Goal: Task Accomplishment & Management: Manage account settings

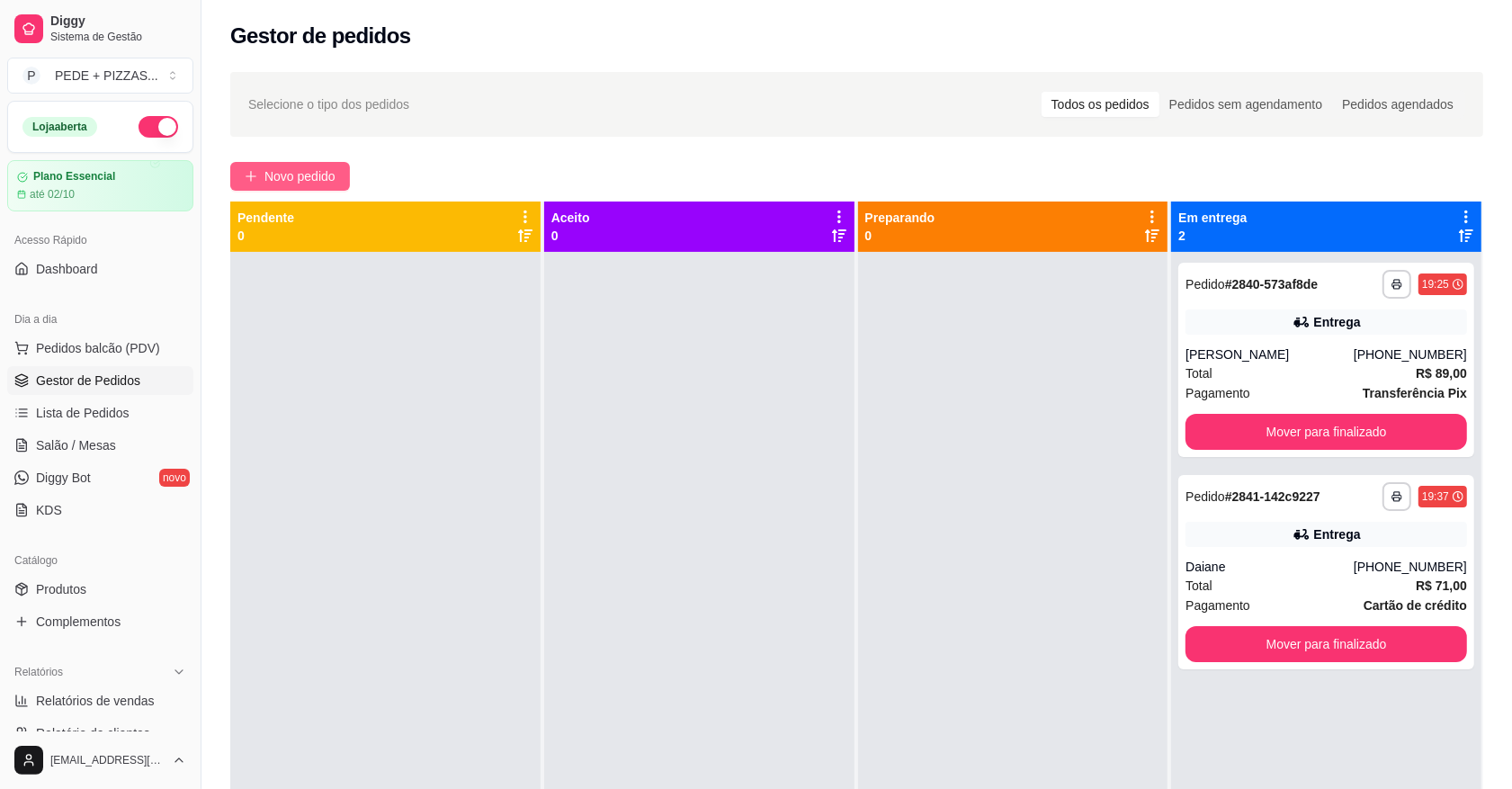
click at [308, 187] on button "Novo pedido" at bounding box center [290, 176] width 120 height 28
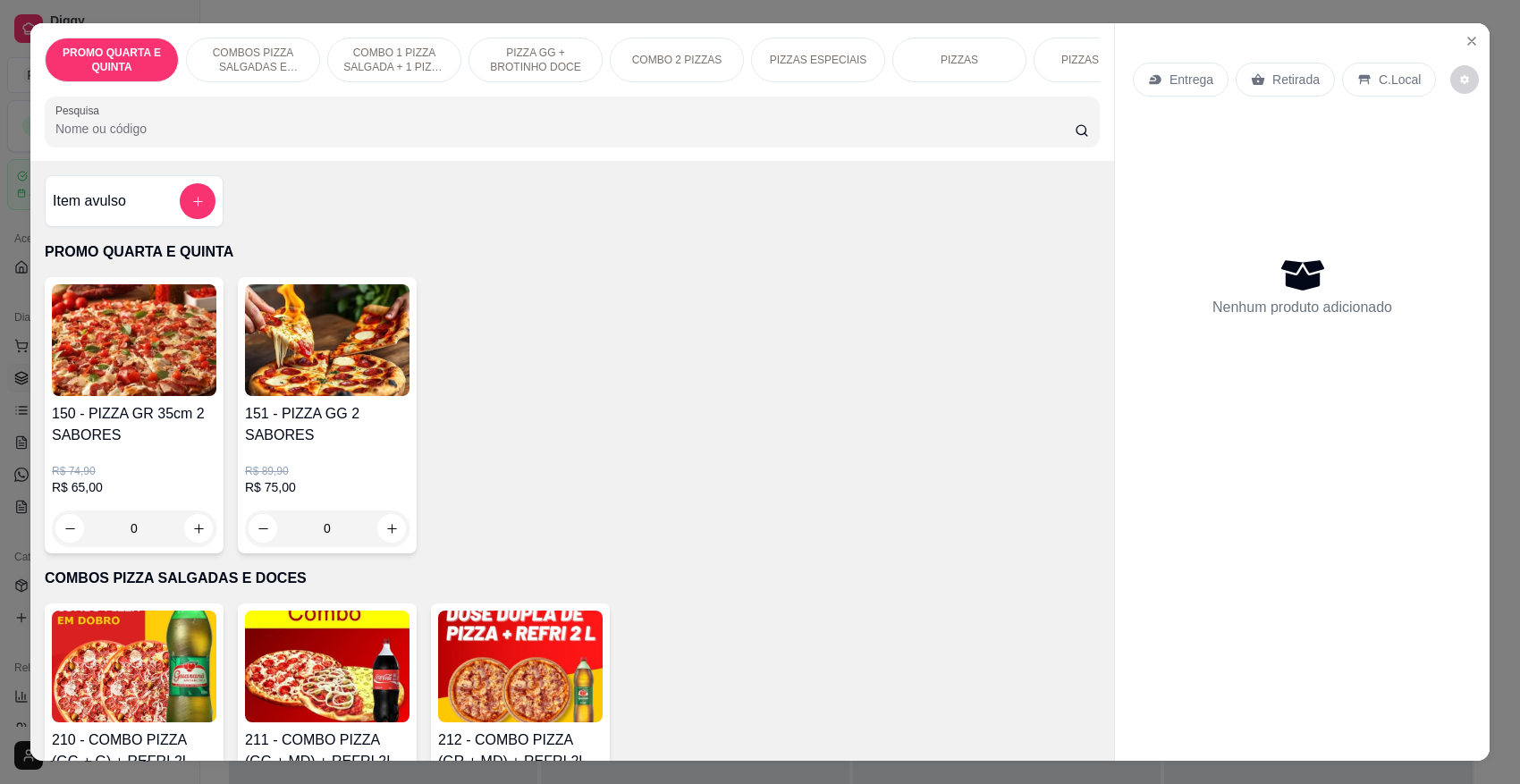
click at [154, 376] on img at bounding box center [134, 340] width 165 height 112
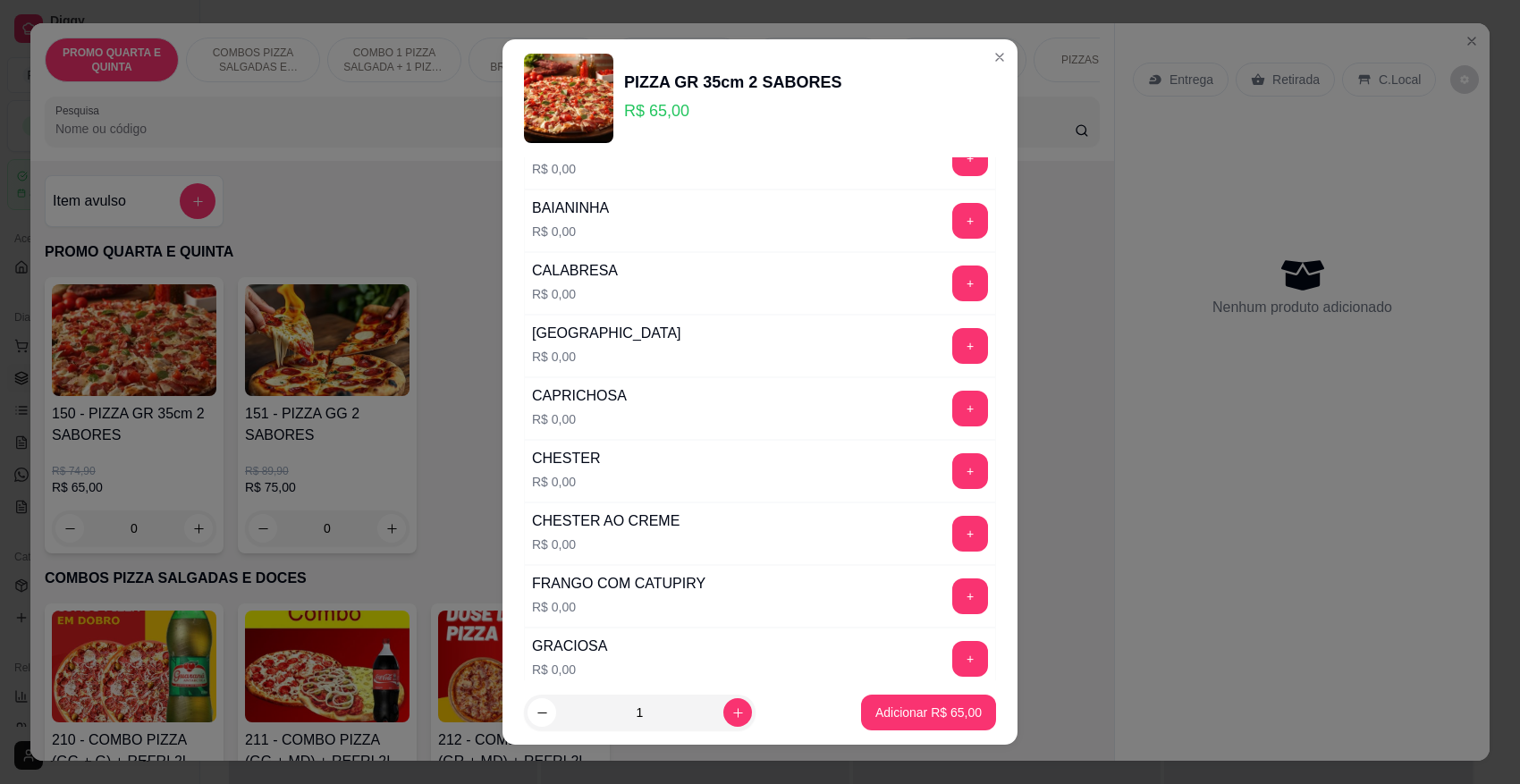
scroll to position [1900, 0]
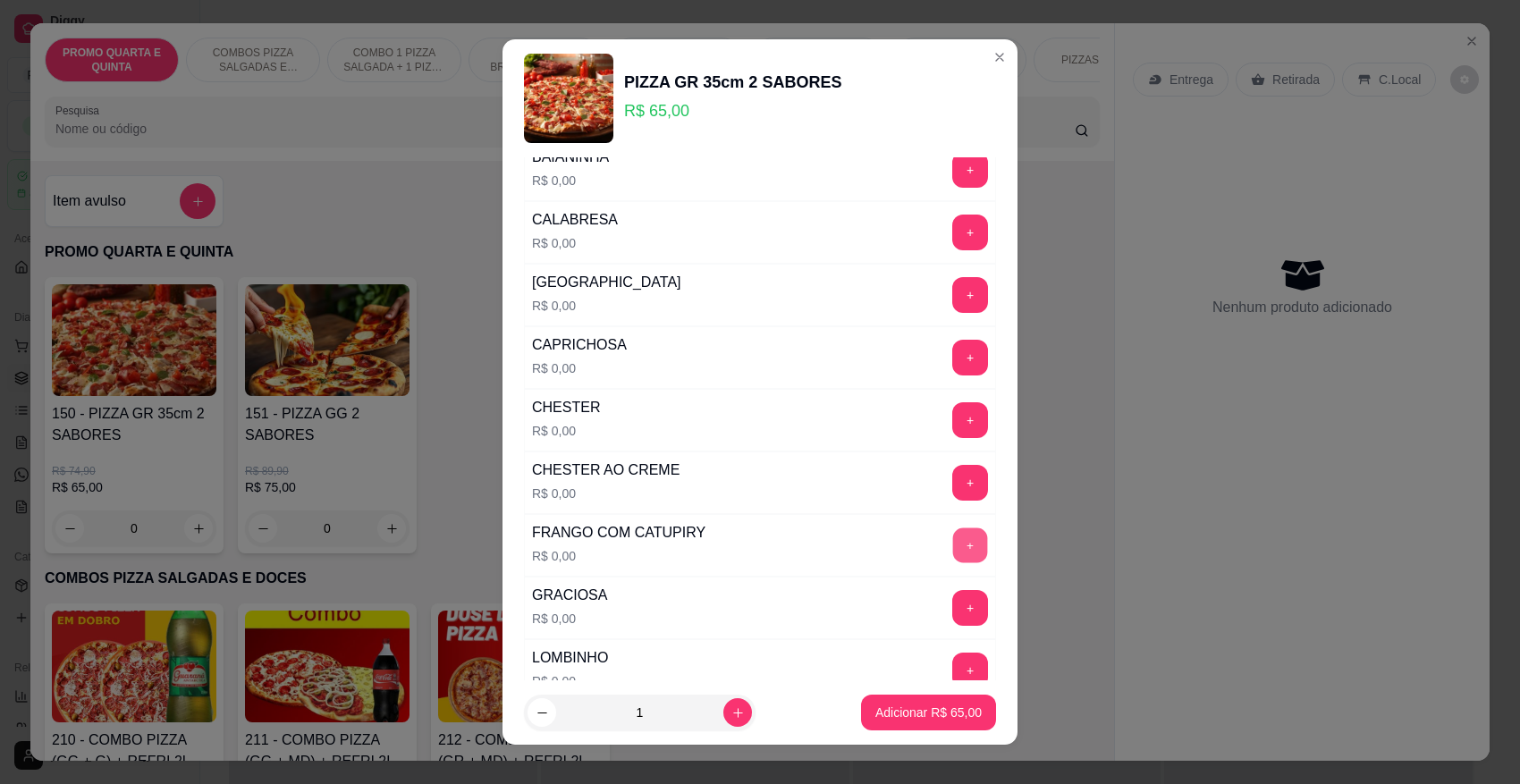
click at [953, 562] on button "+" at bounding box center [971, 545] width 35 height 35
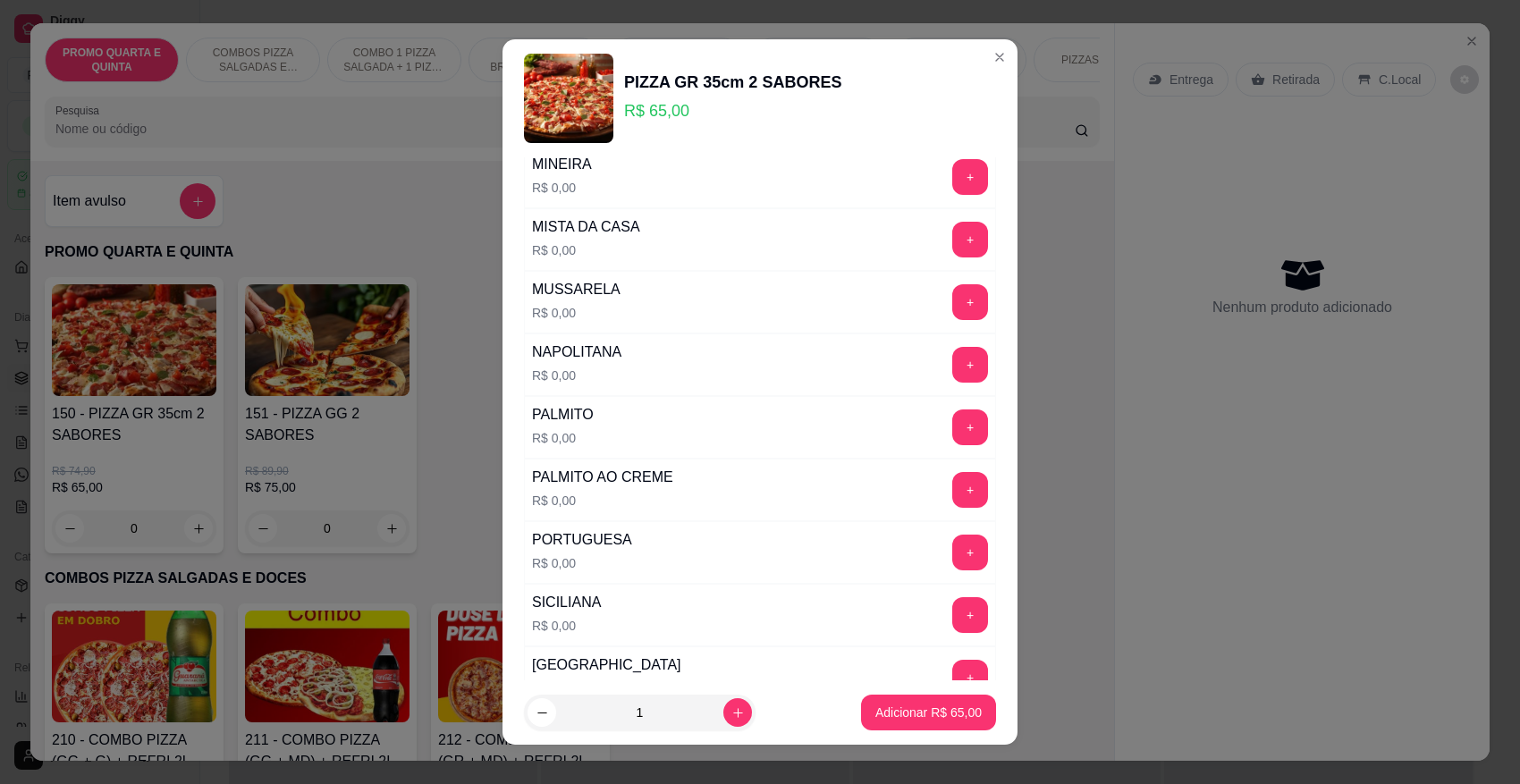
scroll to position [2682, 0]
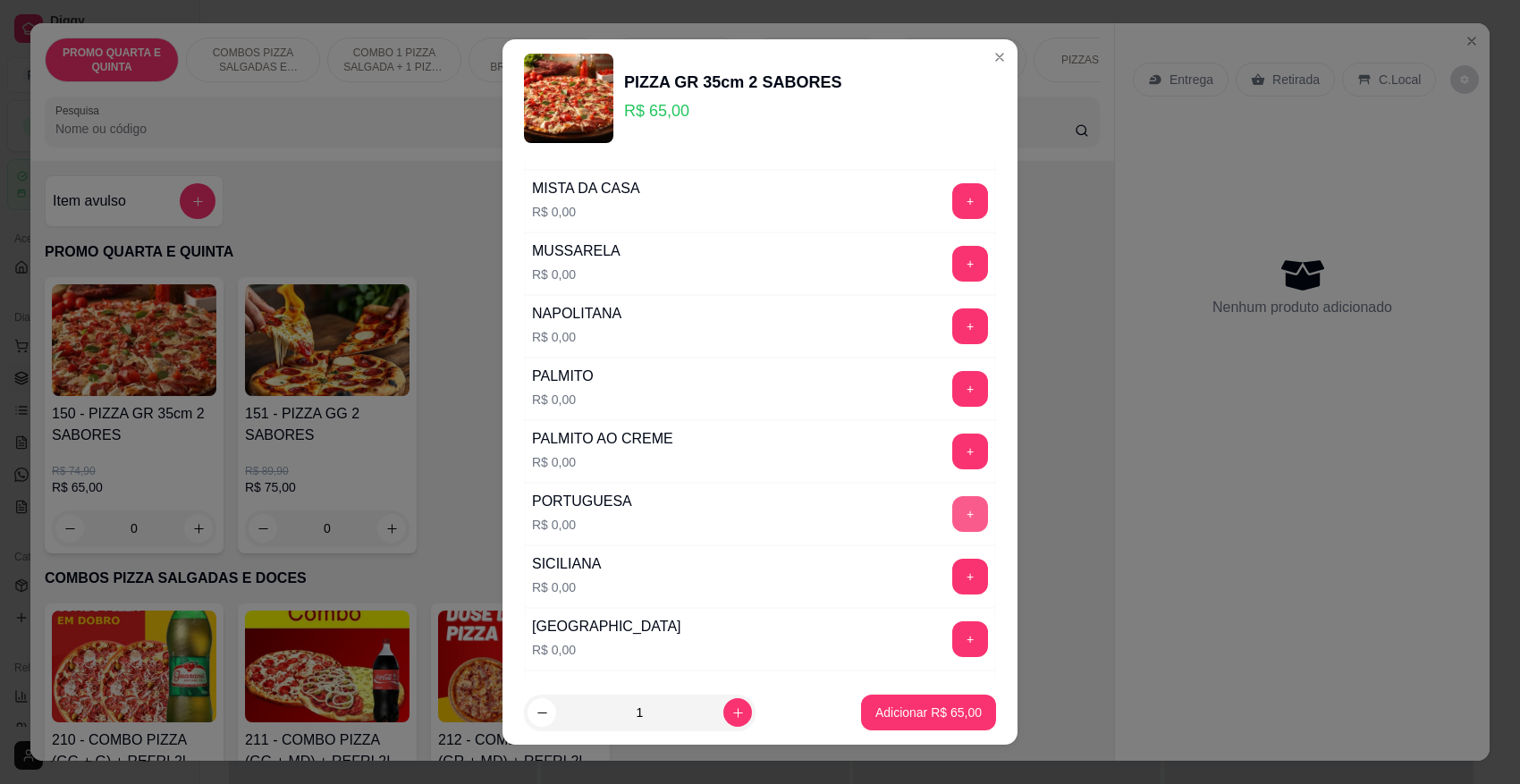
click at [952, 529] on button "+" at bounding box center [970, 514] width 36 height 36
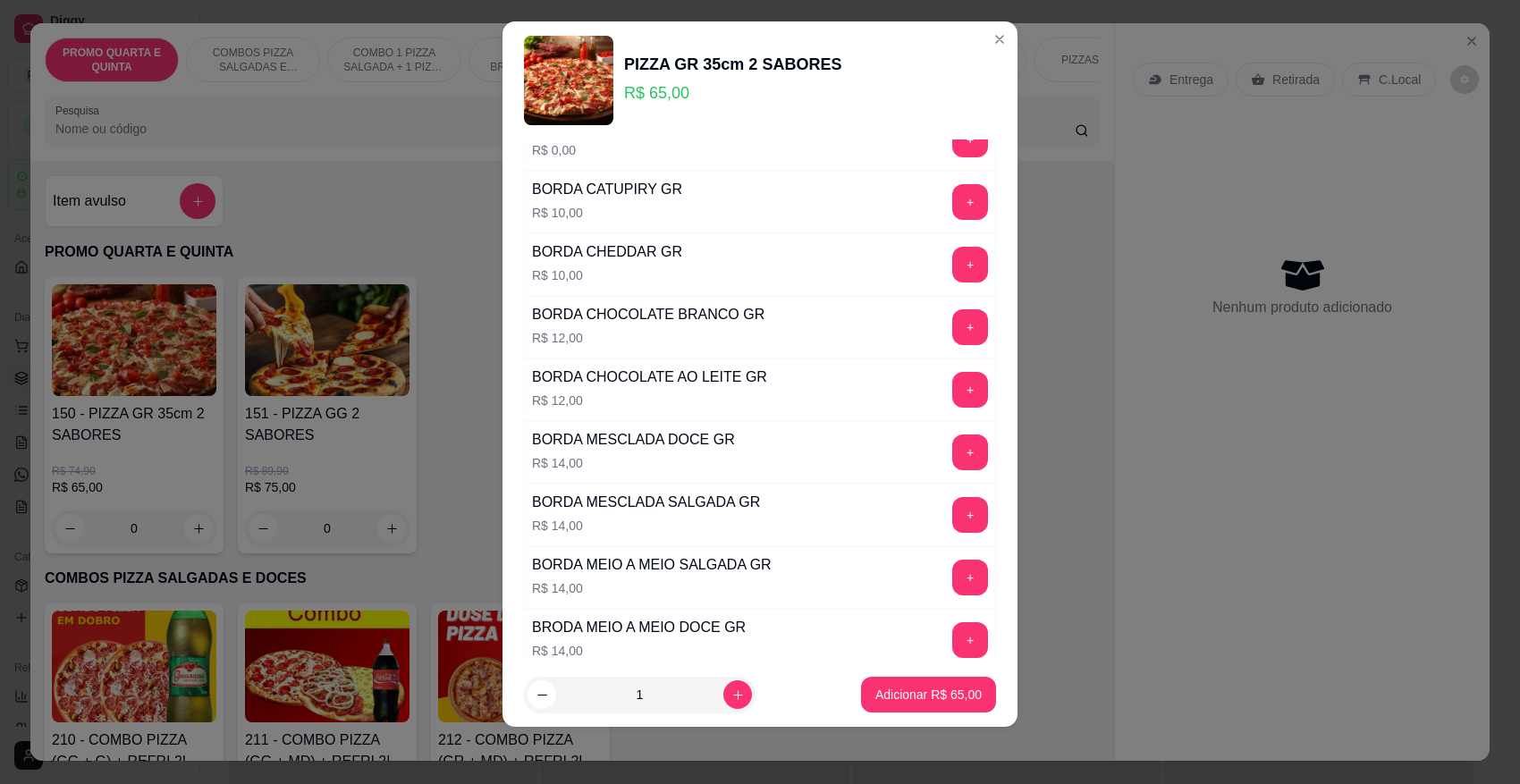
scroll to position [3806, 0]
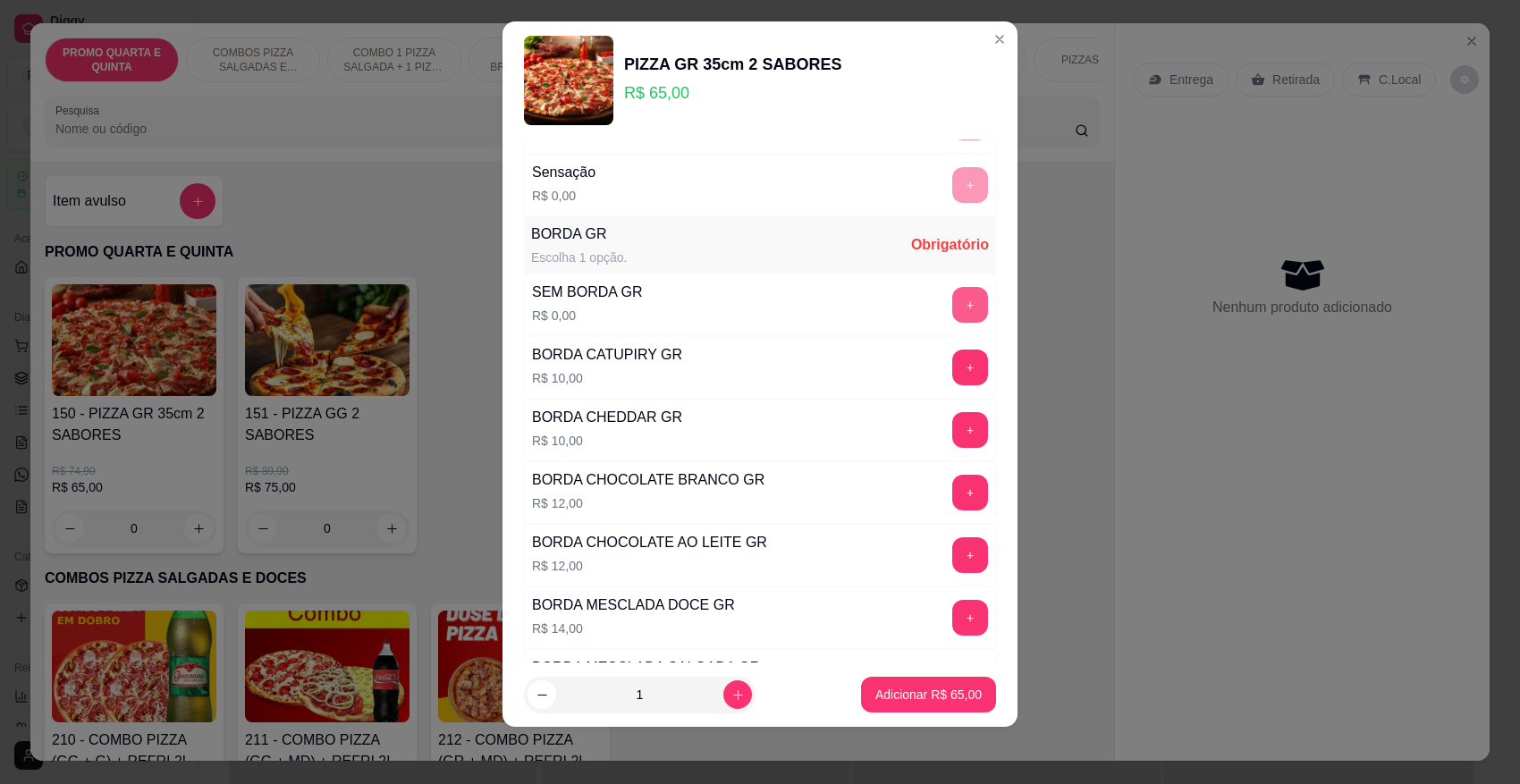
click at [952, 322] on button "+" at bounding box center [970, 304] width 36 height 36
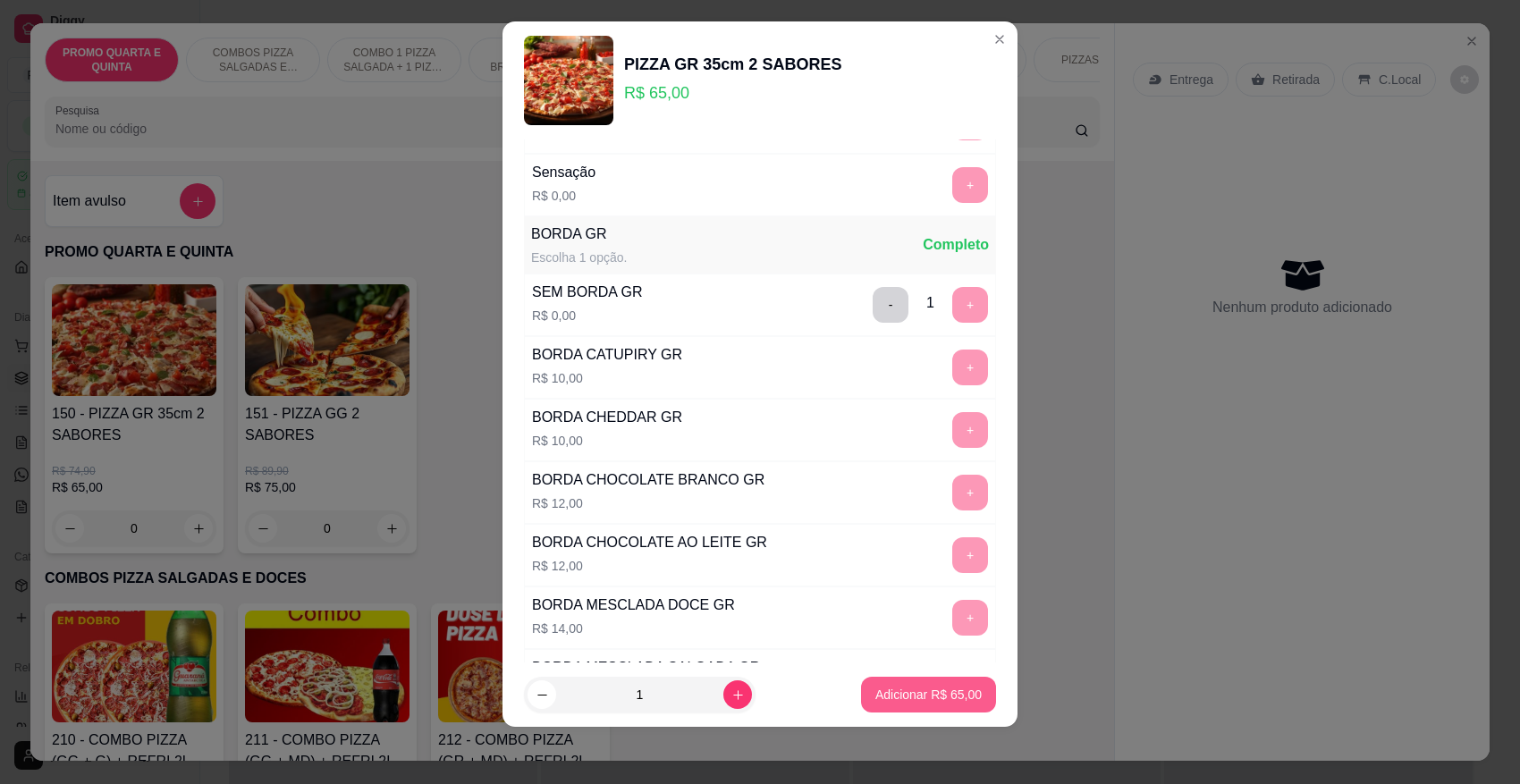
click at [912, 690] on p "Adicionar R$ 65,00" at bounding box center [928, 694] width 106 height 18
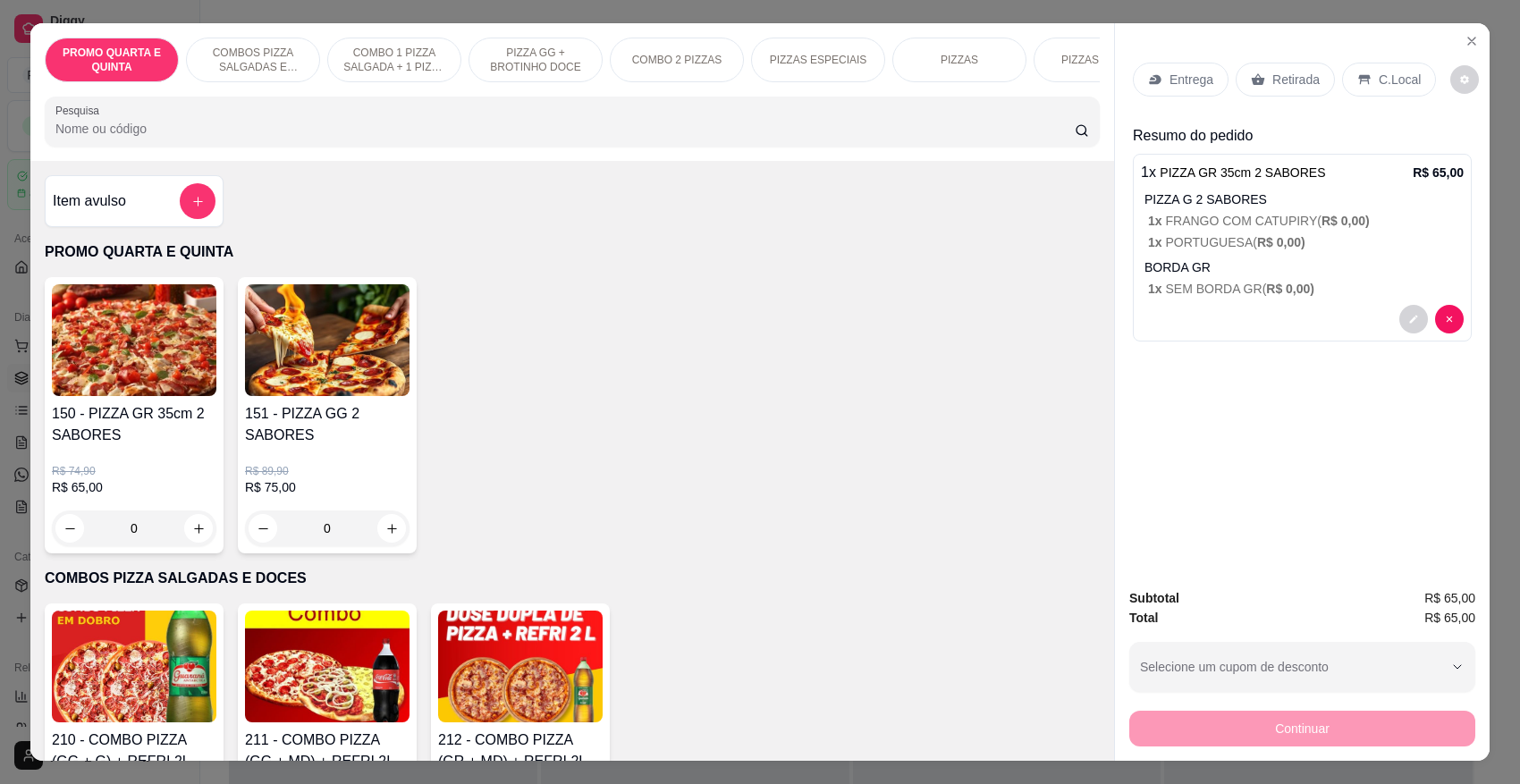
click at [1170, 77] on p "Entrega" at bounding box center [1191, 79] width 44 height 18
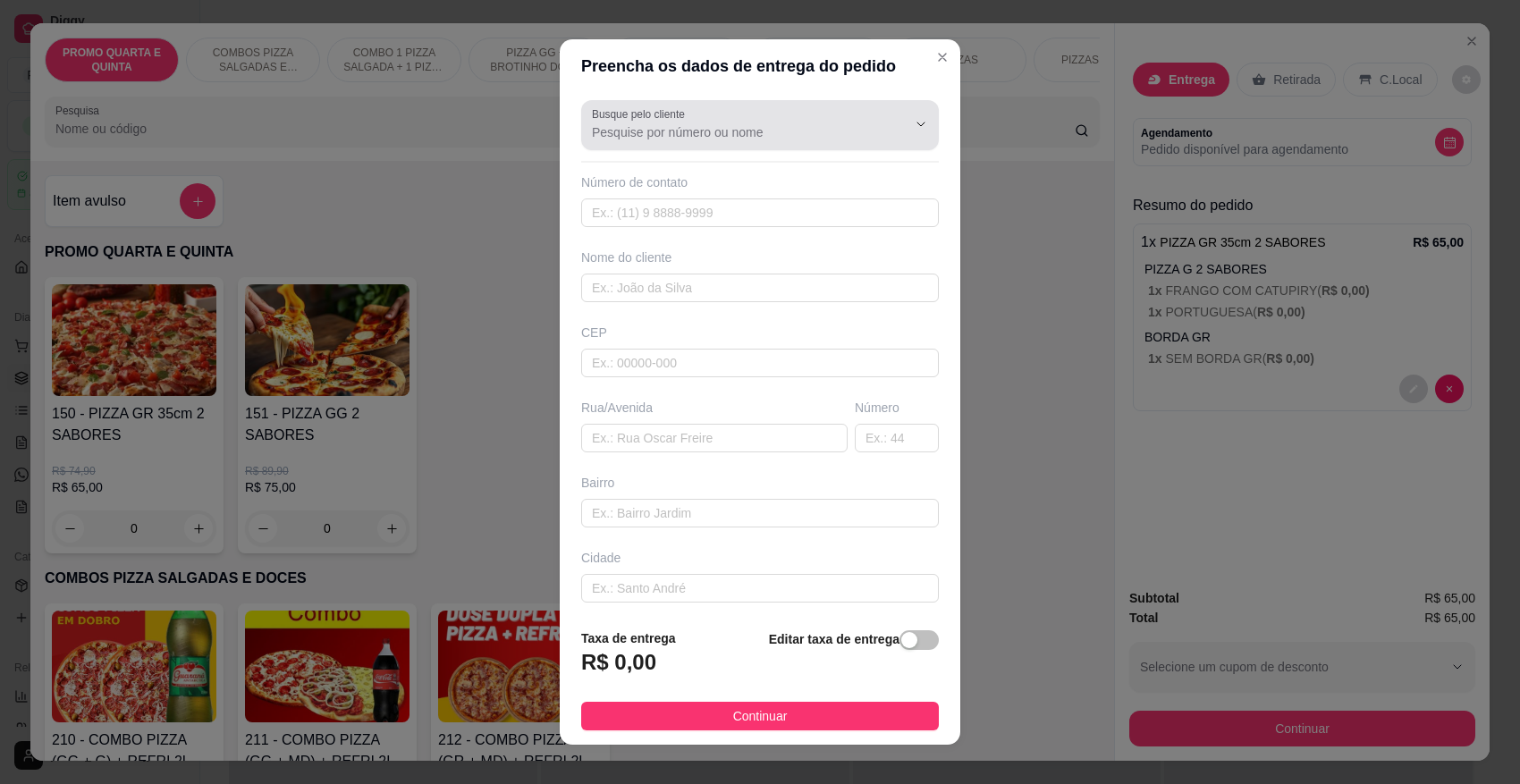
click at [704, 135] on input "Busque pelo cliente" at bounding box center [735, 133] width 286 height 18
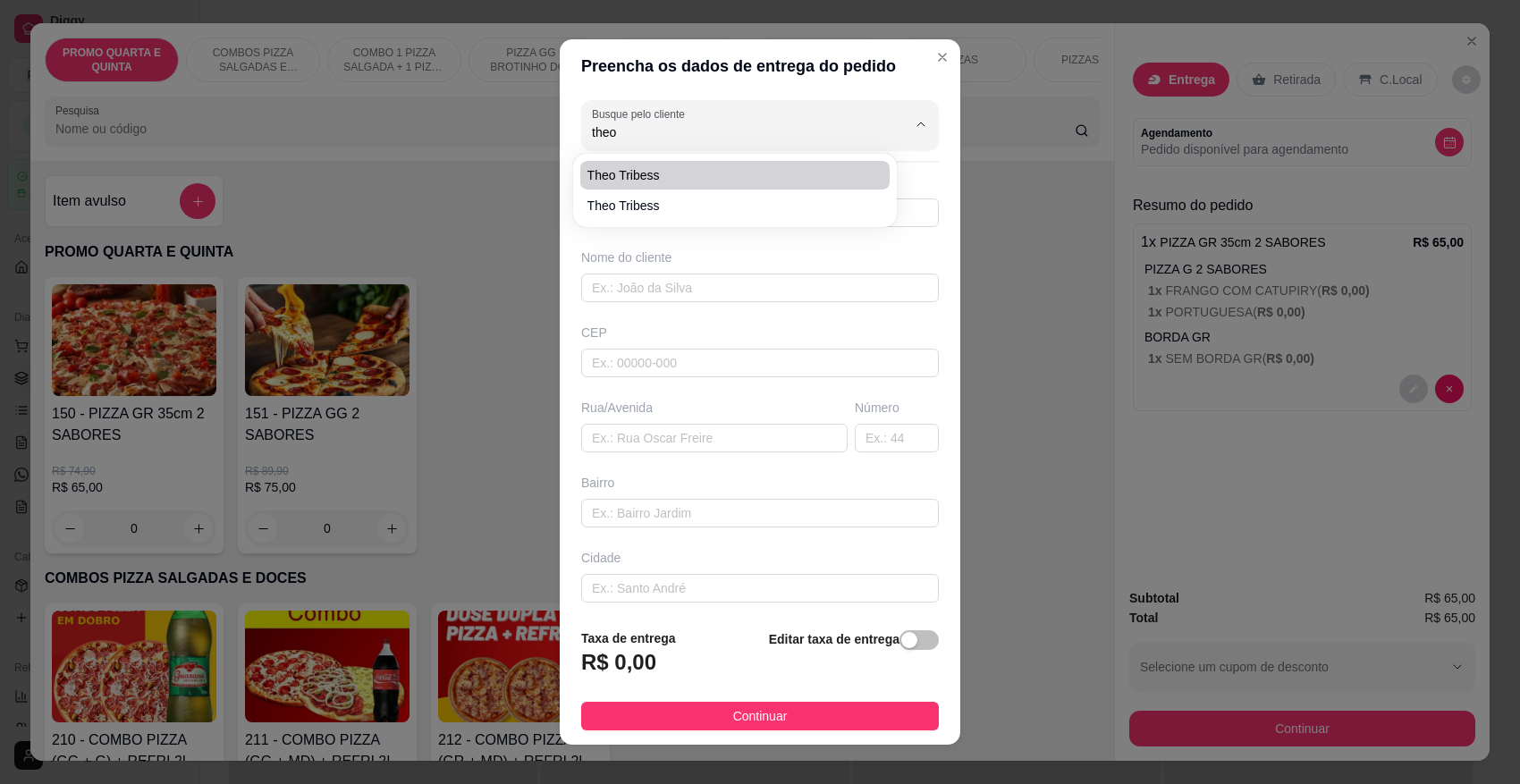
click at [637, 175] on span "Theo Tribess" at bounding box center [726, 176] width 278 height 18
type input "Theo Tribess"
type input "47992298676"
type input "Theo Tribess"
type input "89107000"
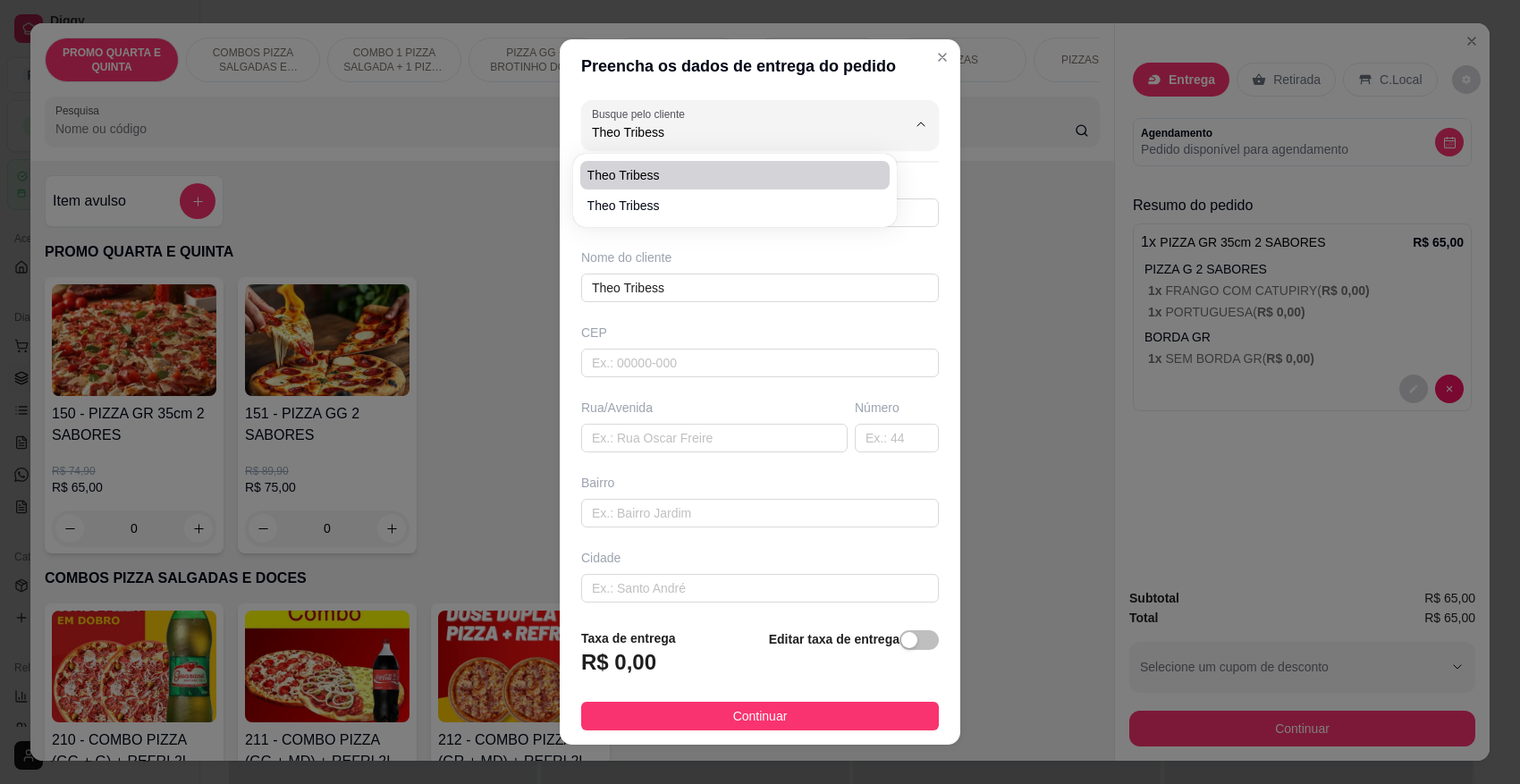
type input "[GEOGRAPHIC_DATA]"
type input "300"
type input "Centro"
type input "Pomerode"
type input "Tribom"
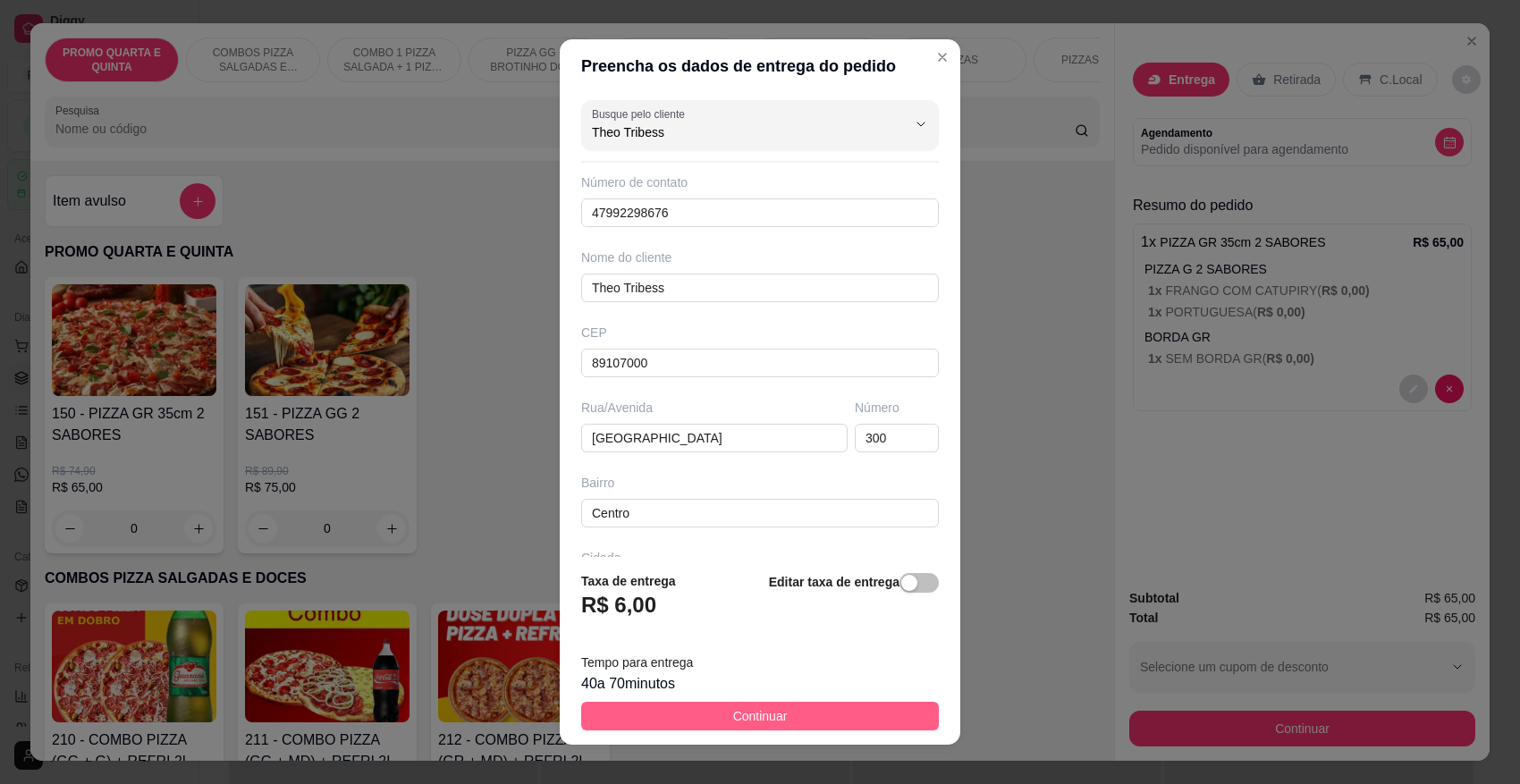
type input "Theo Tribess"
click at [763, 723] on span "Continuar" at bounding box center [761, 716] width 55 height 20
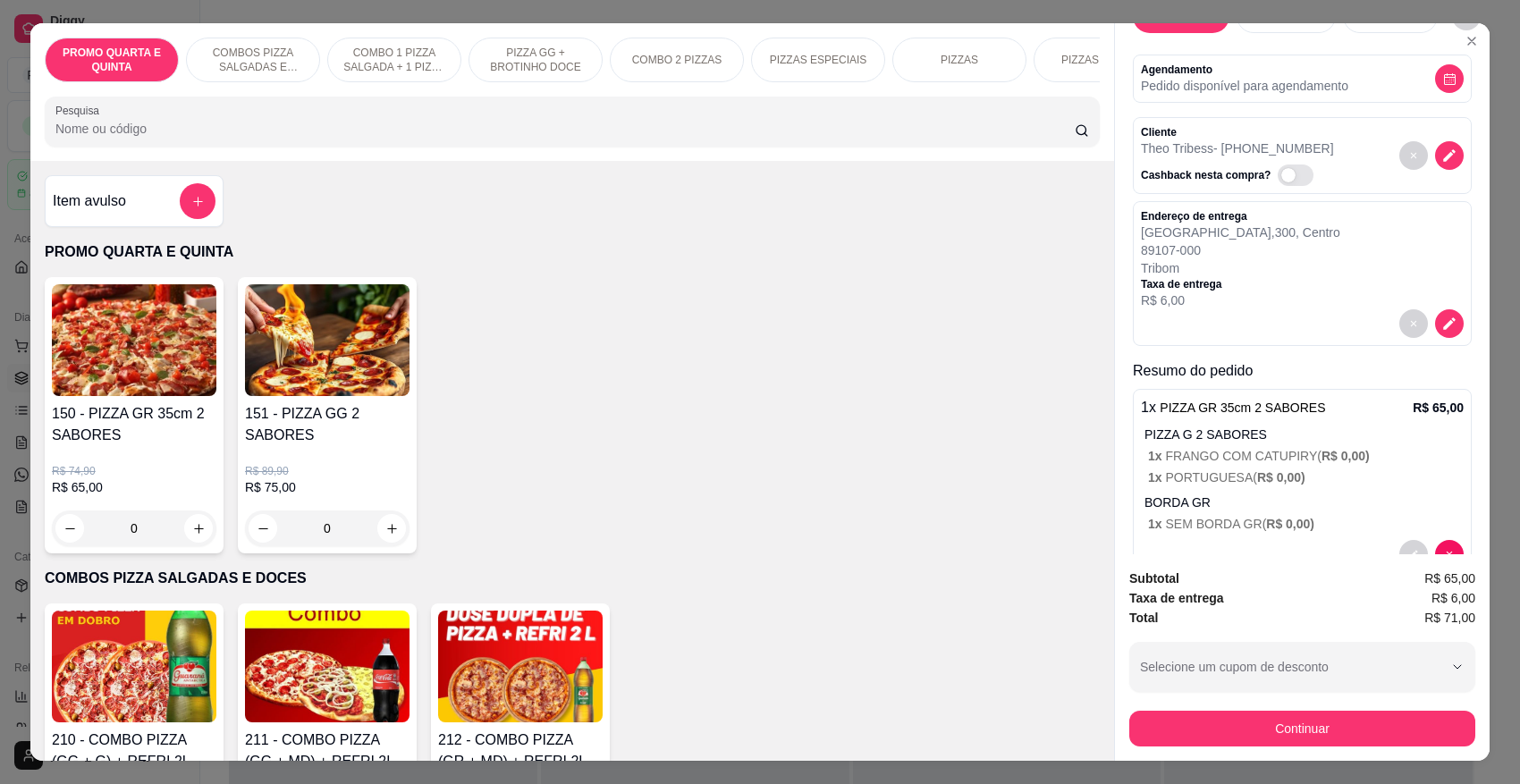
scroll to position [113, 0]
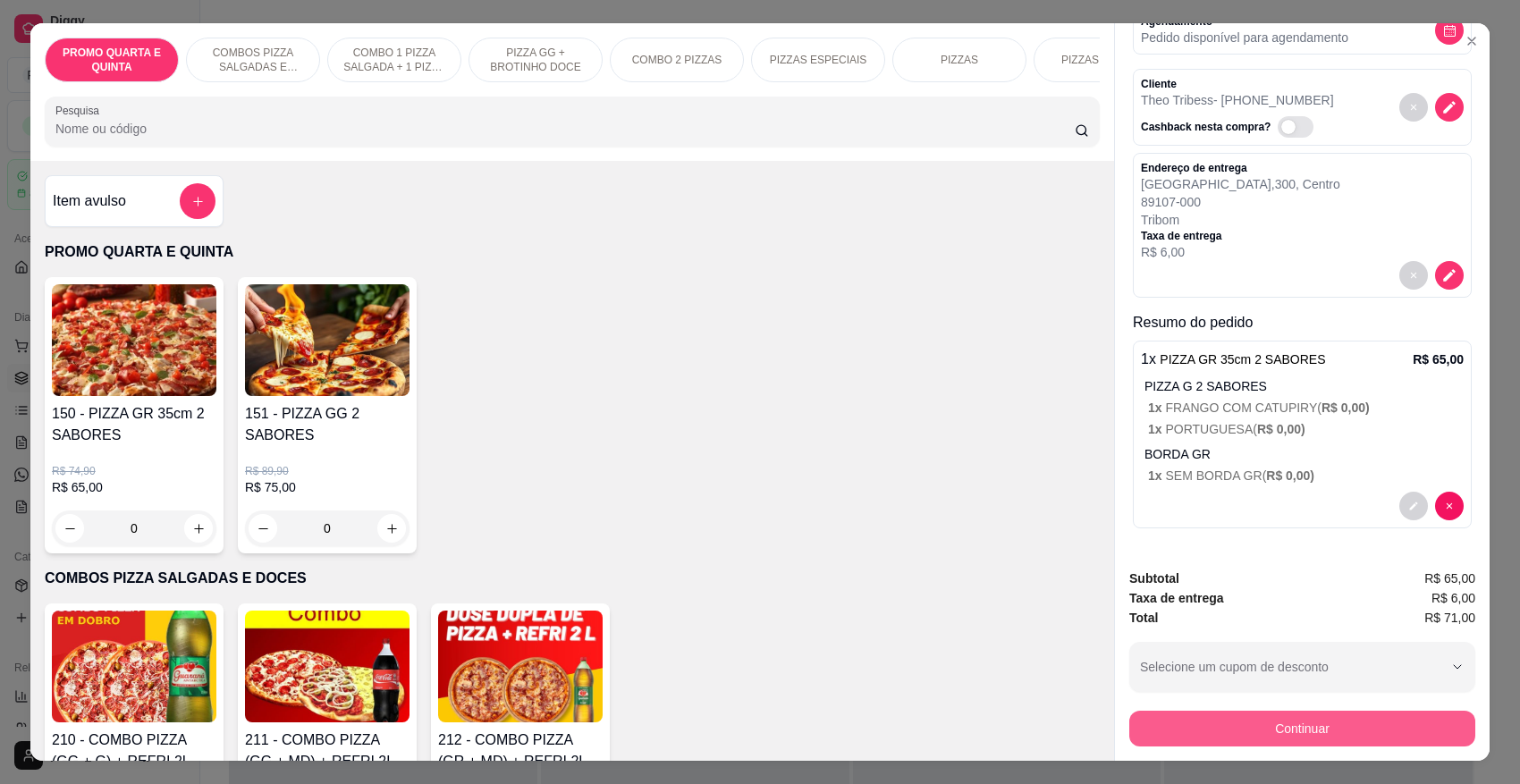
click at [1281, 729] on button "Continuar" at bounding box center [1302, 728] width 346 height 36
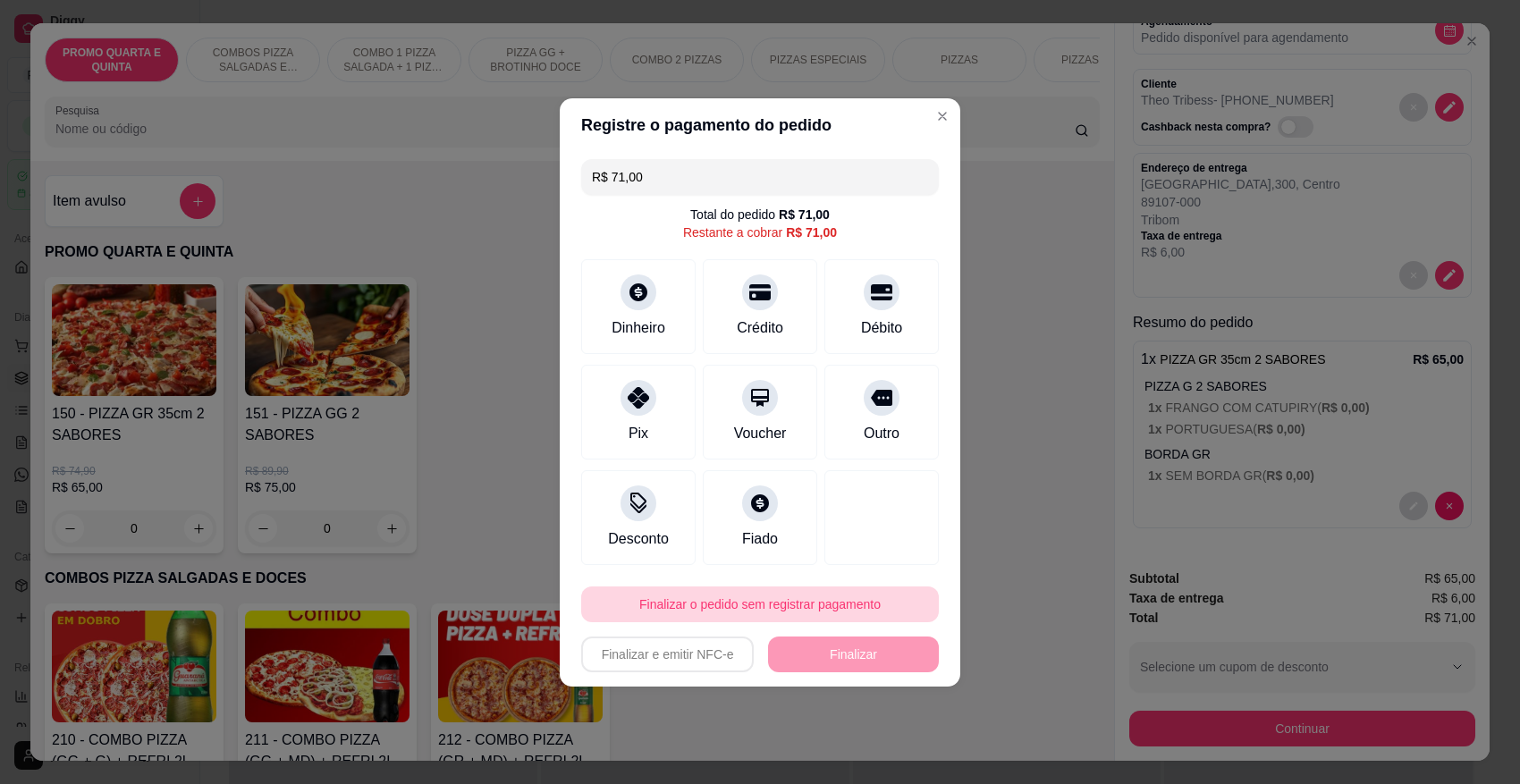
click at [819, 608] on button "Finalizar o pedido sem registrar pagamento" at bounding box center [760, 604] width 358 height 36
click at [879, 547] on button "Confirmar" at bounding box center [866, 554] width 63 height 27
type input "R$ 0,00"
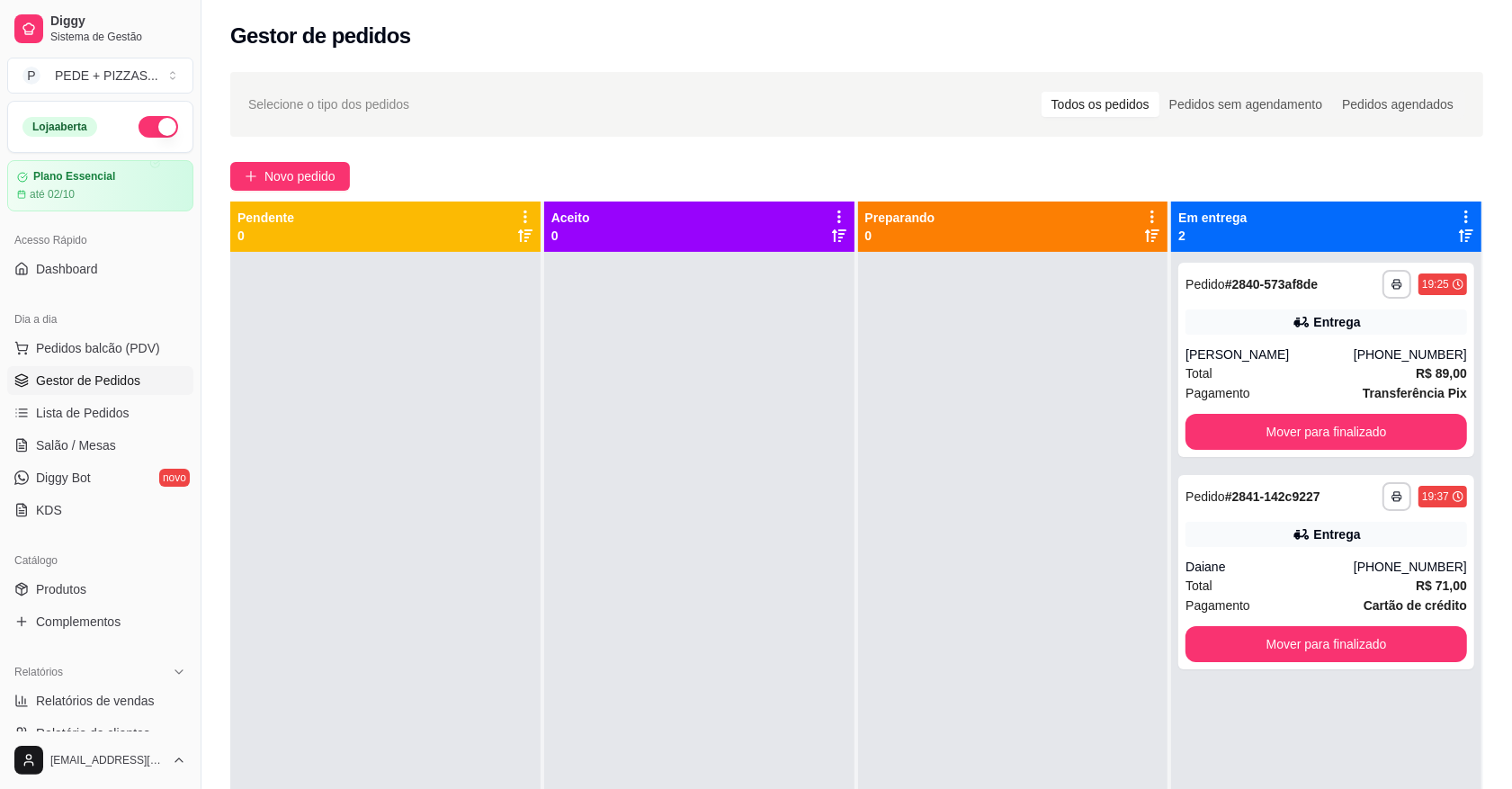
click at [934, 133] on div "Selecione o tipo dos pedidos Todos os pedidos Pedidos sem agendamento Pedidos a…" at bounding box center [857, 104] width 1253 height 65
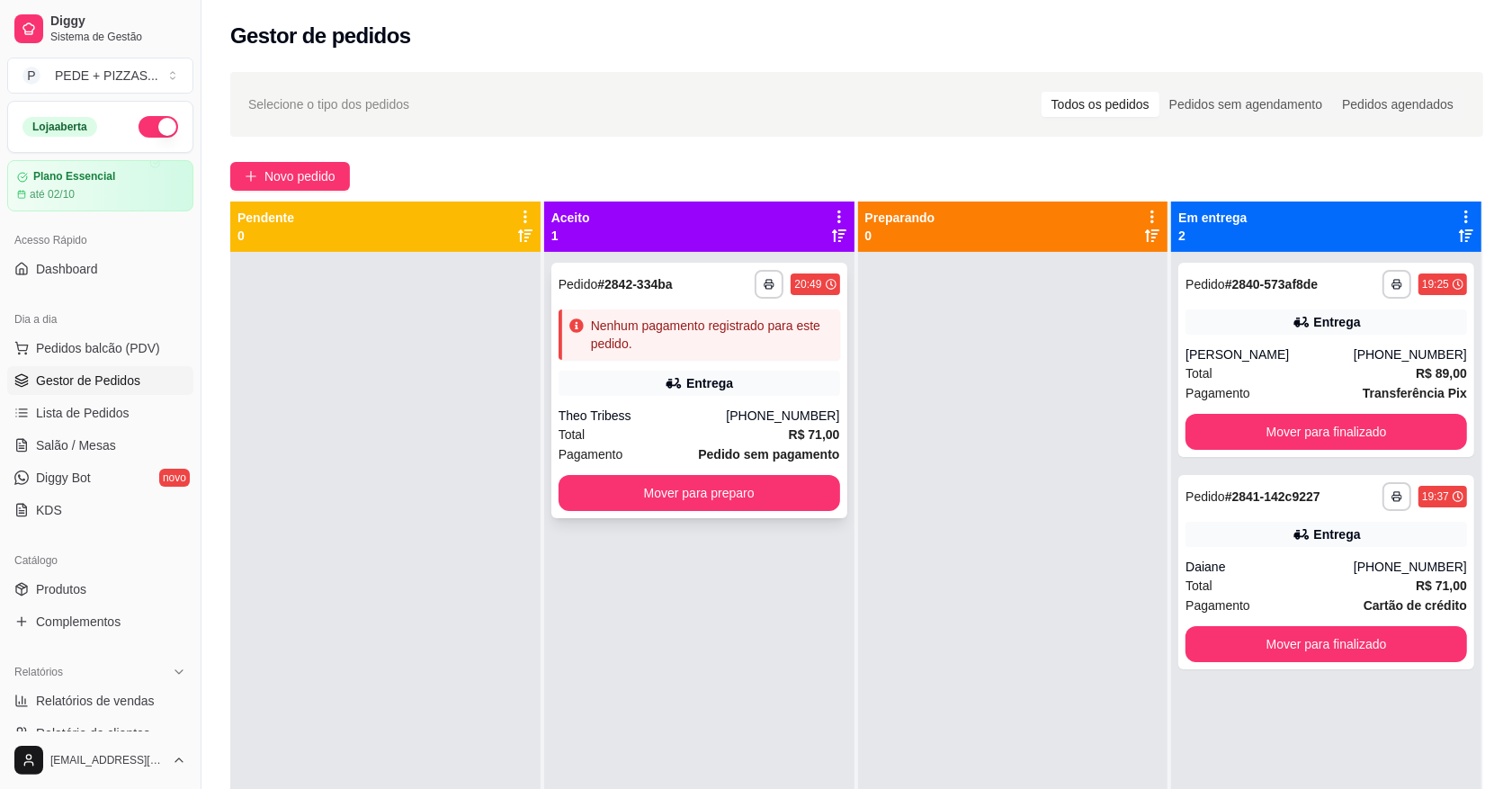
click at [715, 383] on div "Entrega" at bounding box center [709, 383] width 47 height 18
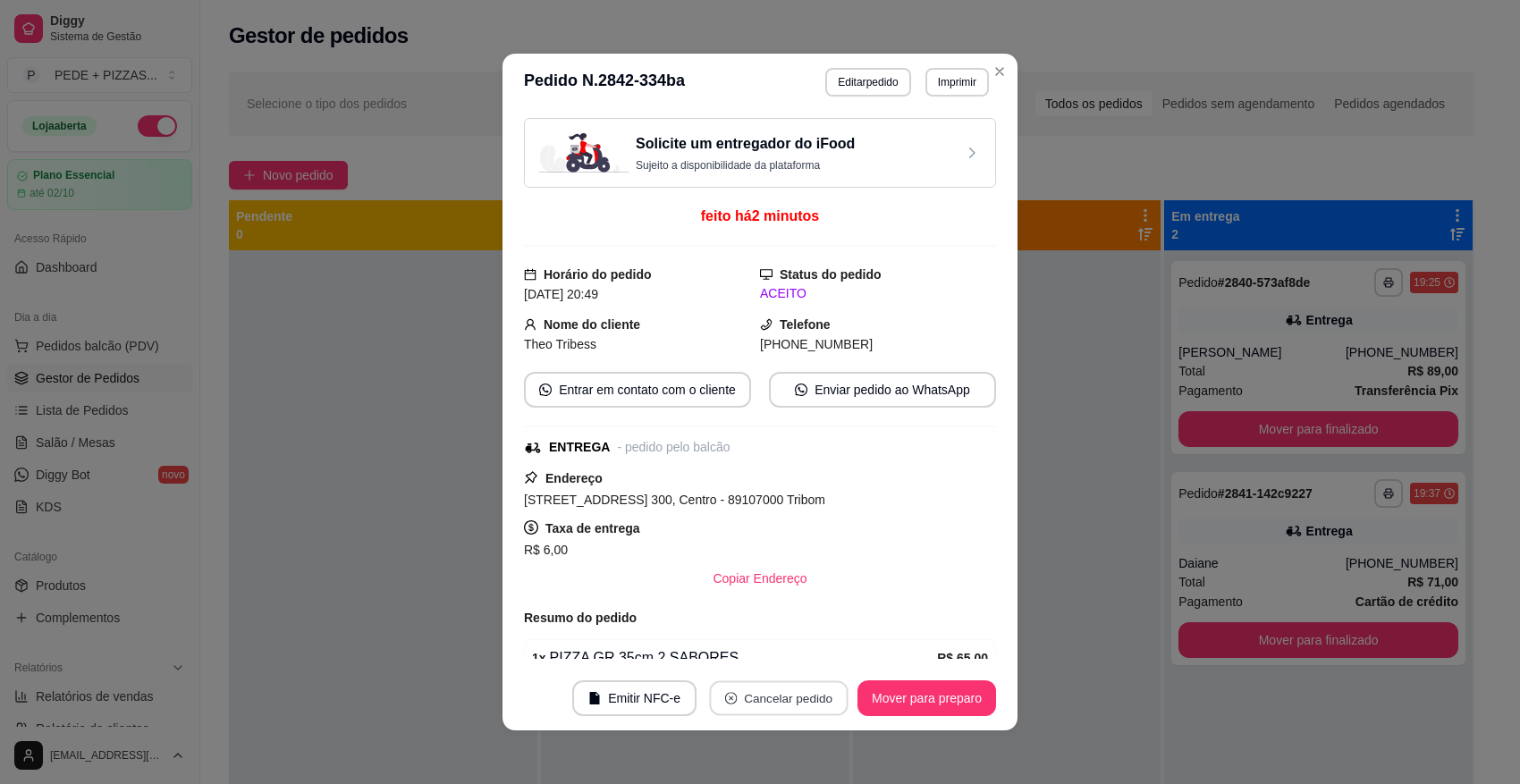
click at [783, 694] on button "Cancelar pedido" at bounding box center [779, 699] width 139 height 35
click at [806, 639] on button "Sim" at bounding box center [820, 653] width 71 height 36
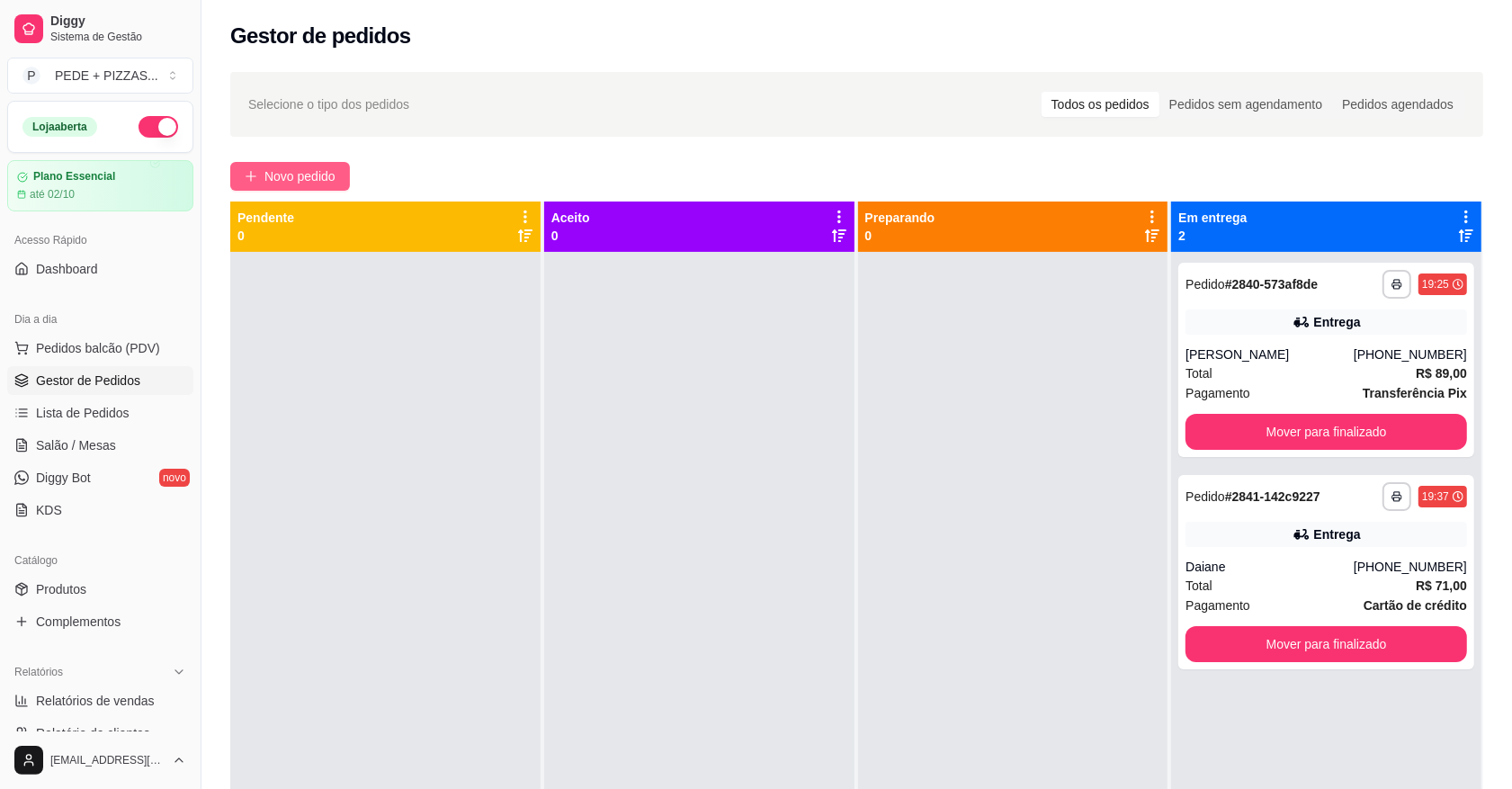
click at [322, 178] on span "Novo pedido" at bounding box center [300, 177] width 71 height 20
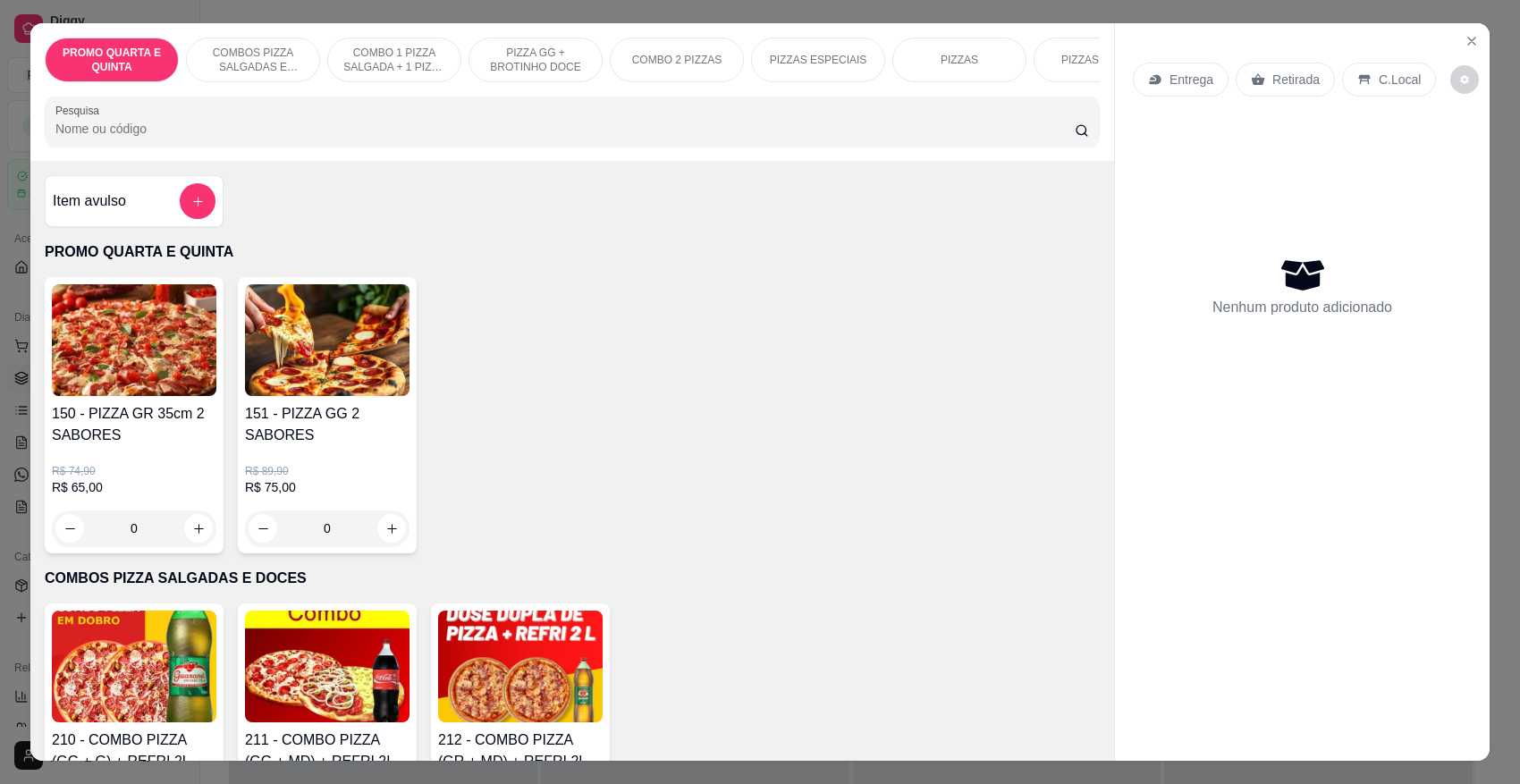
click at [135, 353] on img at bounding box center [134, 340] width 165 height 112
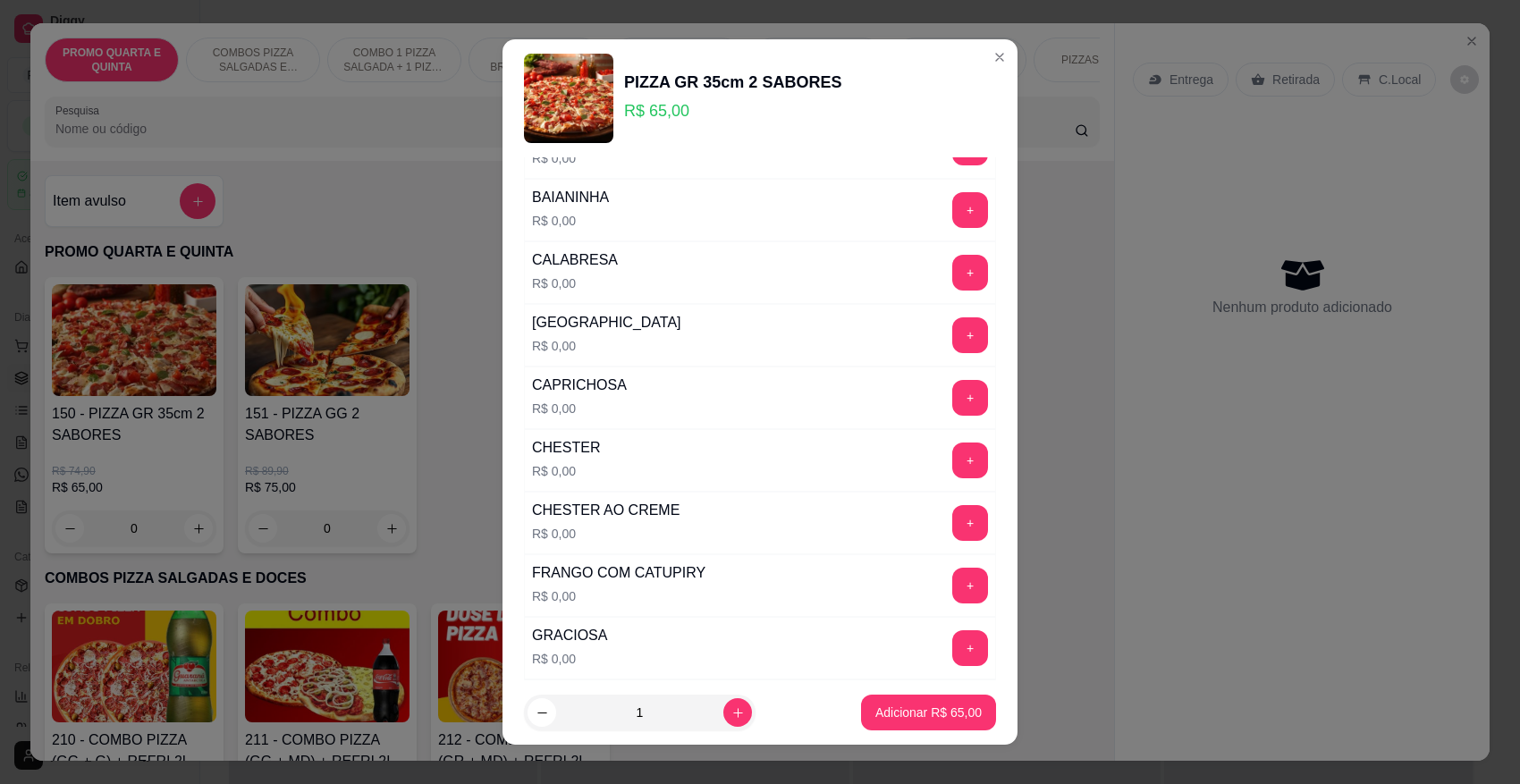
scroll to position [1900, 0]
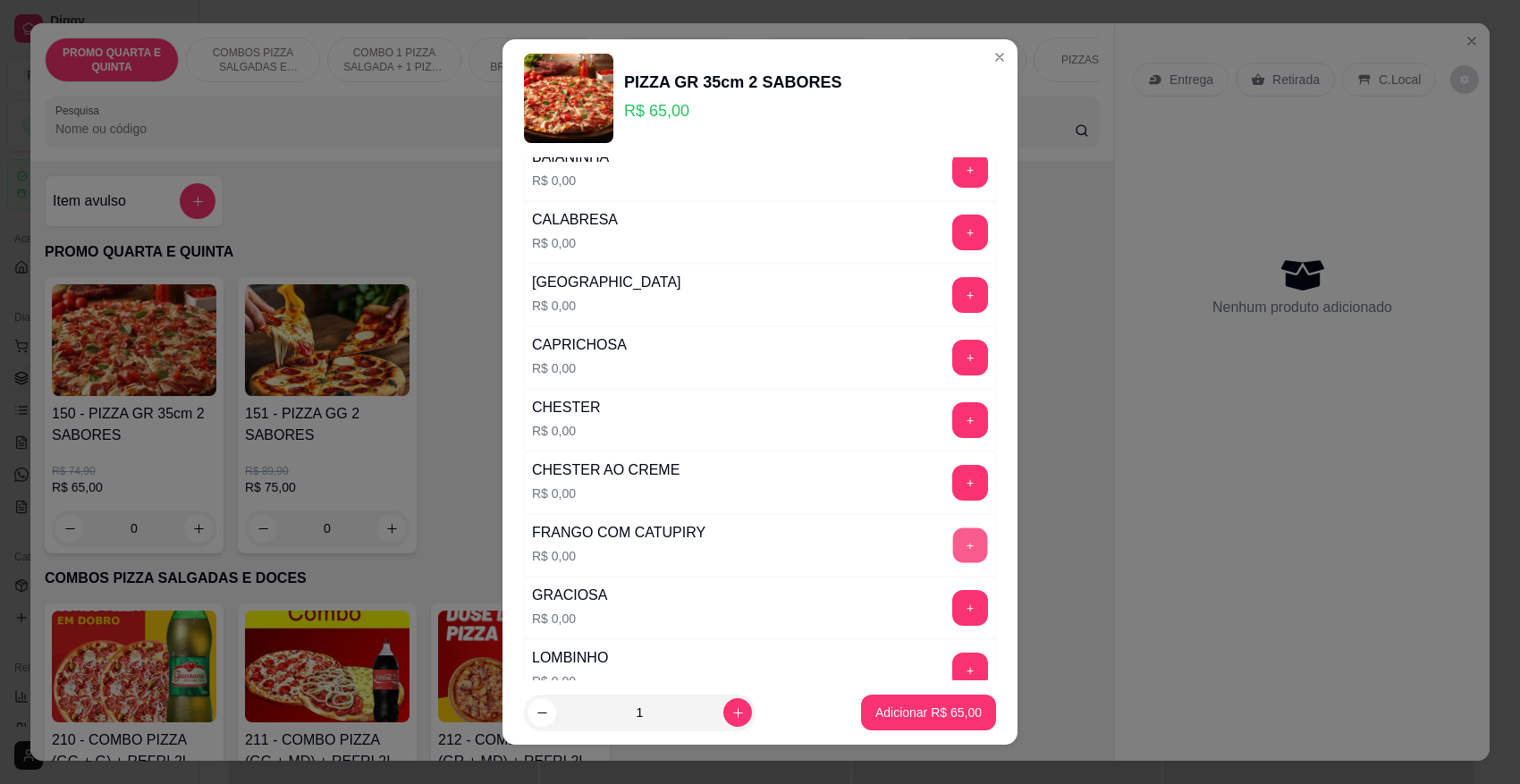
click at [953, 559] on button "+" at bounding box center [971, 545] width 35 height 35
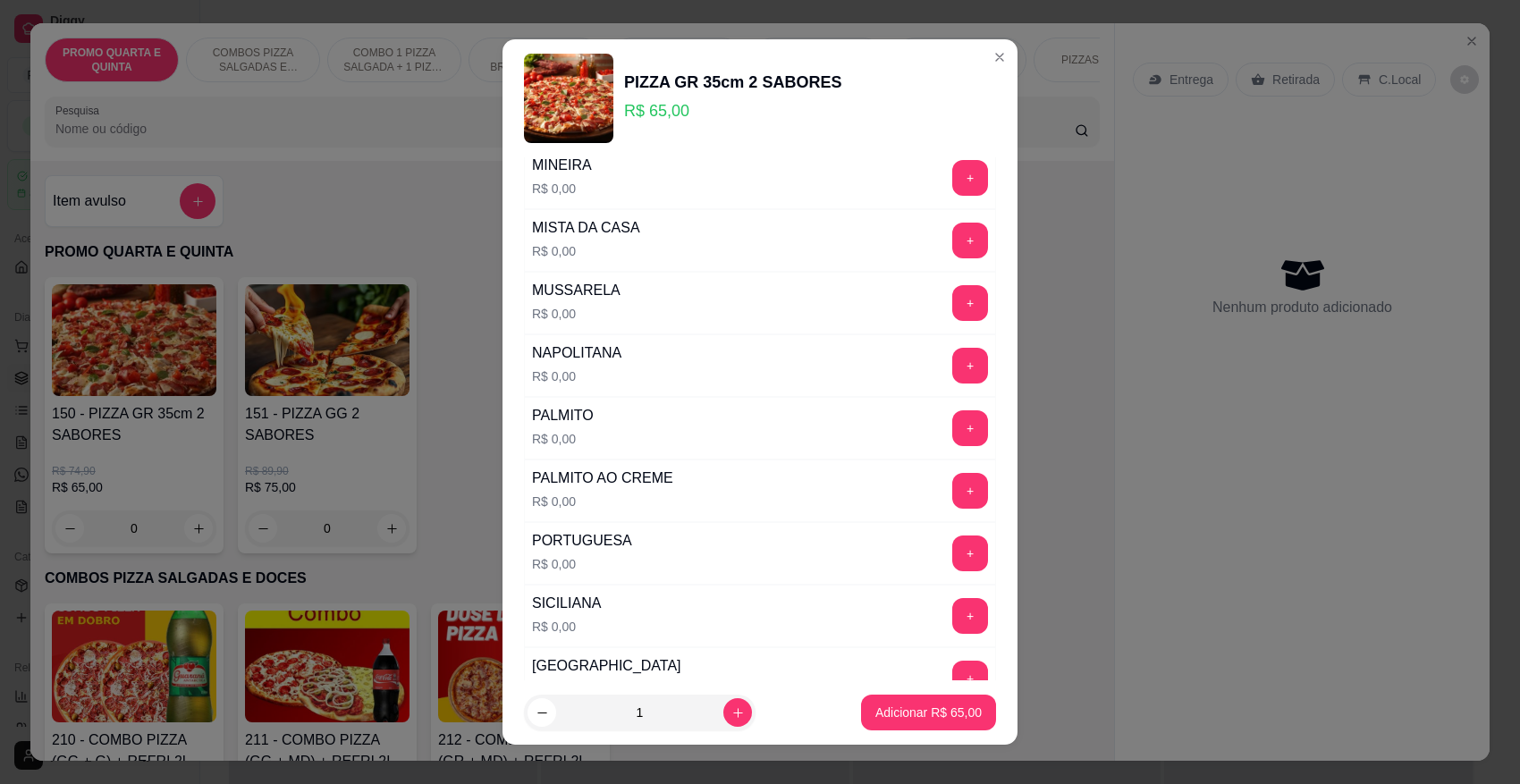
scroll to position [2682, 0]
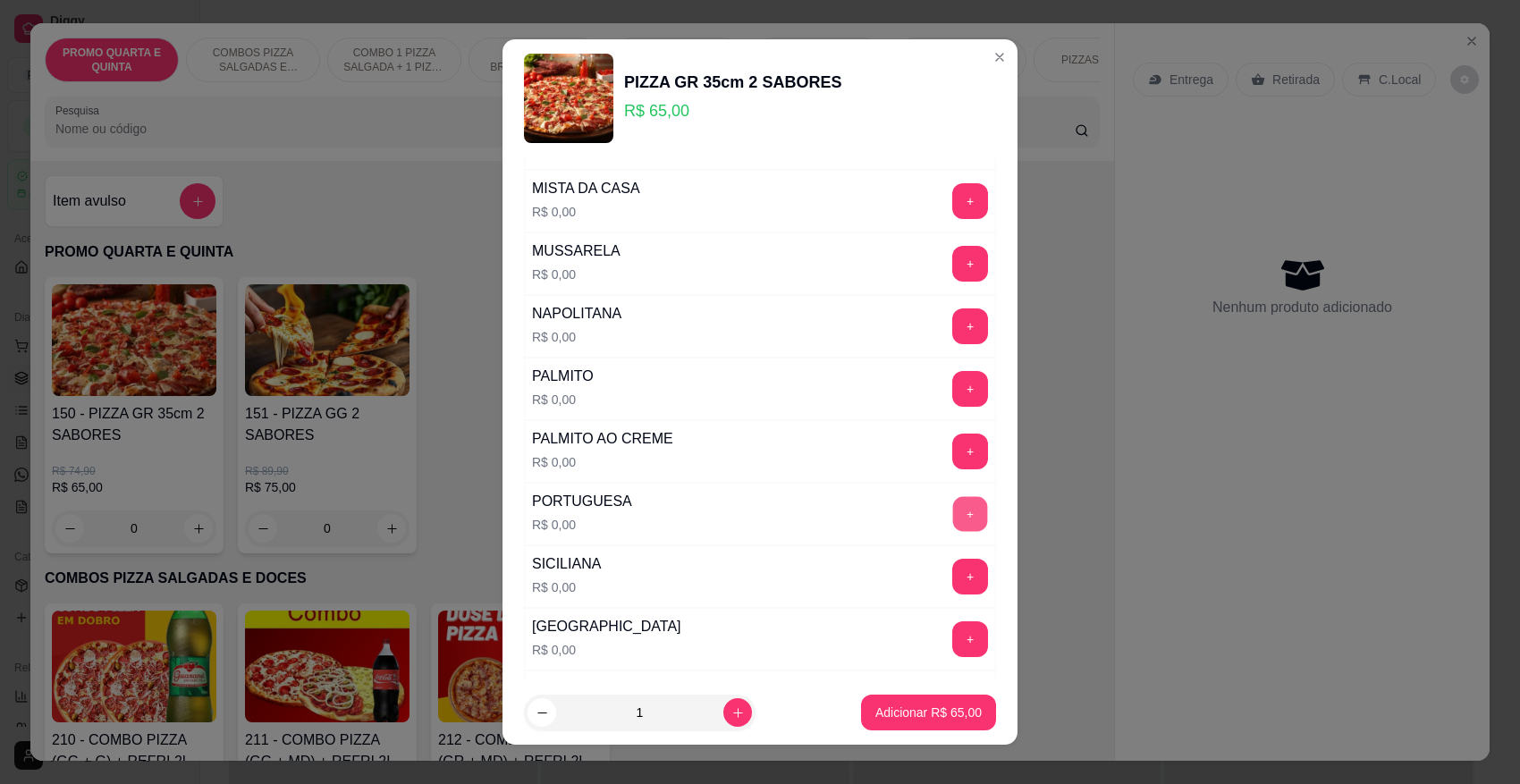
click at [953, 523] on button "+" at bounding box center [971, 514] width 35 height 35
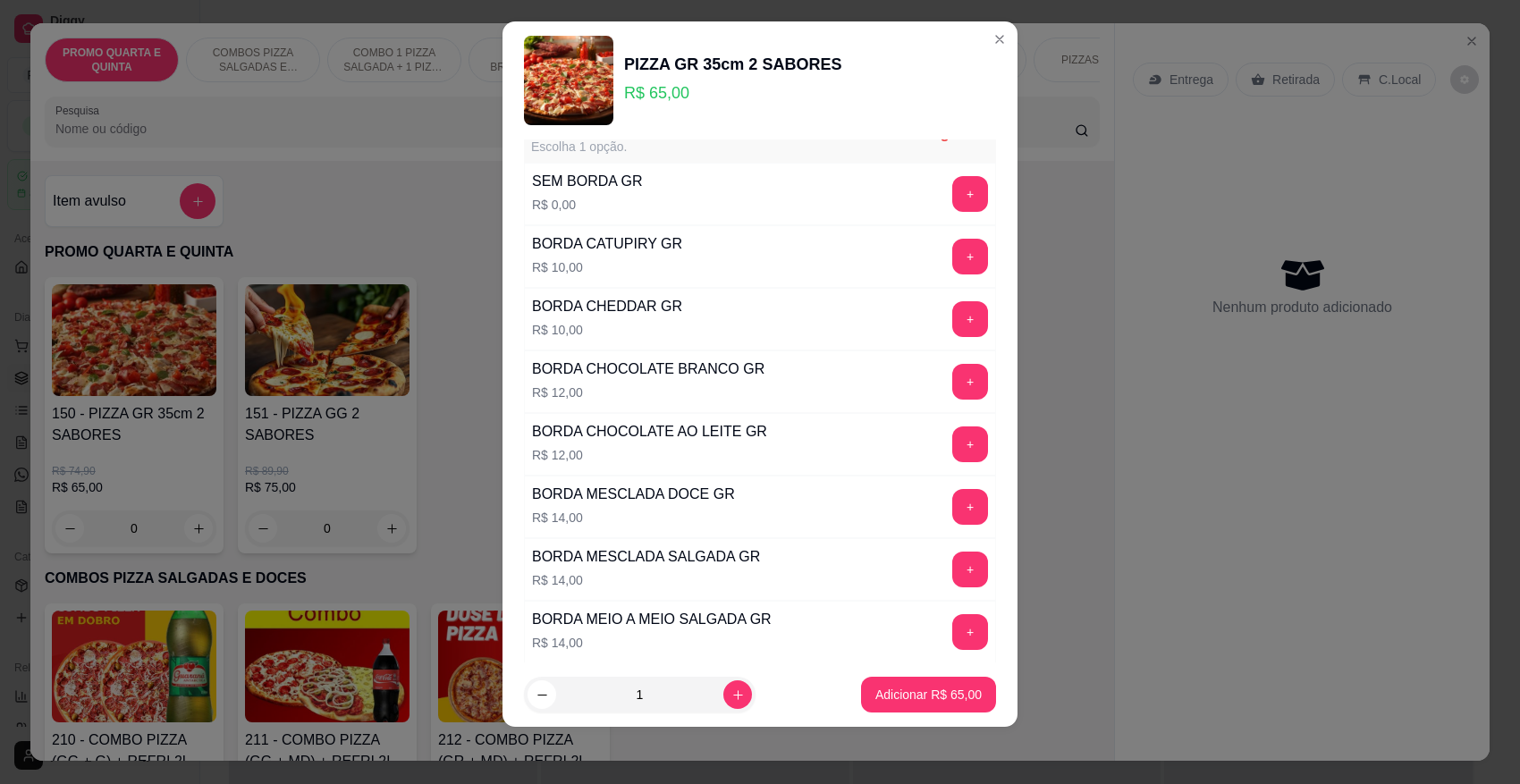
scroll to position [3877, 0]
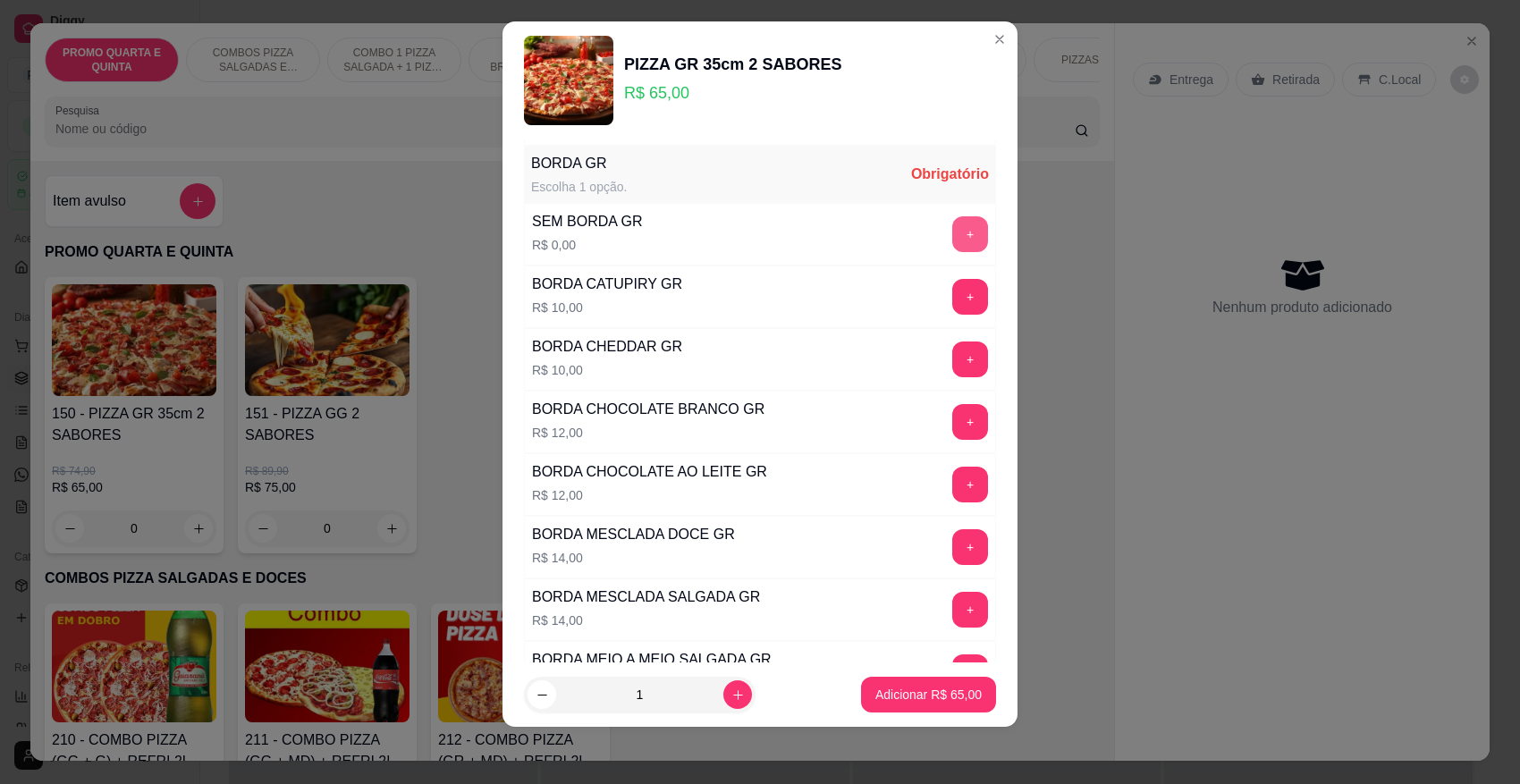
click at [952, 253] on button "+" at bounding box center [970, 234] width 36 height 36
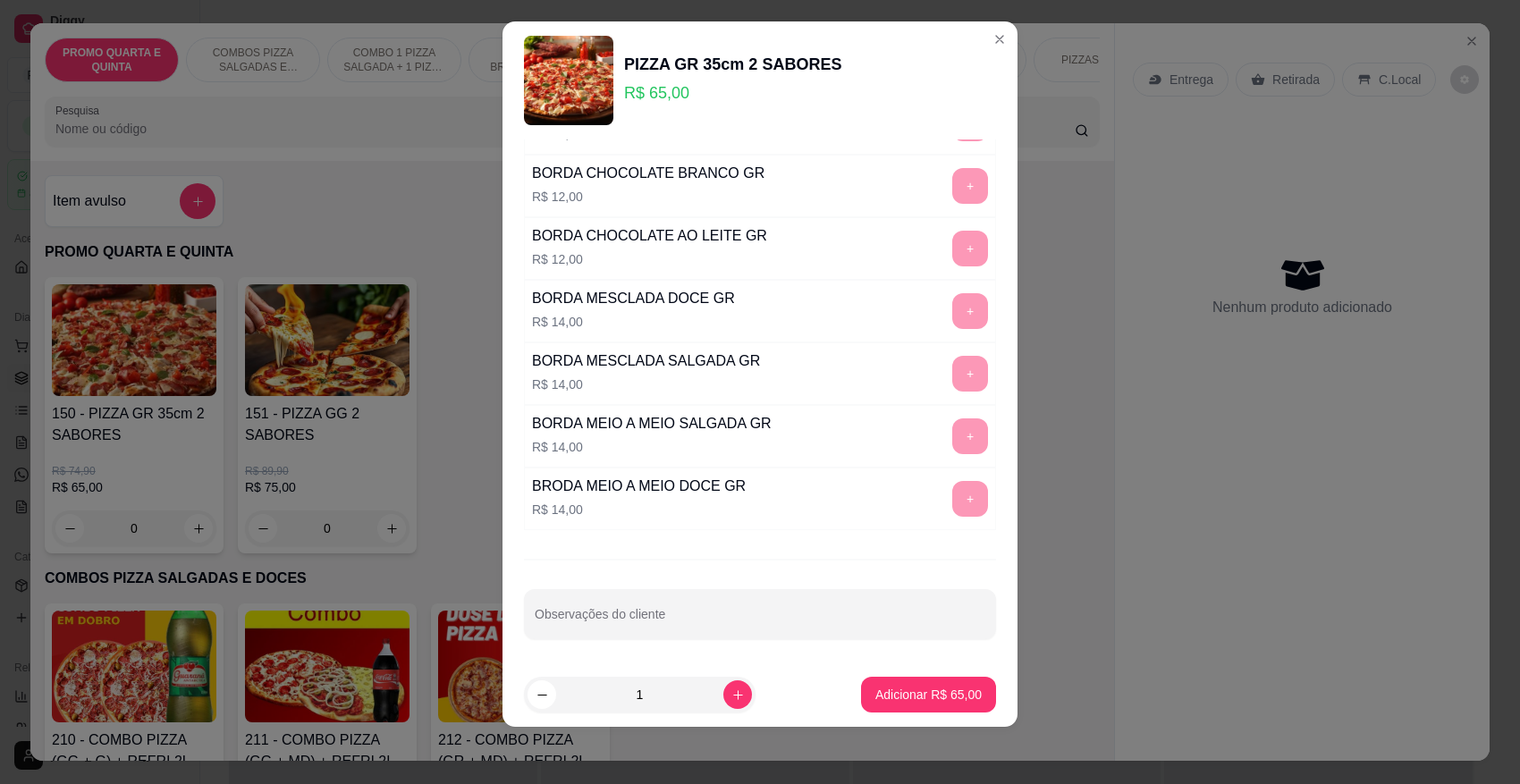
scroll to position [4140, 0]
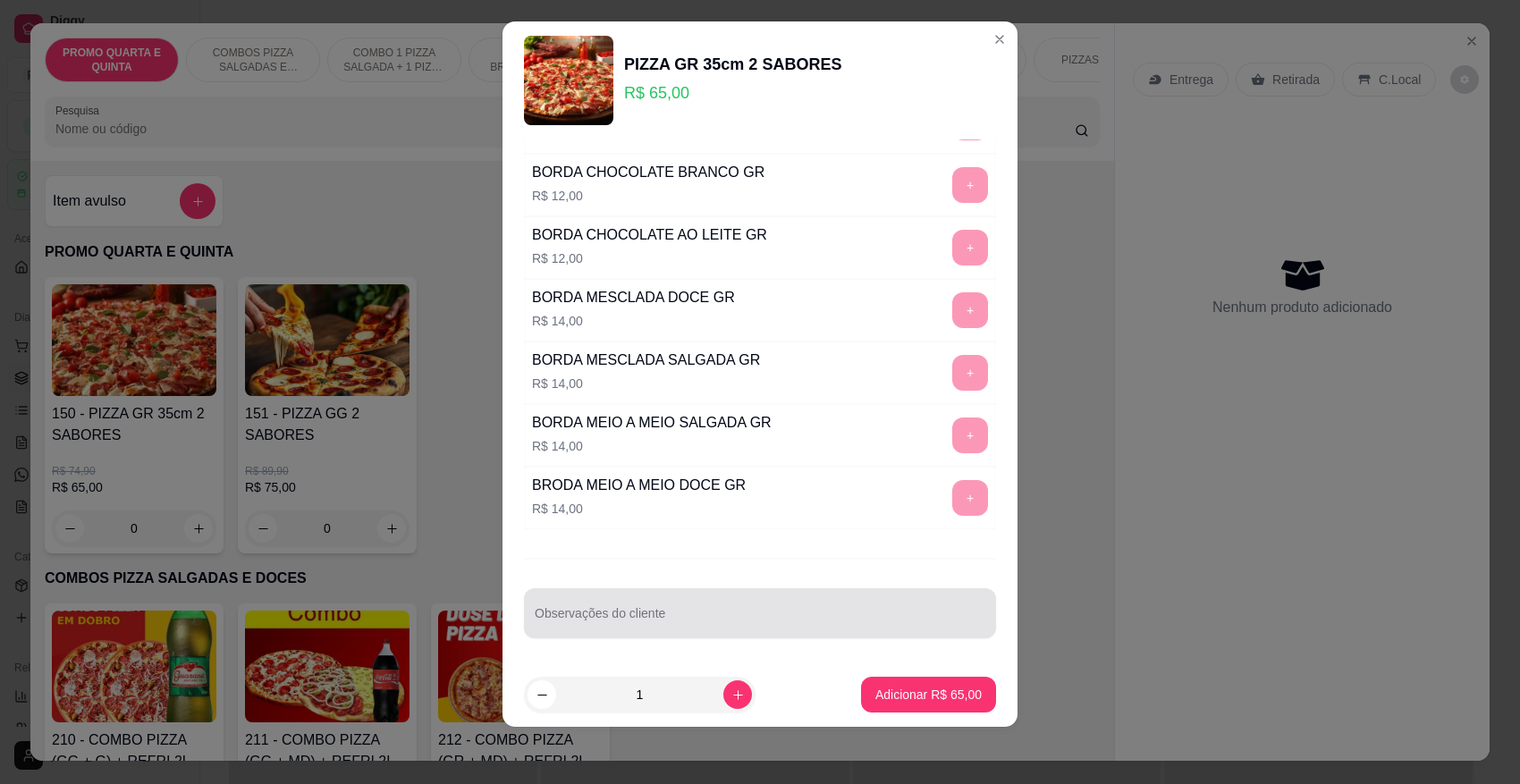
drag, startPoint x: 669, startPoint y: 601, endPoint x: 660, endPoint y: 606, distance: 10.3
click at [664, 605] on div at bounding box center [760, 613] width 451 height 36
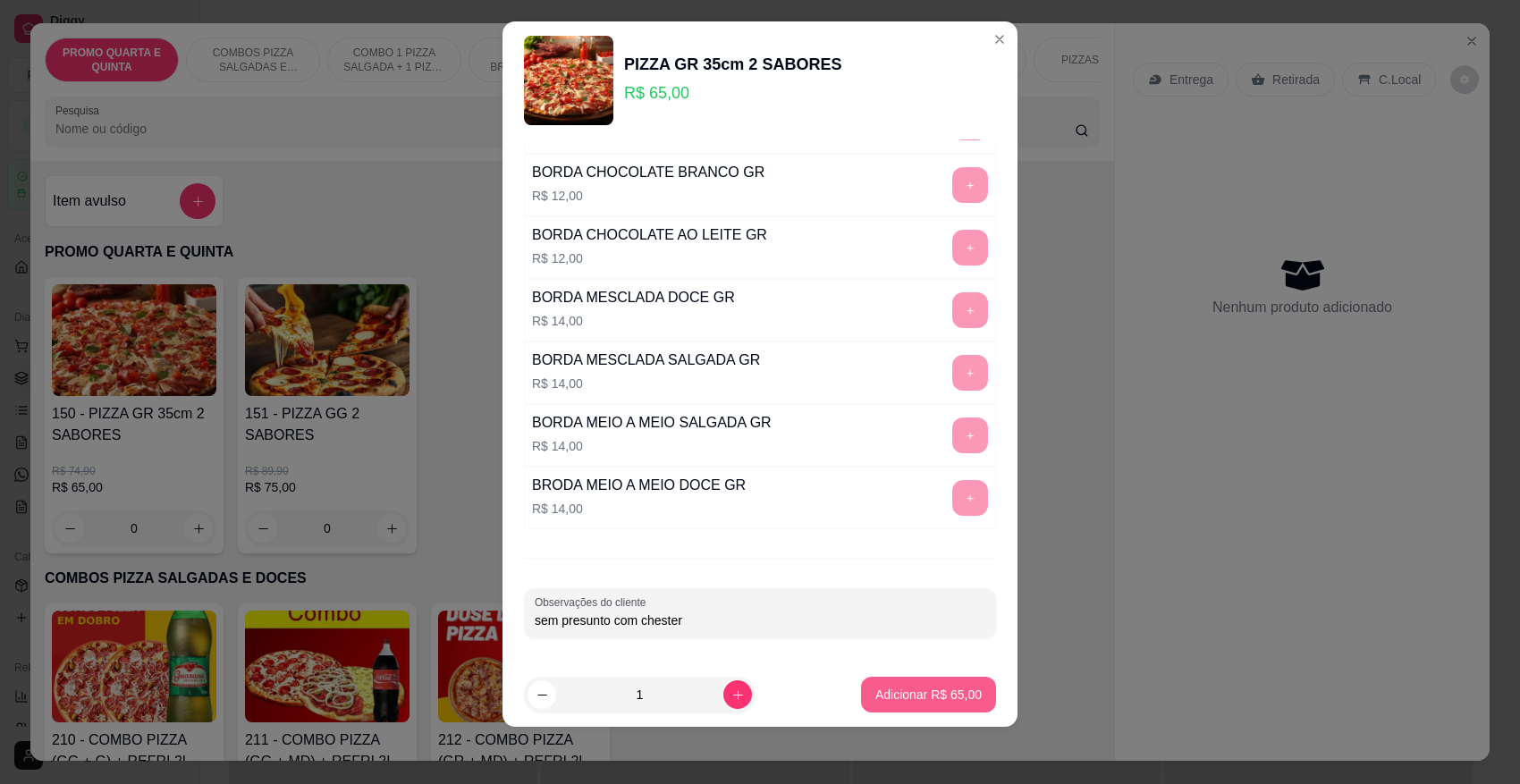
type input "sem presunto com chester"
click at [907, 688] on p "Adicionar R$ 65,00" at bounding box center [929, 693] width 103 height 17
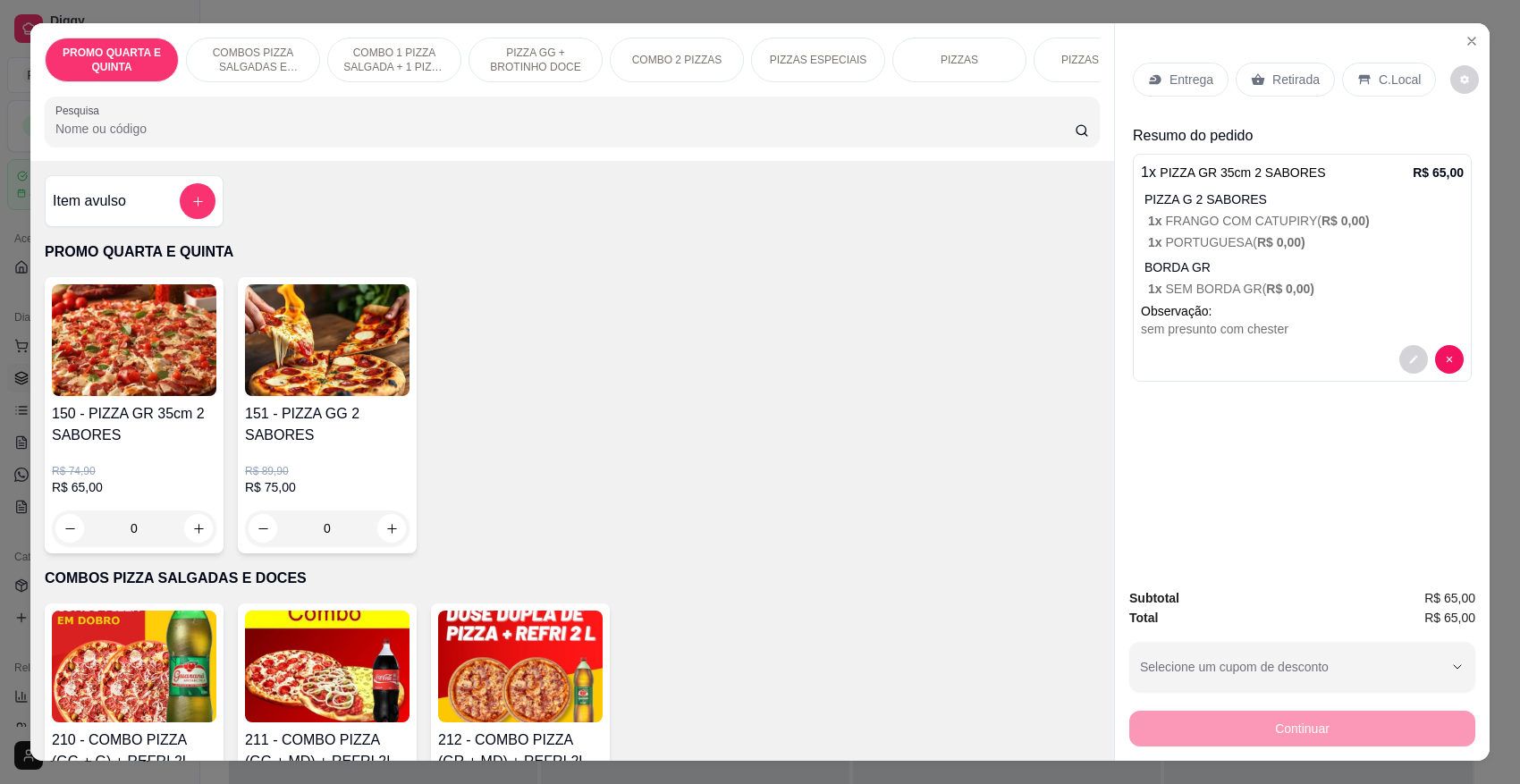
click at [1187, 59] on div "Entrega Retirada C.Local" at bounding box center [1302, 80] width 339 height 62
click at [1182, 72] on p "Entrega" at bounding box center [1191, 79] width 44 height 18
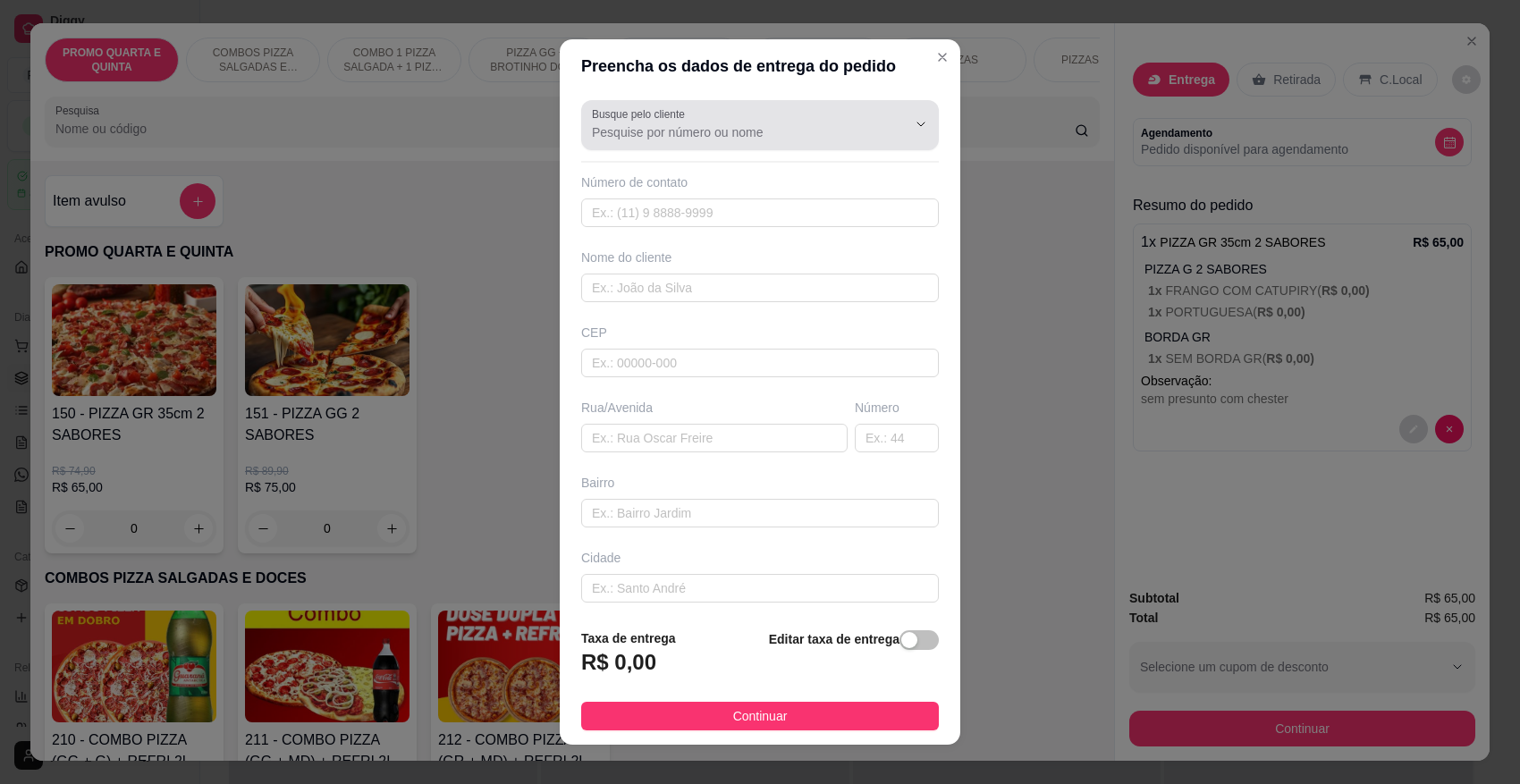
click at [788, 138] on input "Busque pelo cliente" at bounding box center [735, 133] width 286 height 18
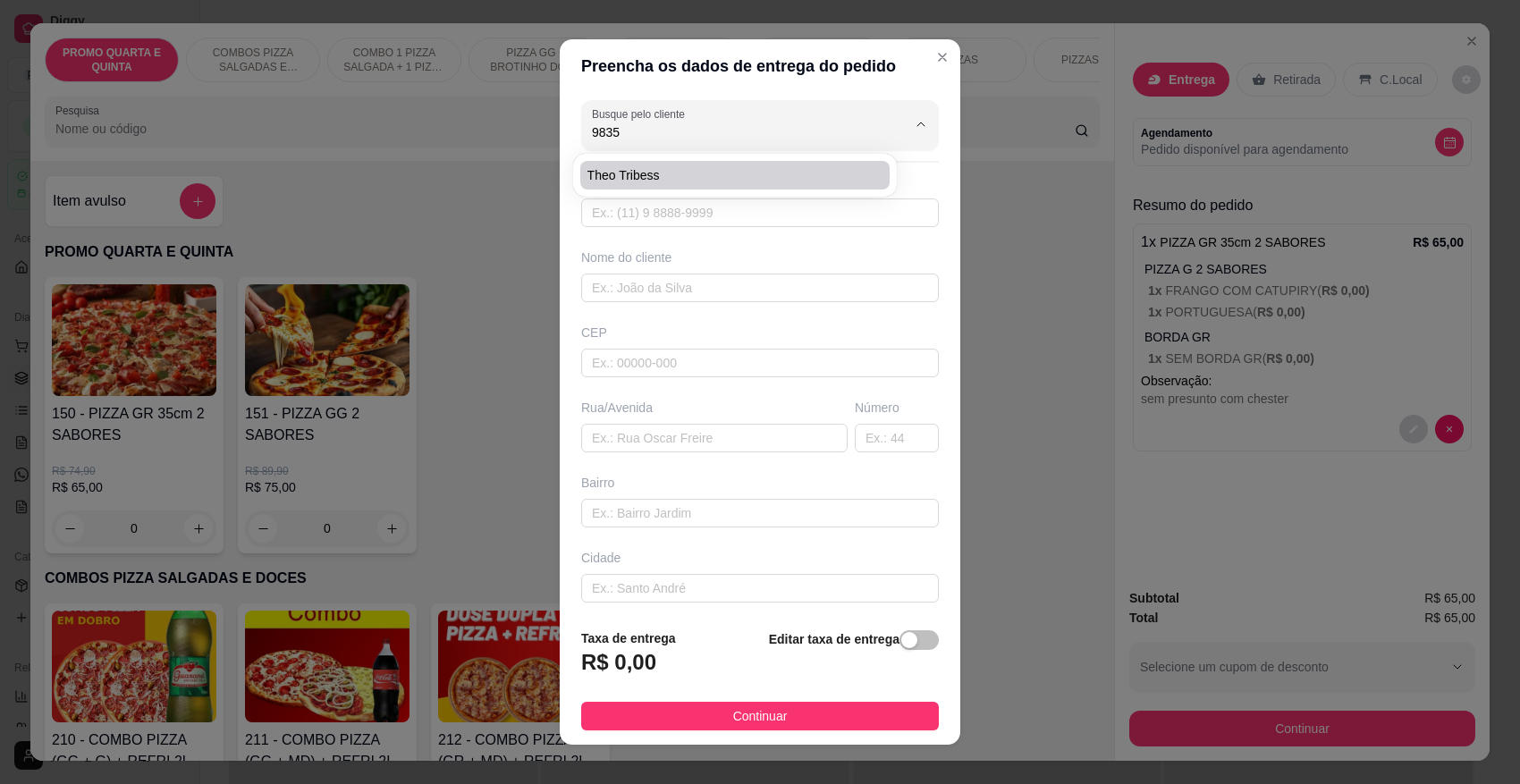
click at [655, 177] on span "Theo Tribess" at bounding box center [726, 176] width 278 height 18
type input "Theo Tribess"
type input "47988259835"
type input "Theo Tribess"
type input "89107000"
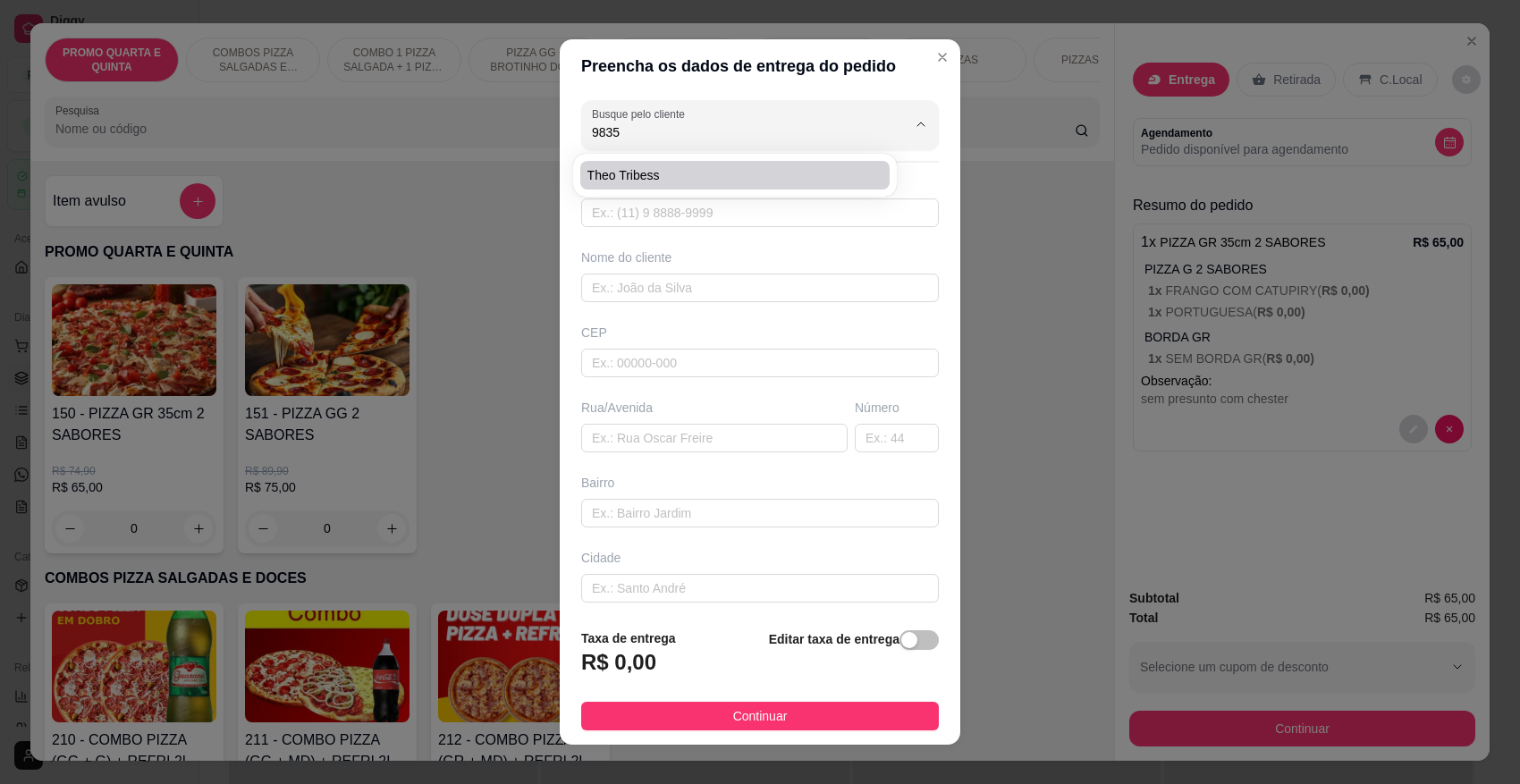
type input "[GEOGRAPHIC_DATA]"
type input "300"
type input "Centro"
type input "Pomerode"
type input "Tribom"
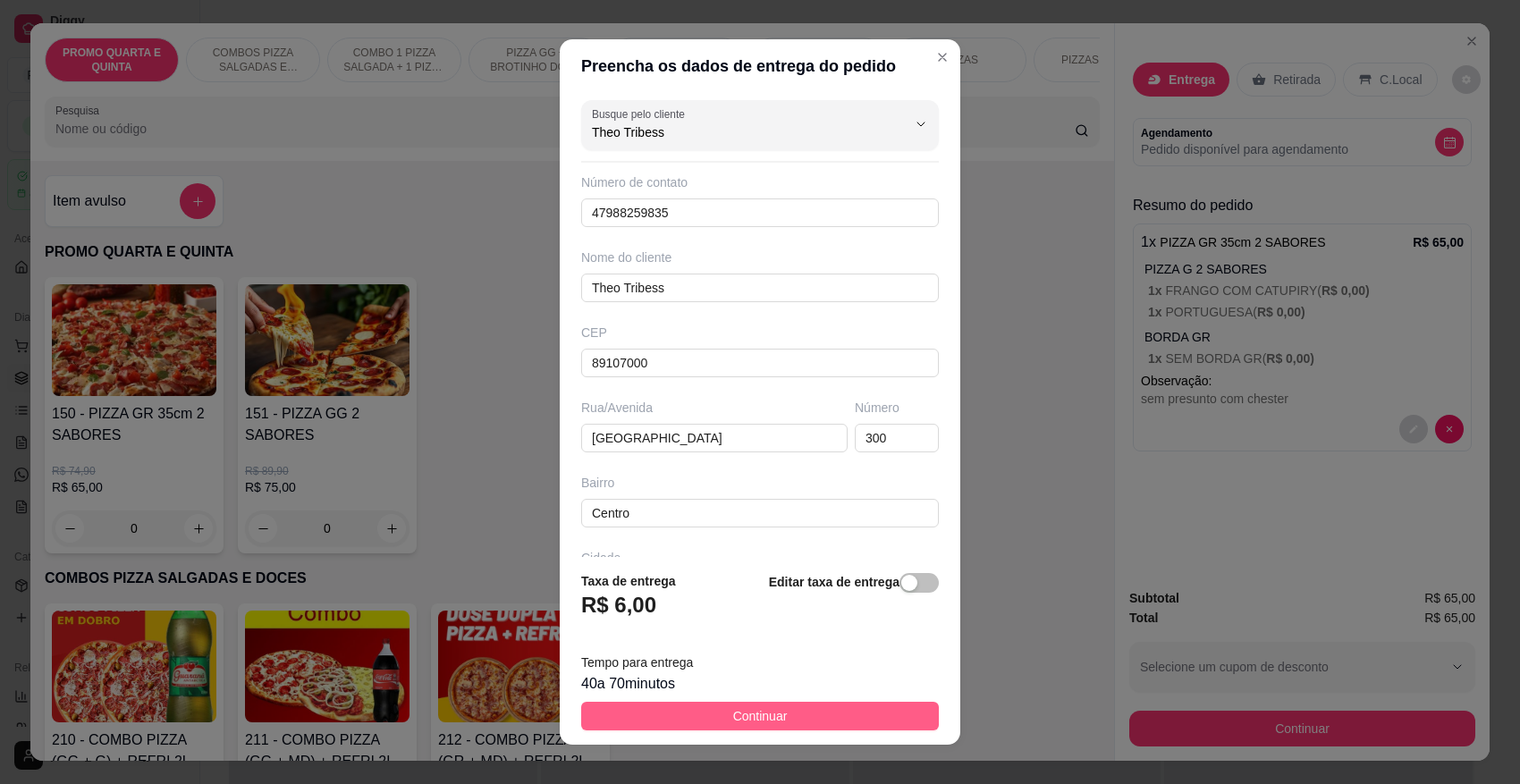
type input "Theo Tribess"
click at [725, 704] on button "Continuar" at bounding box center [760, 716] width 358 height 28
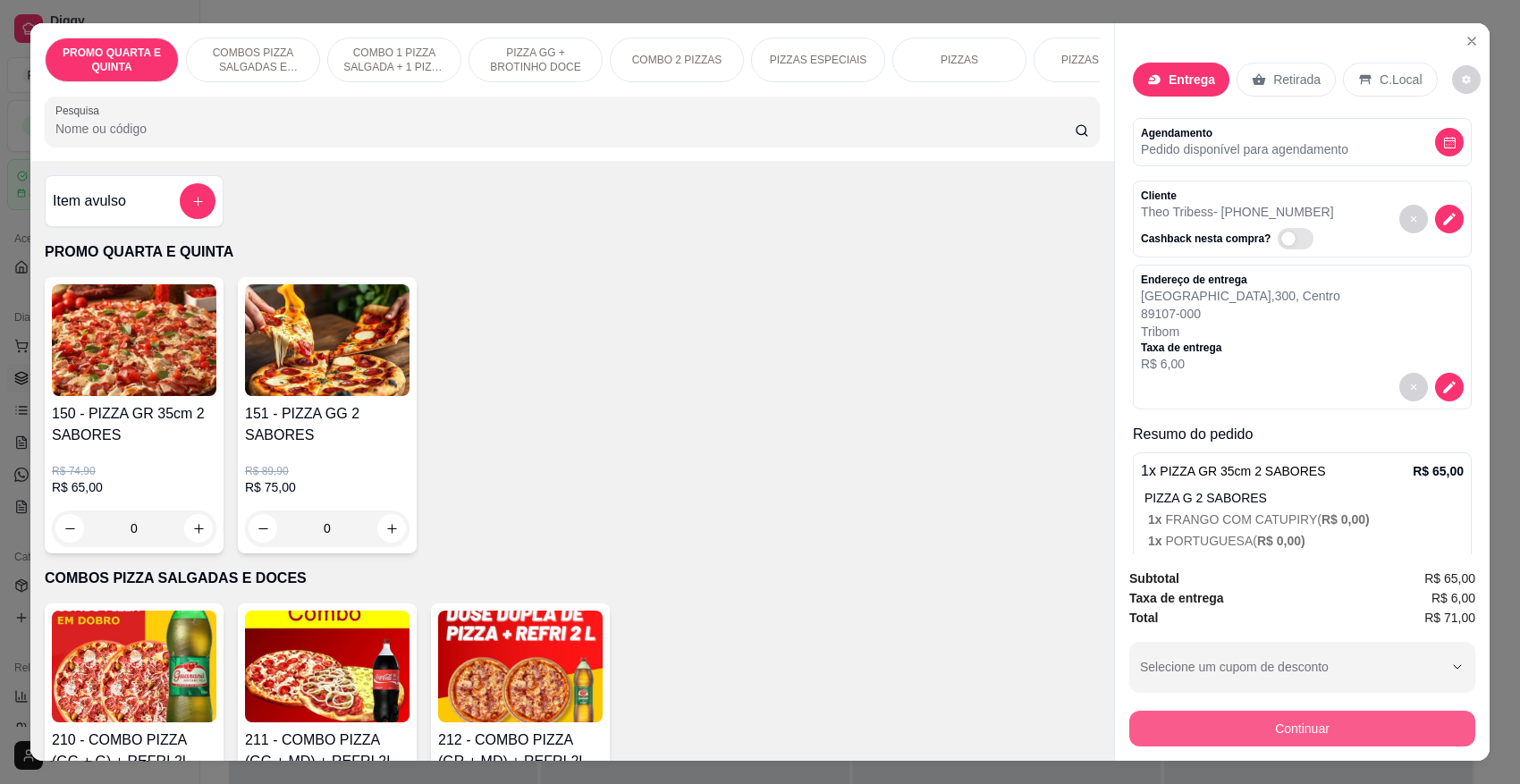
click at [1316, 734] on button "Continuar" at bounding box center [1302, 728] width 346 height 36
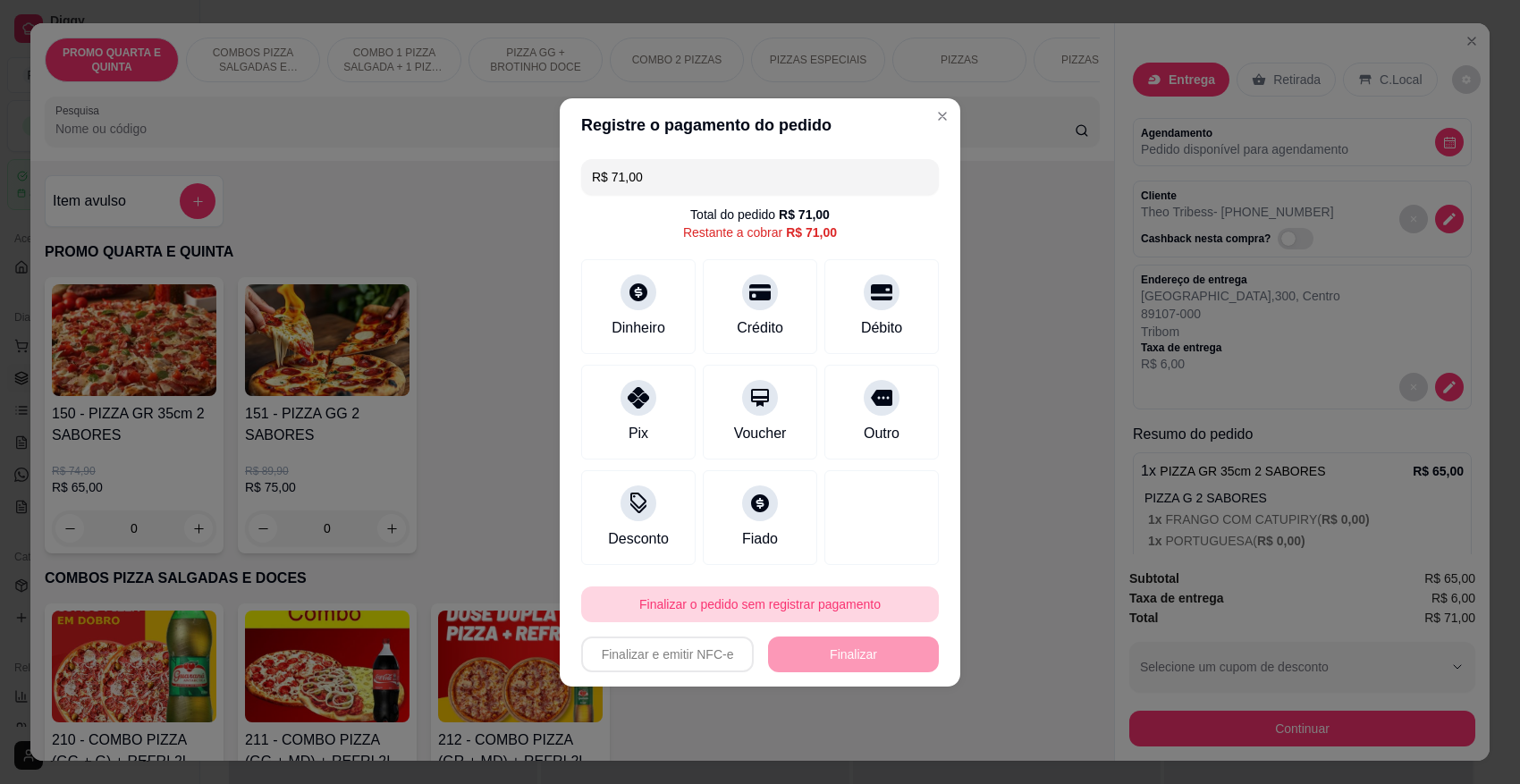
click at [837, 595] on button "Finalizar o pedido sem registrar pagamento" at bounding box center [760, 604] width 358 height 36
click at [857, 552] on button "Confirmar" at bounding box center [866, 554] width 66 height 27
type input "R$ 0,00"
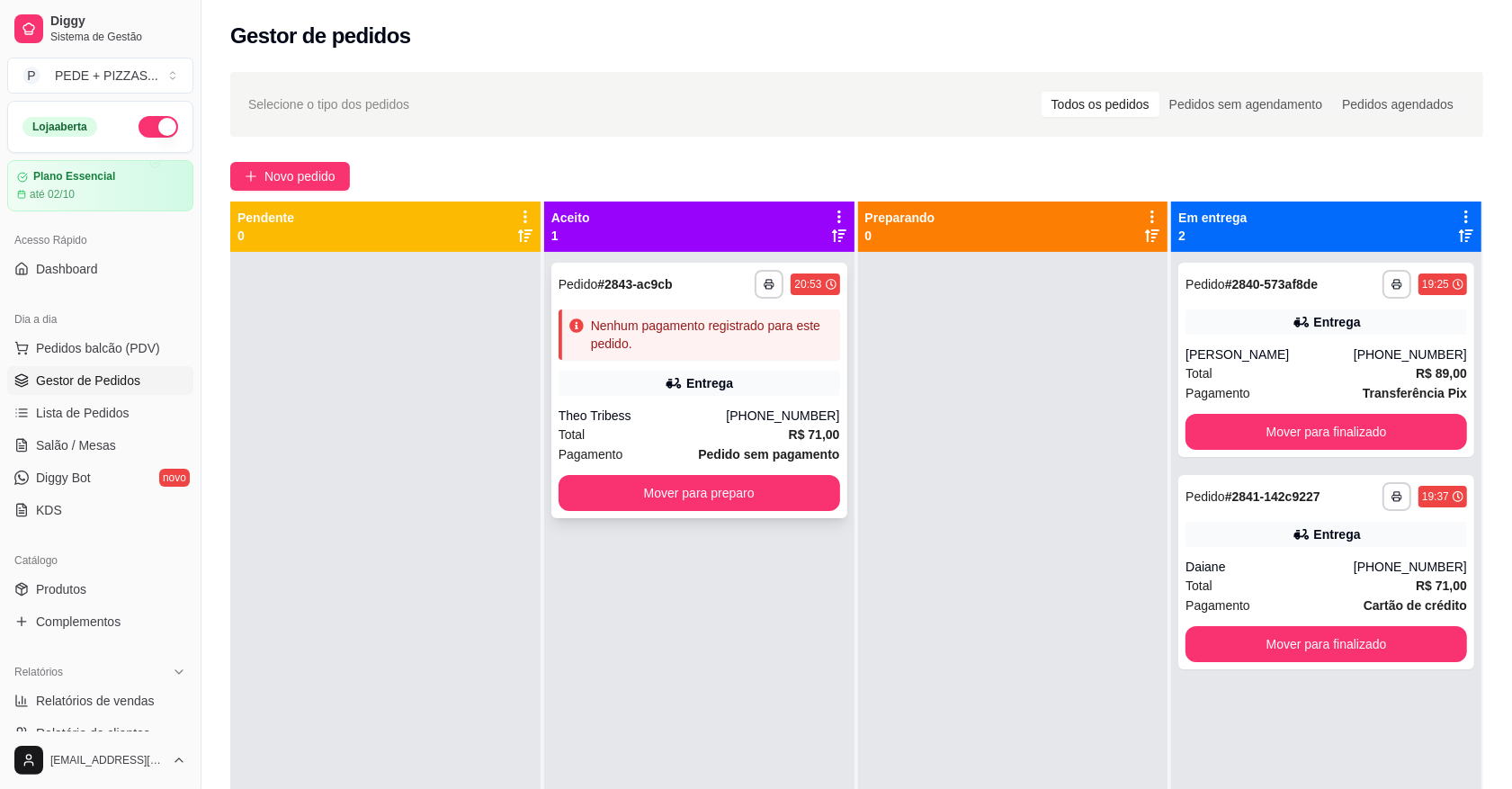
click at [670, 329] on div "Nenhum pagamento registrado para este pedido." at bounding box center [711, 335] width 242 height 36
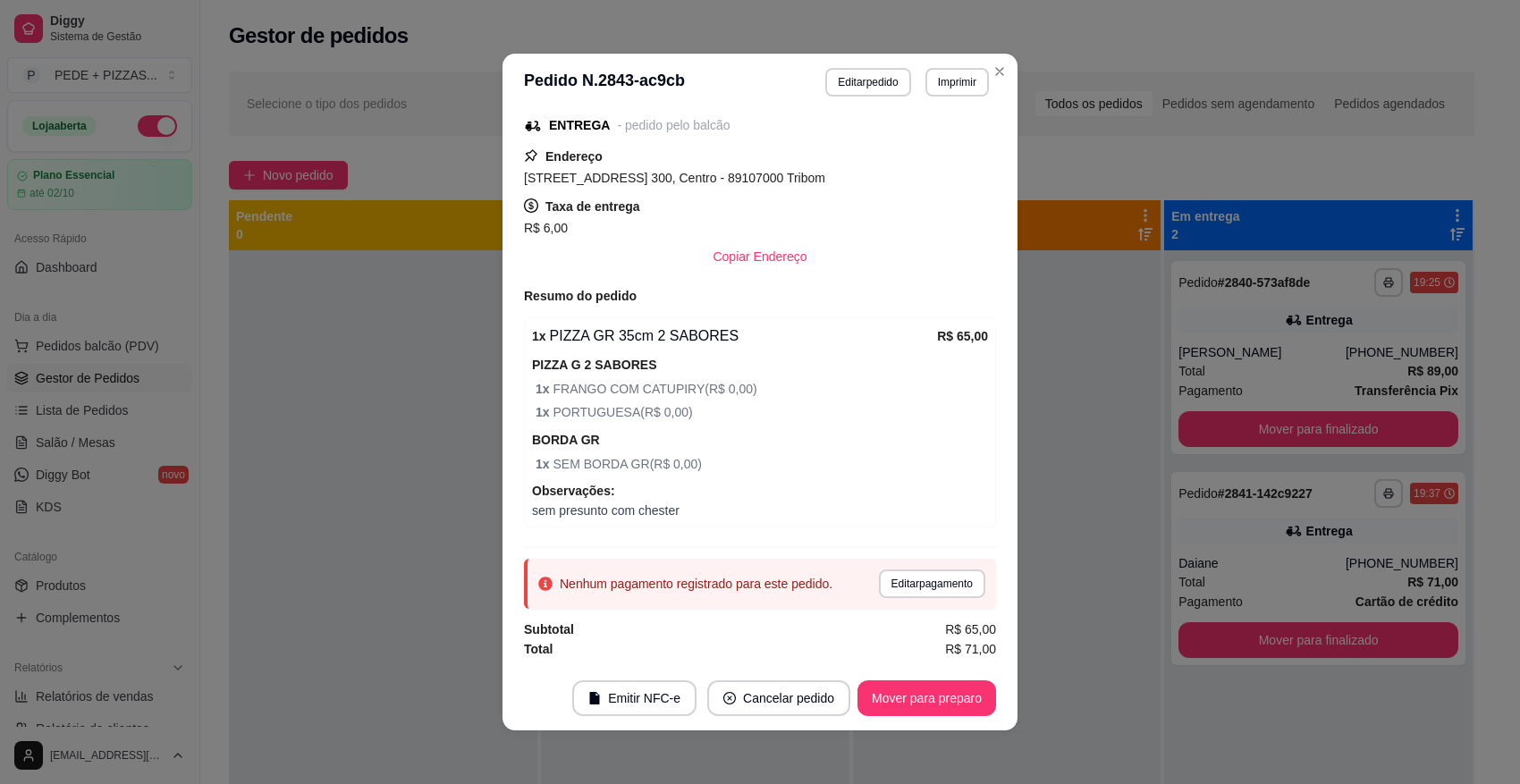
scroll to position [3, 0]
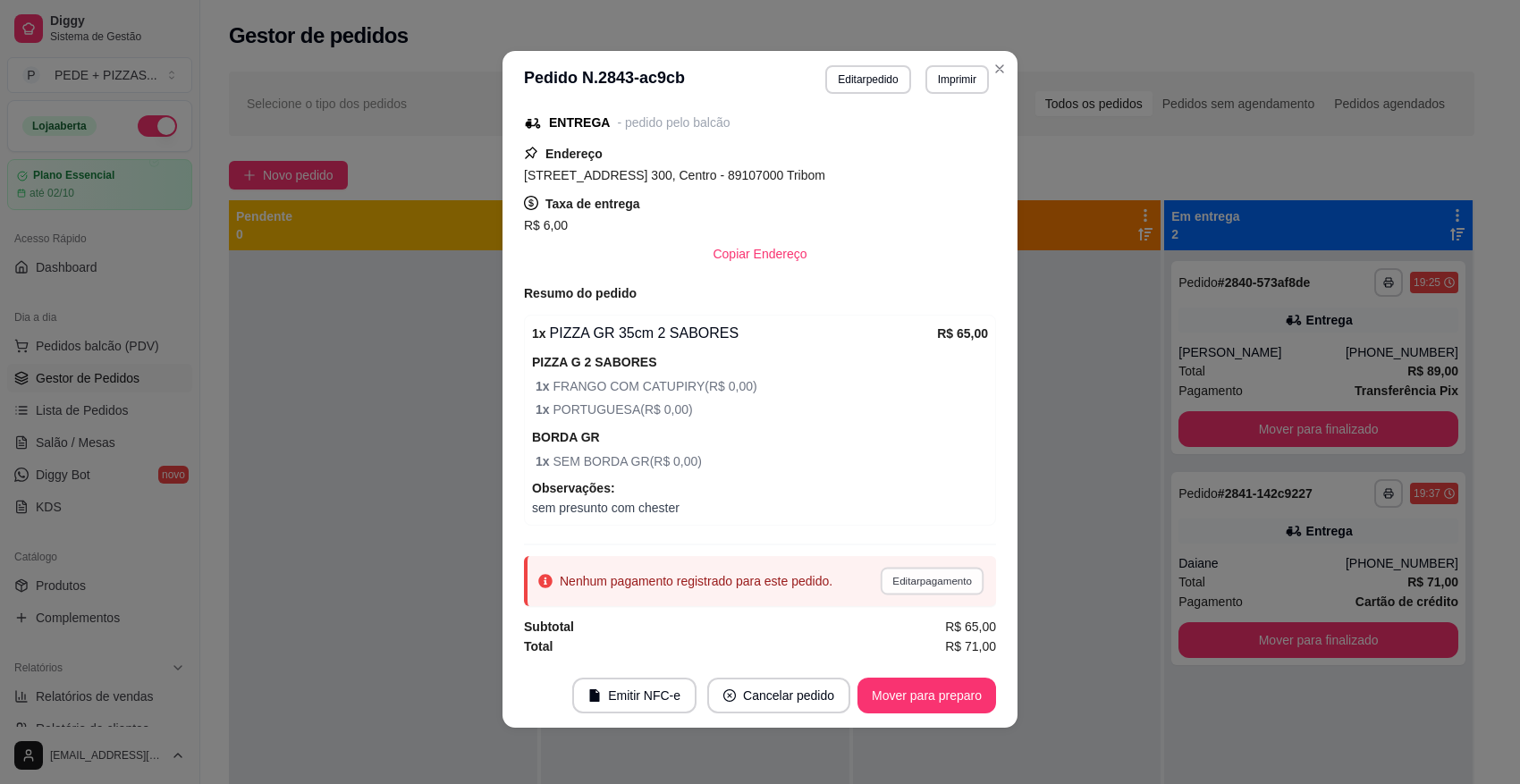
click at [897, 572] on button "Editar pagamento" at bounding box center [932, 580] width 103 height 27
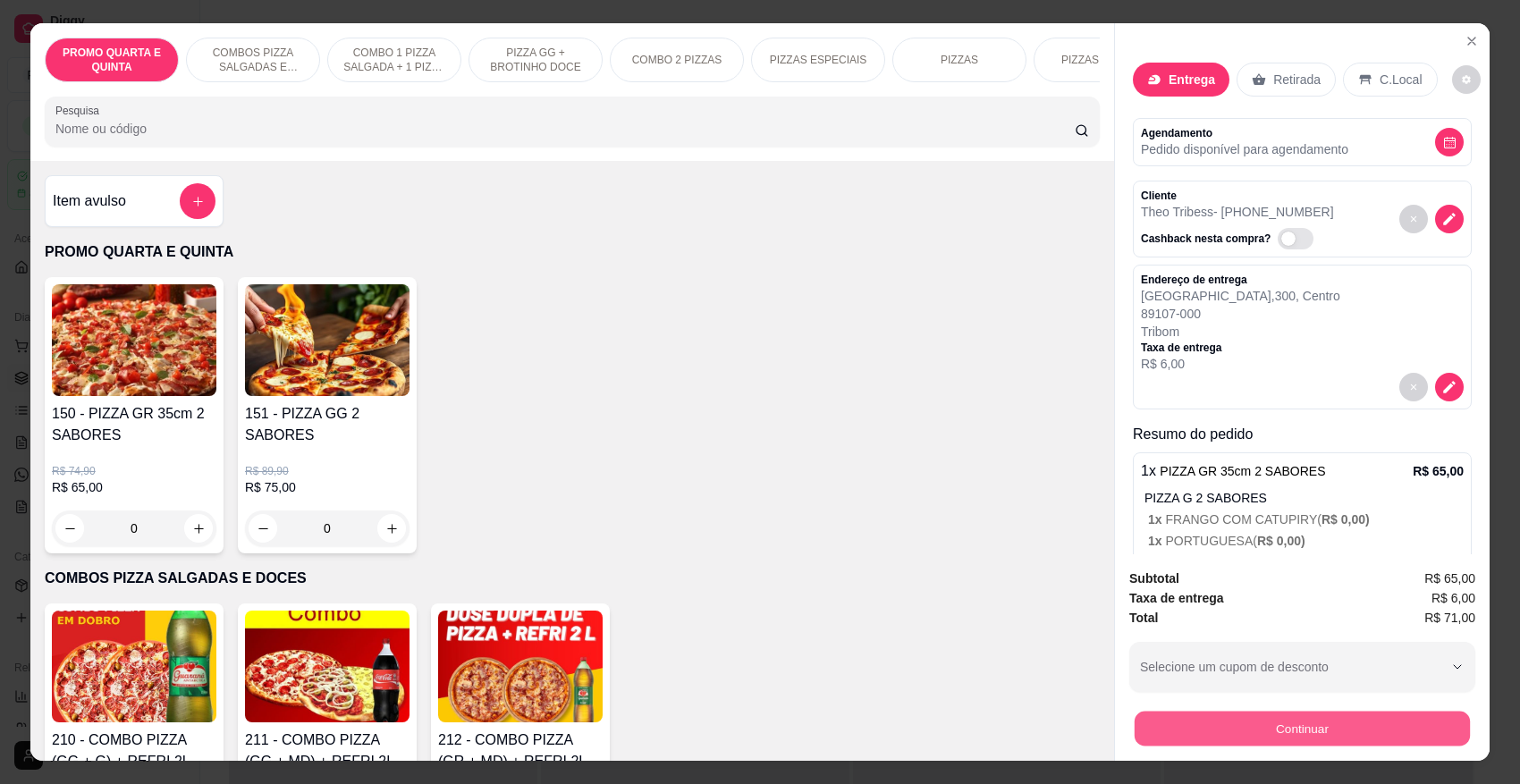
click at [1285, 720] on button "Continuar" at bounding box center [1302, 728] width 336 height 35
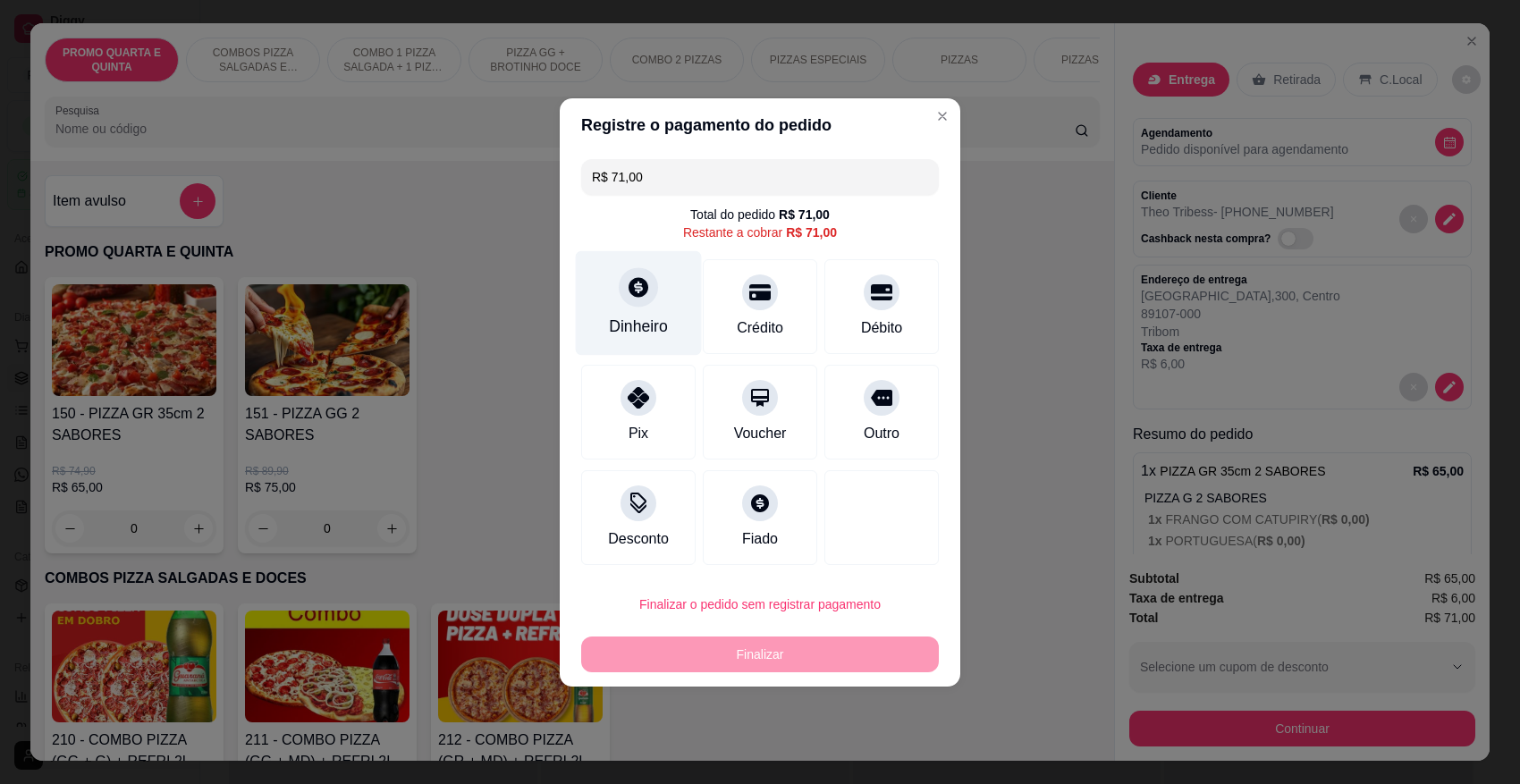
click at [638, 302] on div at bounding box center [638, 287] width 39 height 39
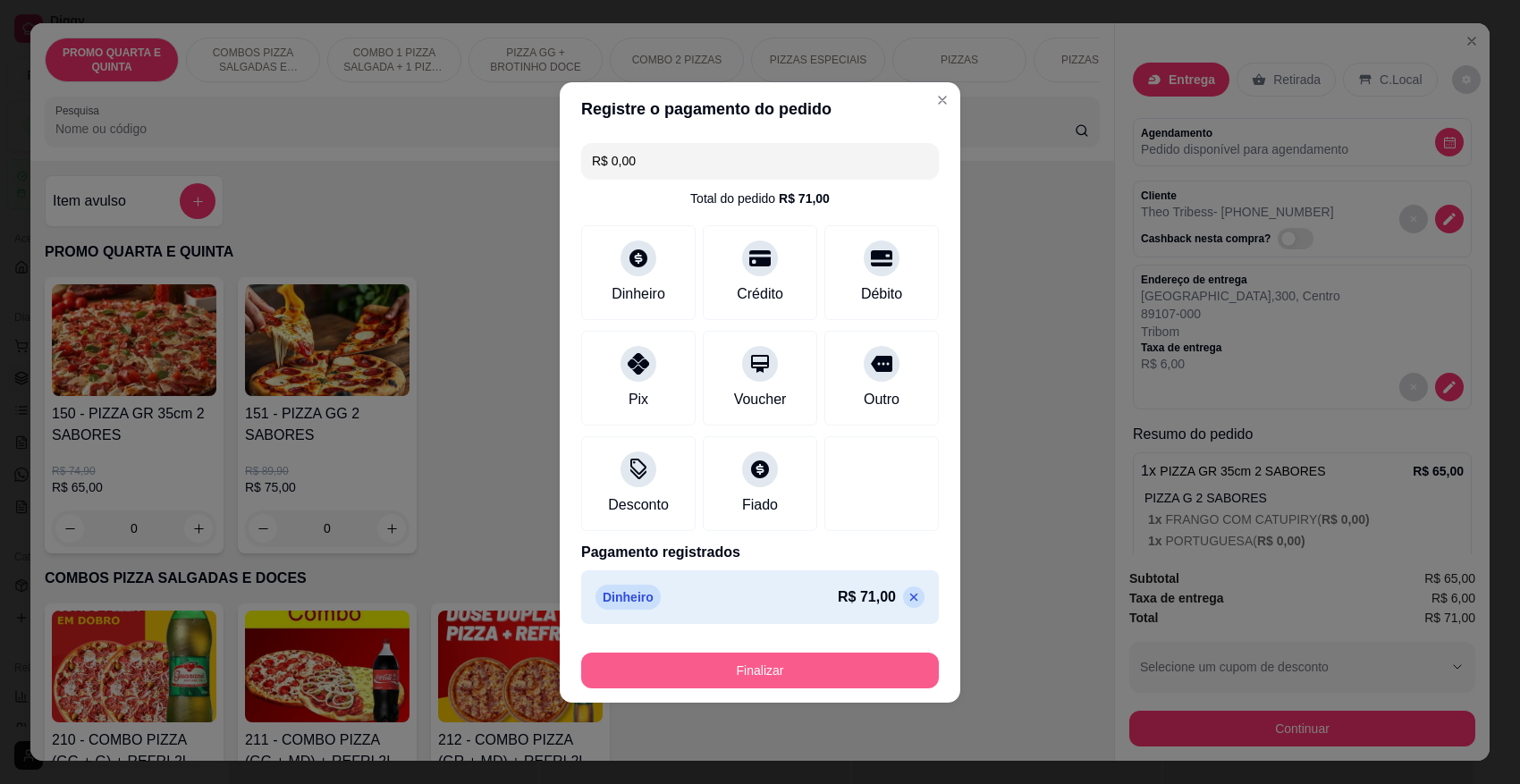
click at [784, 675] on button "Finalizar" at bounding box center [760, 670] width 358 height 36
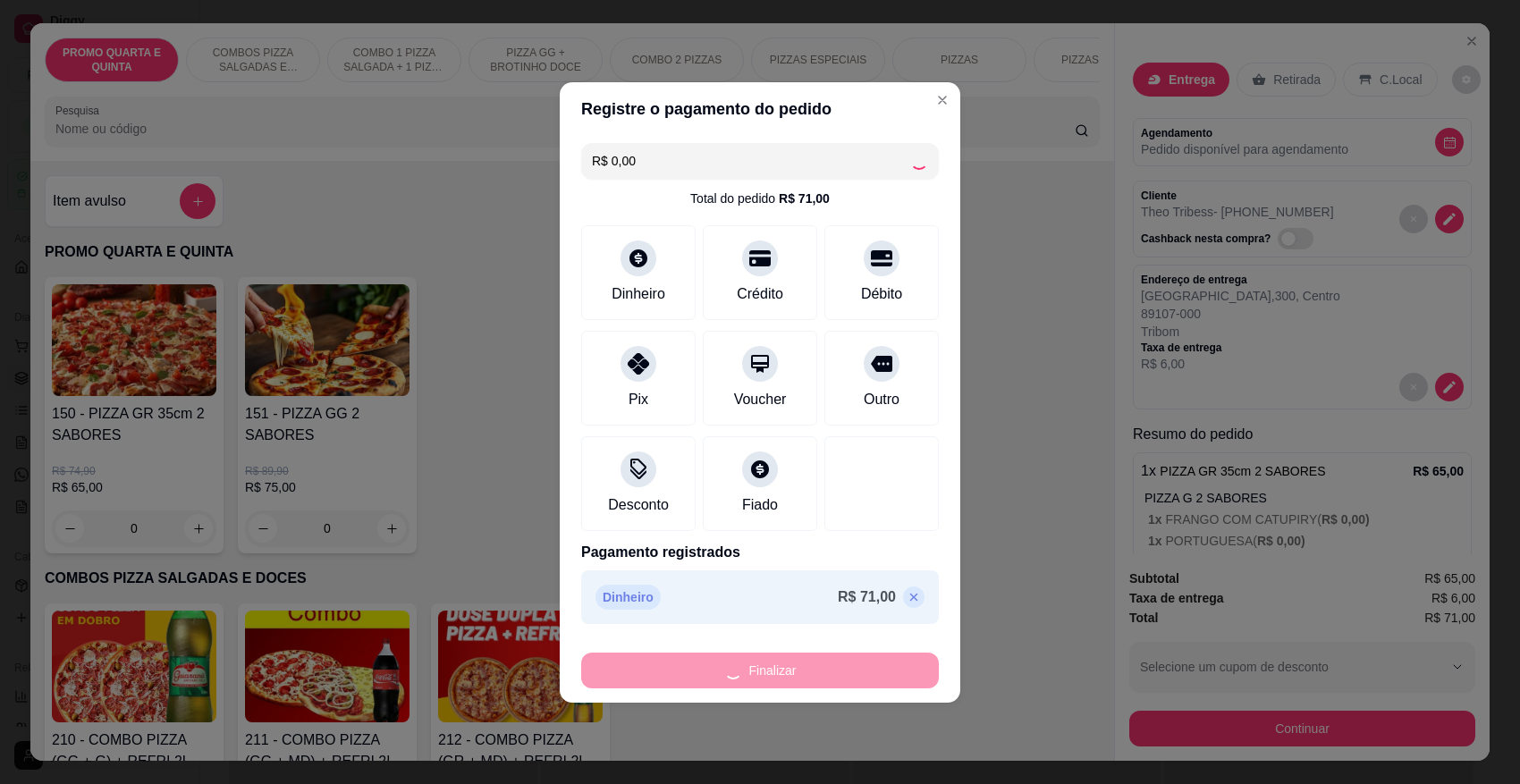
type input "-R$ 71,00"
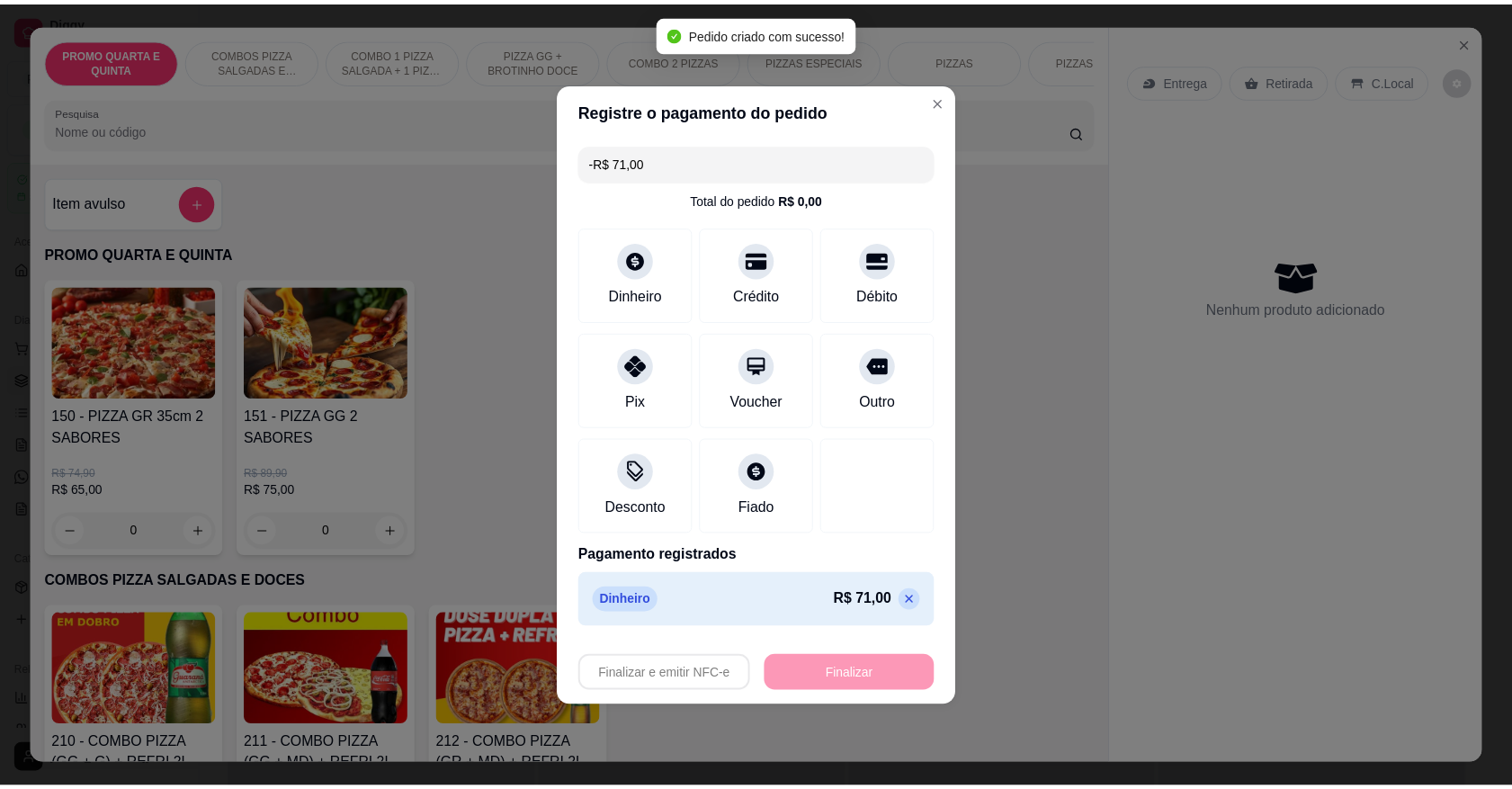
scroll to position [370, 0]
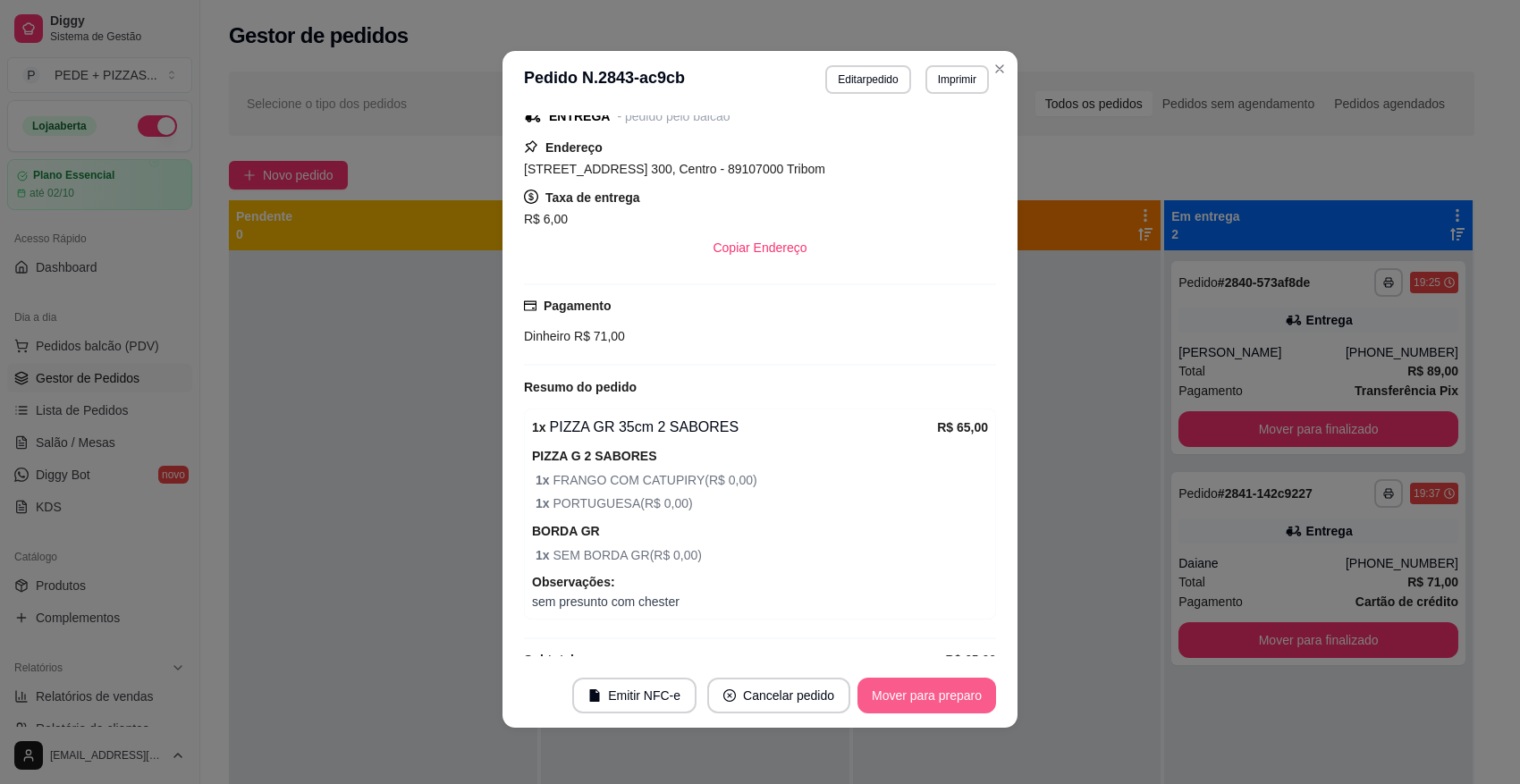
click at [938, 697] on button "Mover para preparo" at bounding box center [927, 695] width 139 height 36
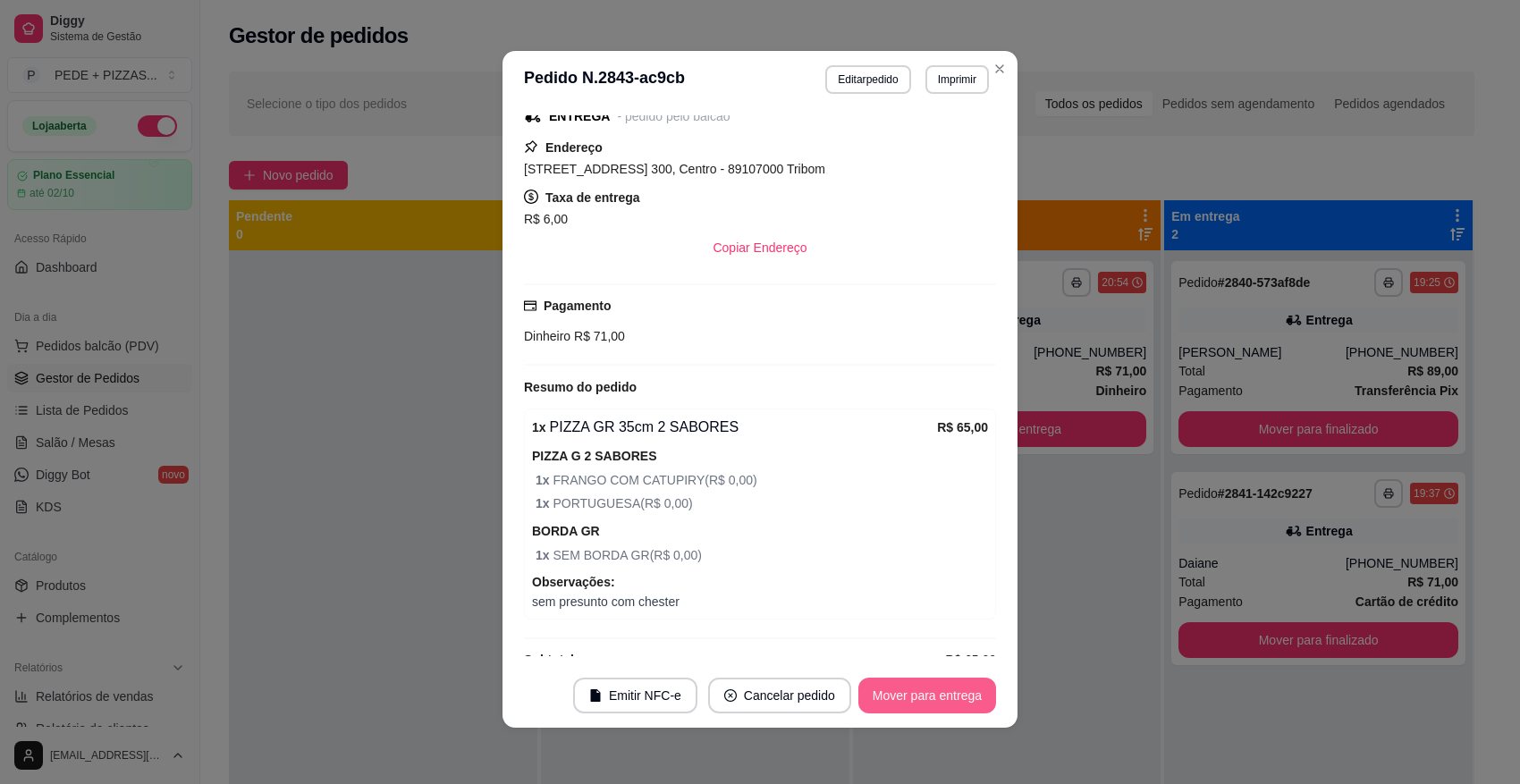
click at [938, 693] on button "Mover para entrega" at bounding box center [927, 695] width 138 height 36
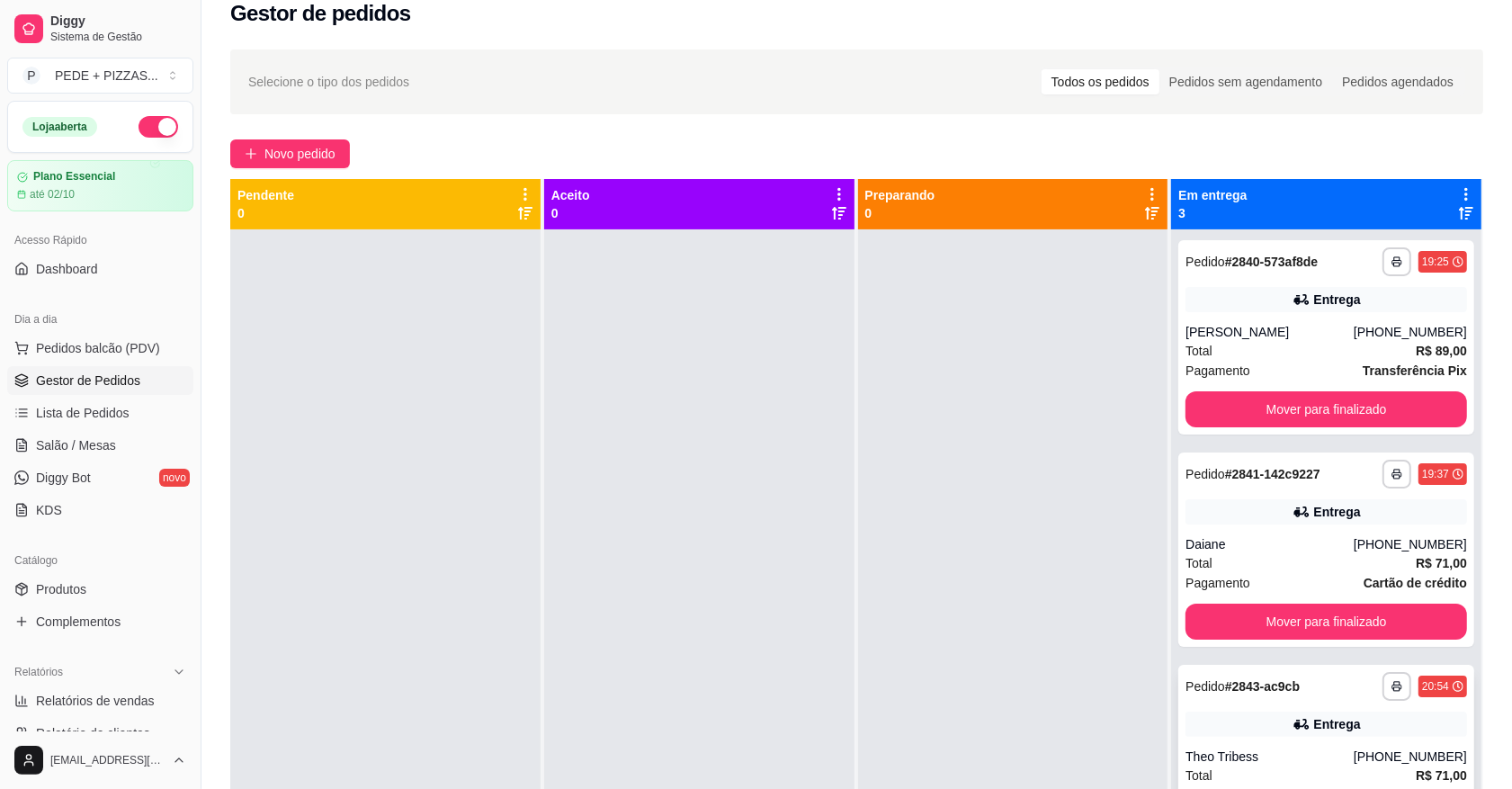
scroll to position [0, 0]
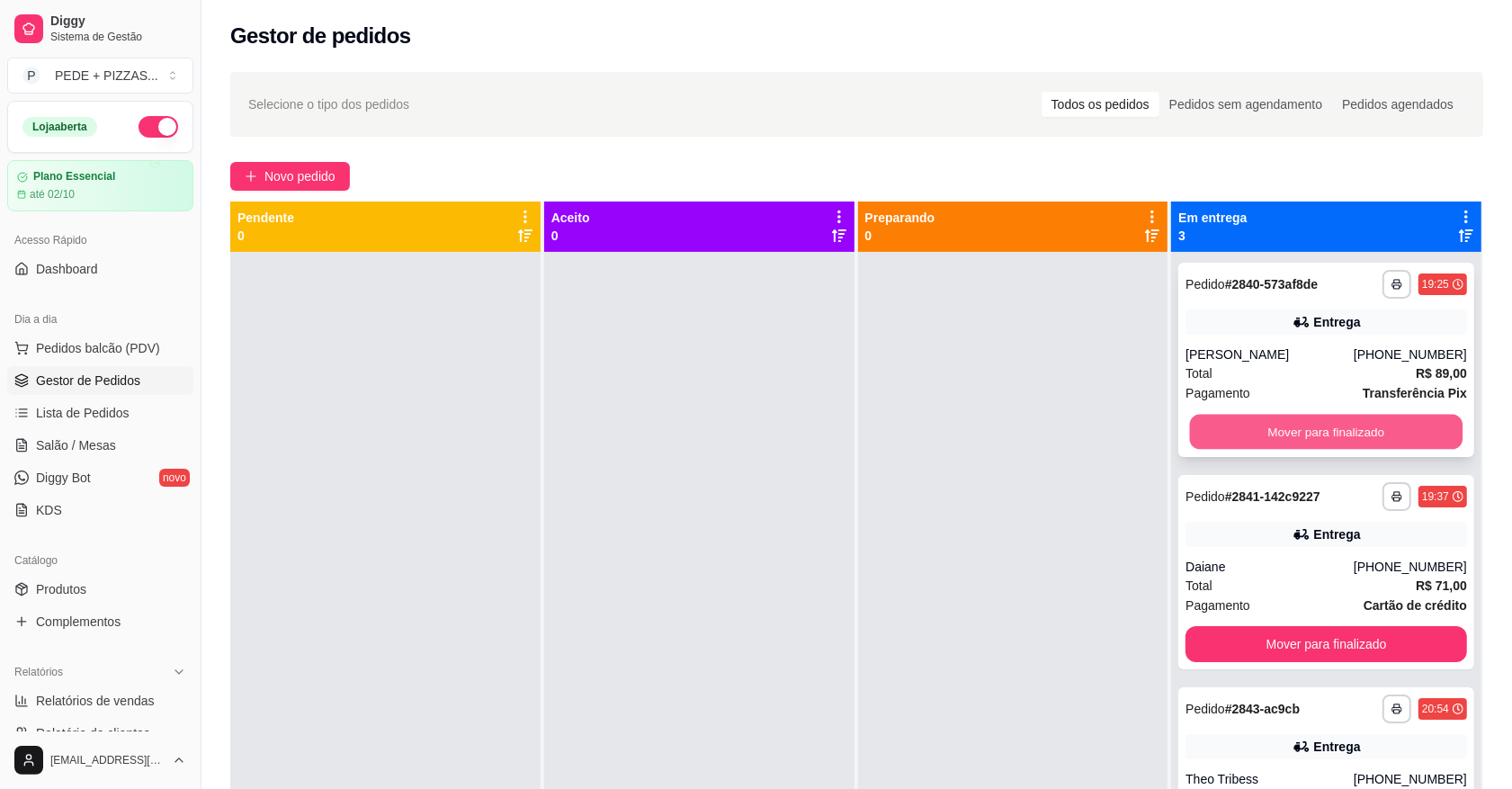
click at [1278, 438] on button "Mover para finalizado" at bounding box center [1327, 433] width 273 height 35
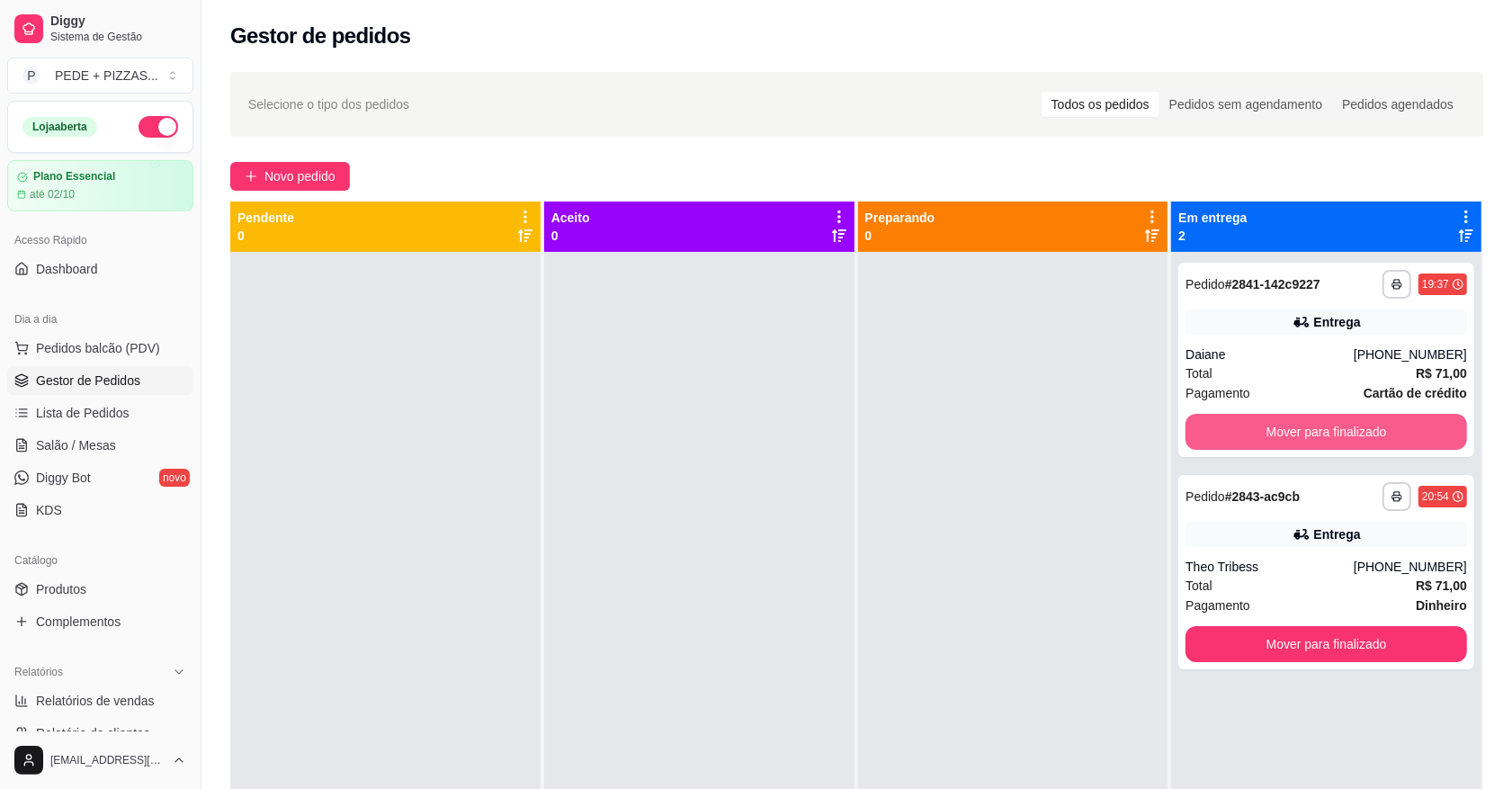
click at [1278, 438] on button "Mover para finalizado" at bounding box center [1326, 432] width 282 height 36
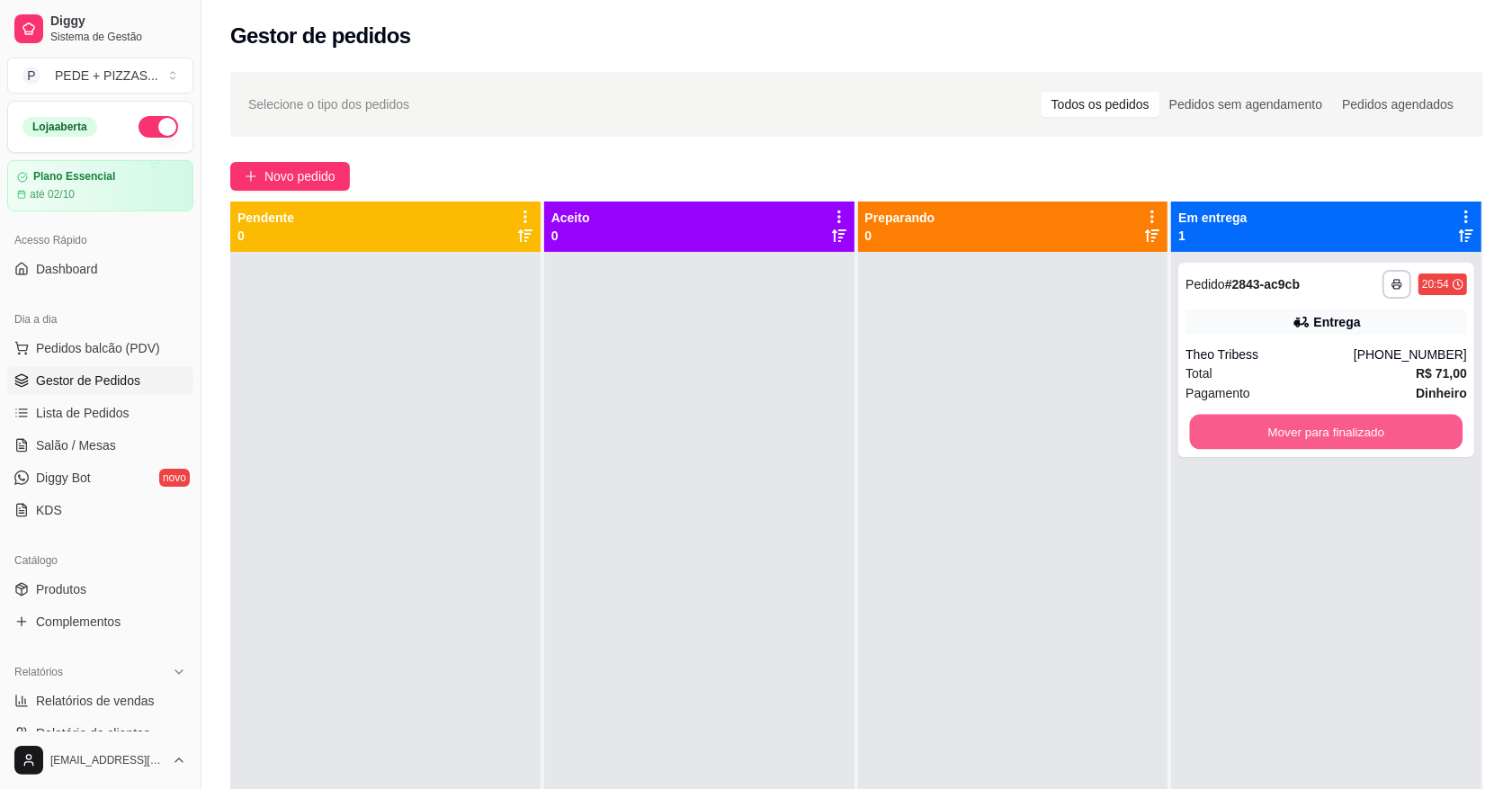
click at [1278, 438] on button "Mover para finalizado" at bounding box center [1327, 433] width 273 height 35
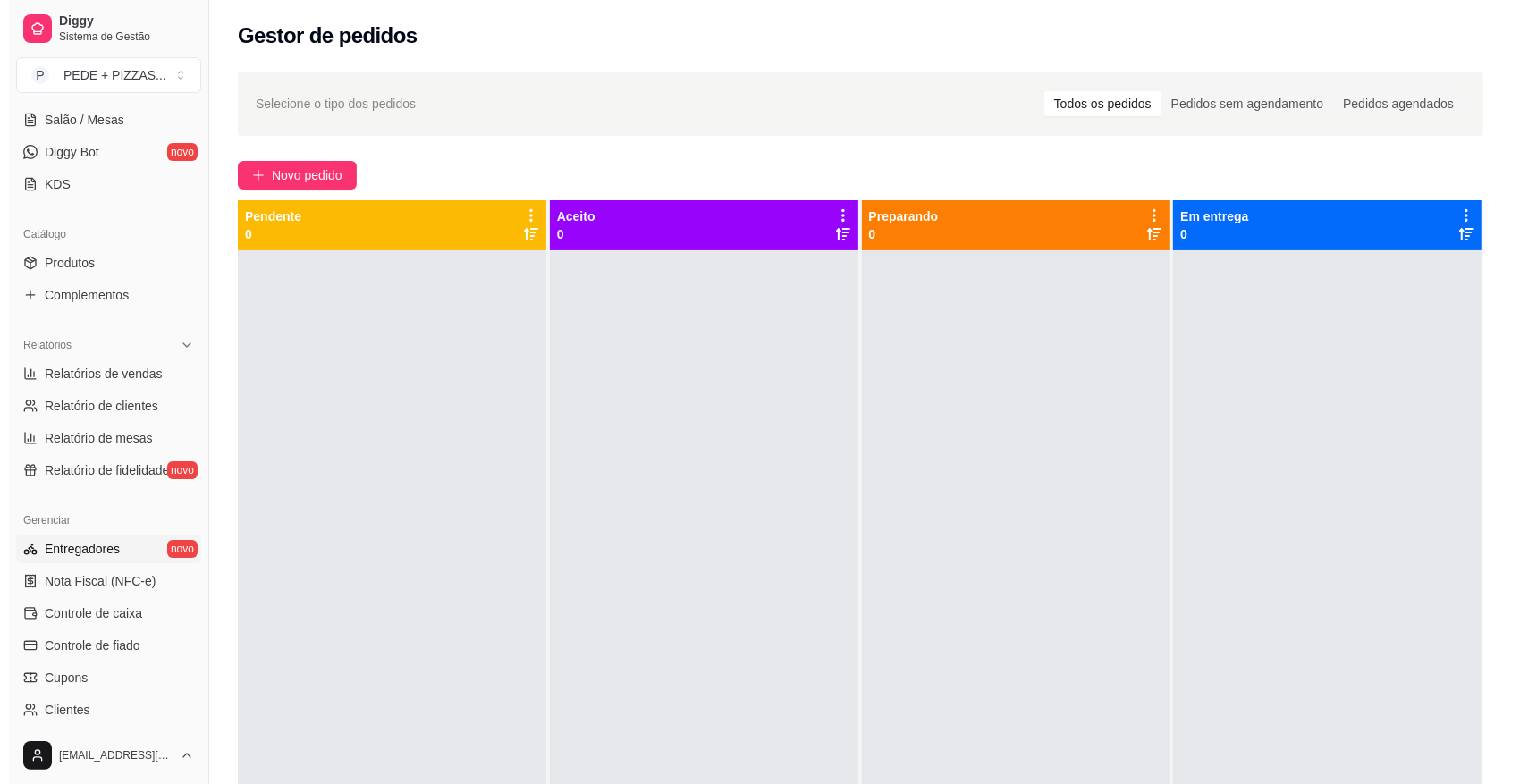
scroll to position [335, 0]
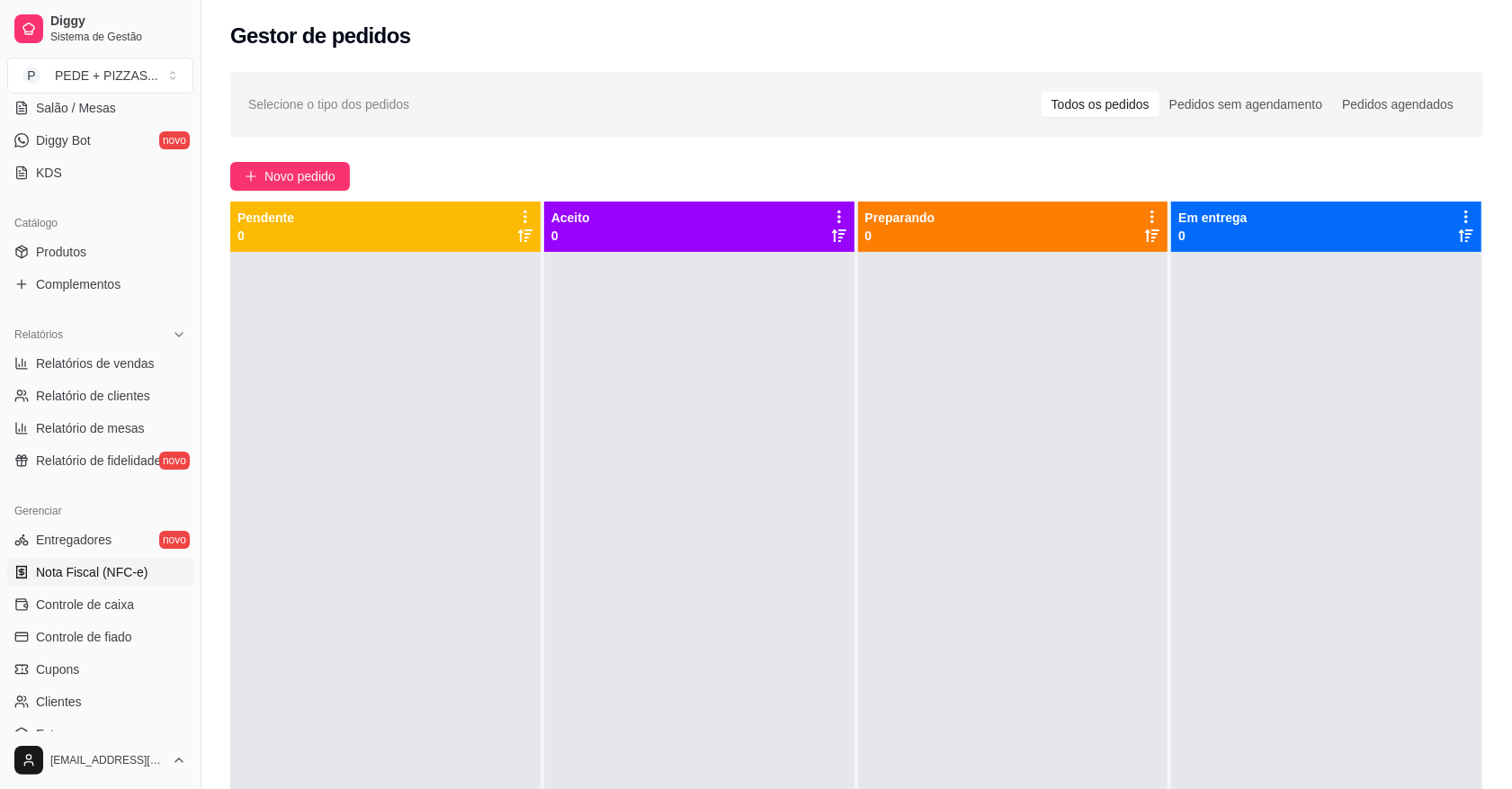
click at [92, 568] on span "Nota Fiscal (NFC-e)" at bounding box center [92, 572] width 112 height 18
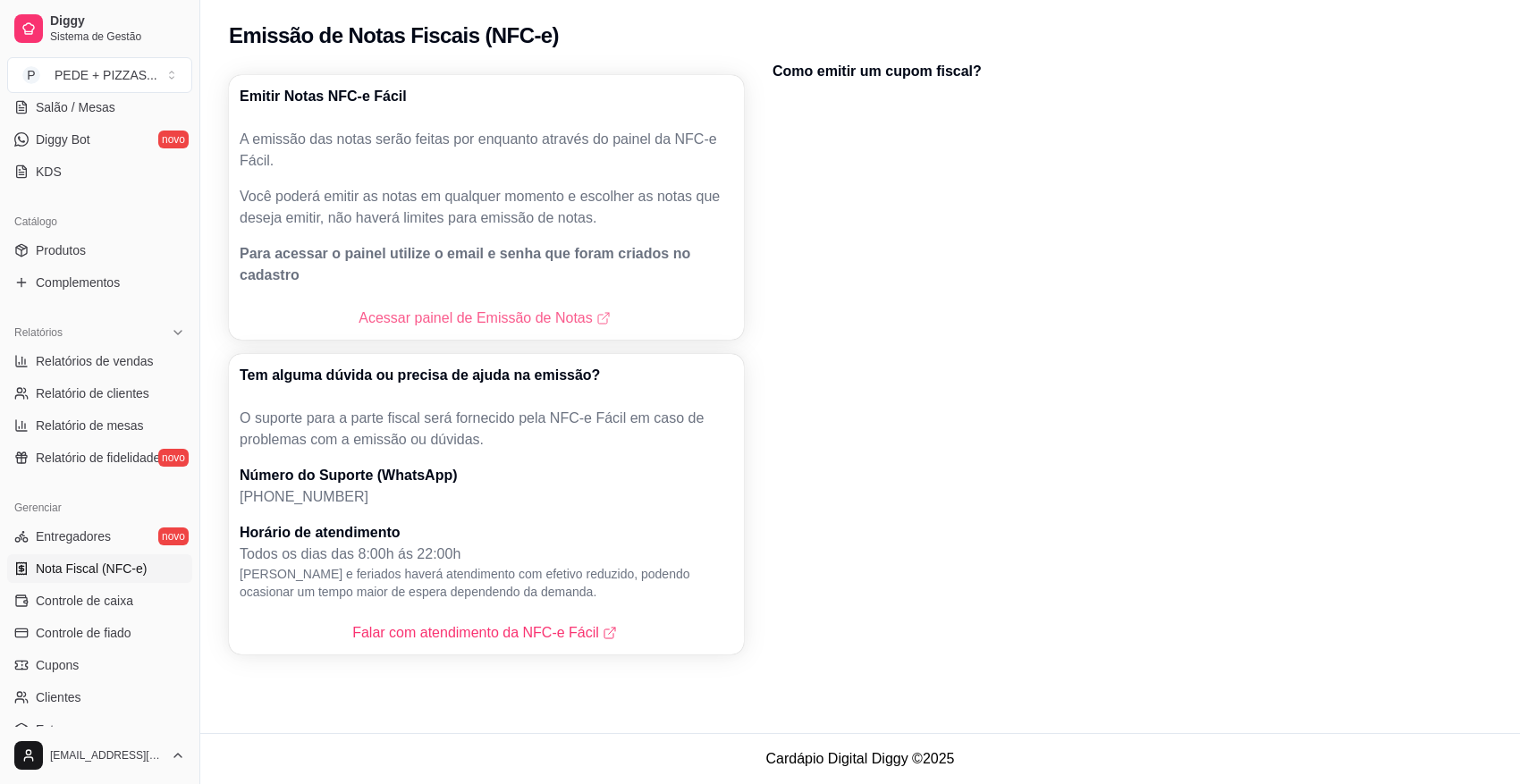
click at [469, 307] on link "Acessar painel de Emissão de Notas" at bounding box center [486, 318] width 255 height 21
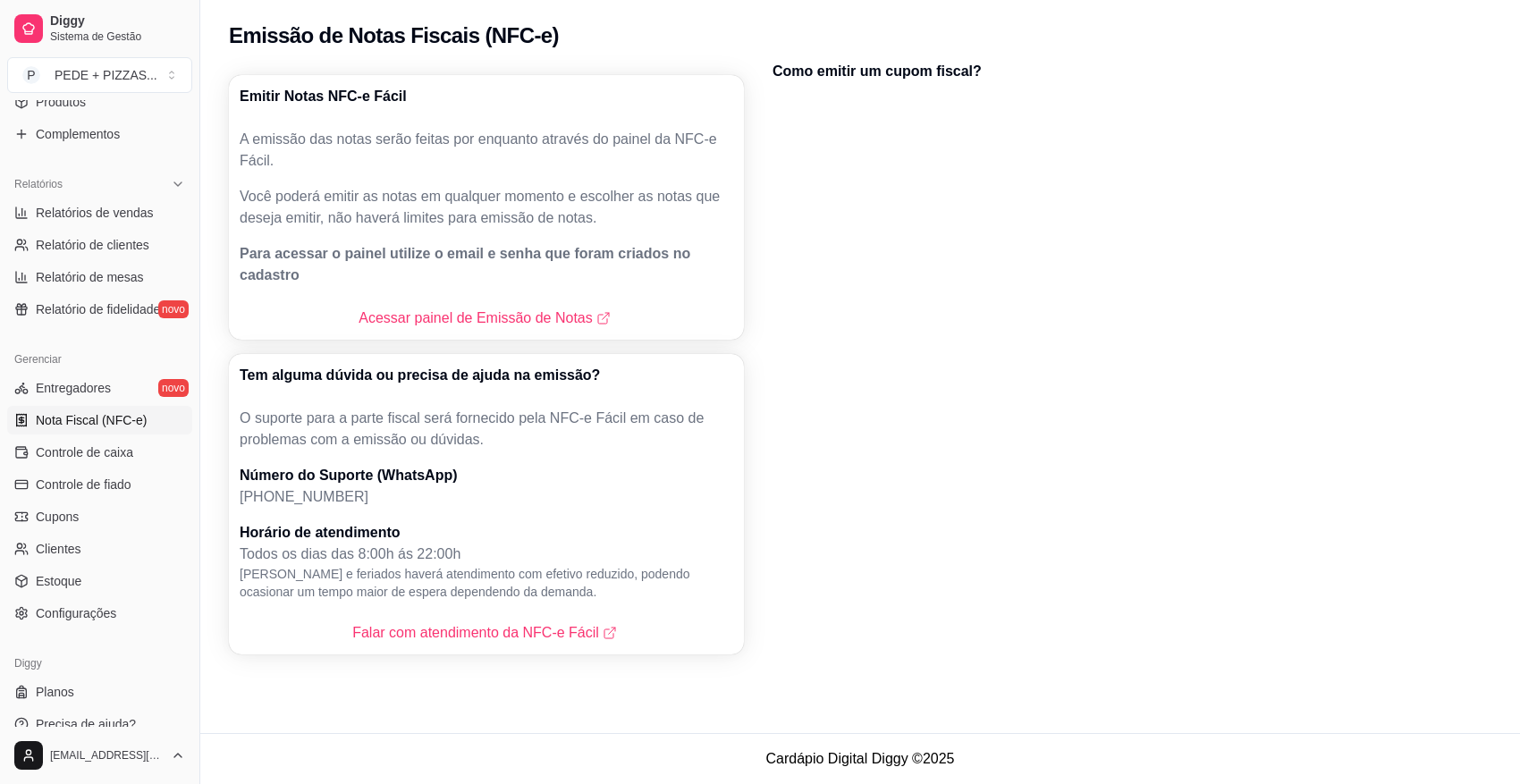
scroll to position [501, 0]
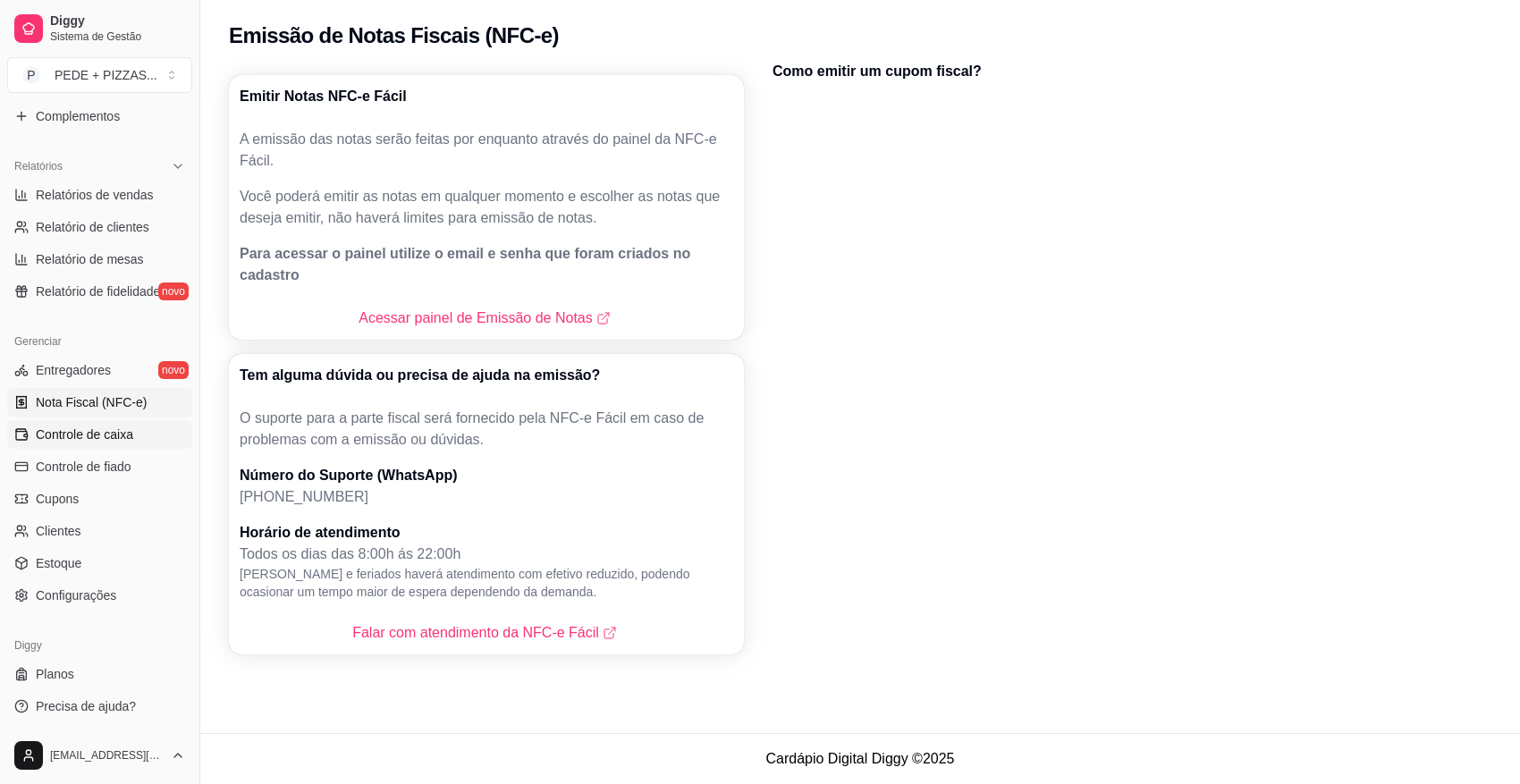
click at [95, 440] on span "Controle de caixa" at bounding box center [85, 434] width 98 height 18
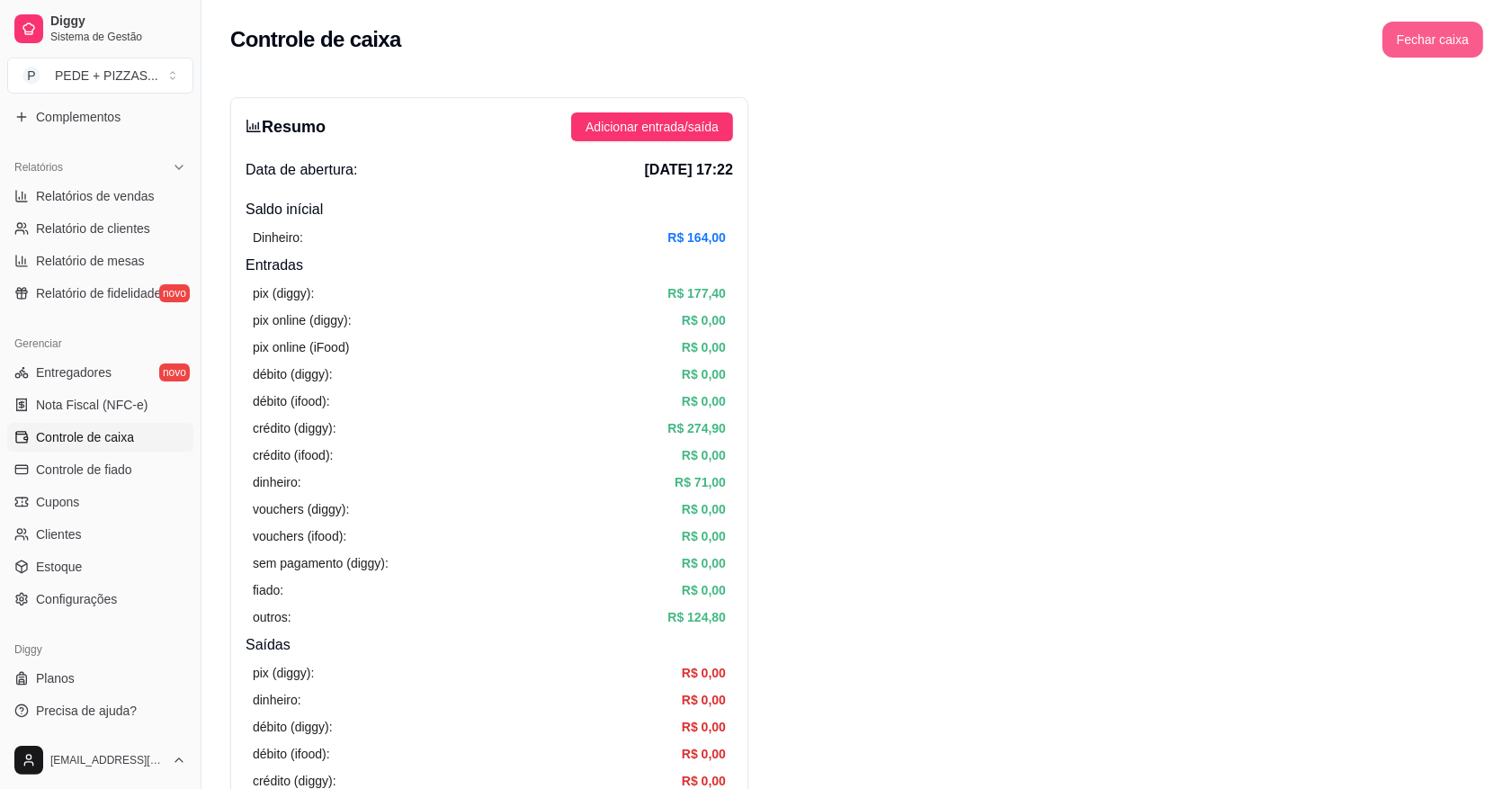
click at [1437, 40] on button "Fechar caixa" at bounding box center [1433, 39] width 101 height 36
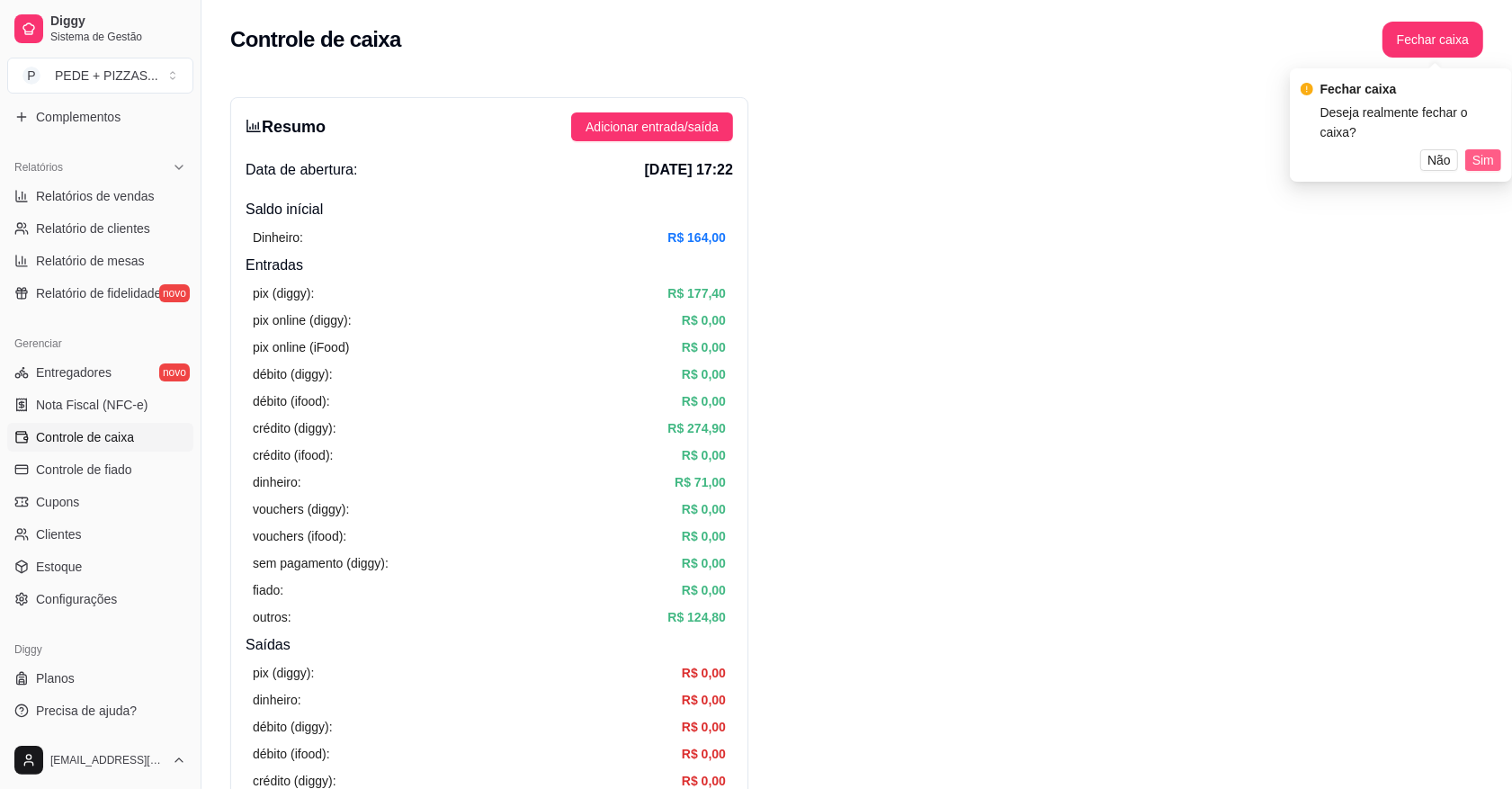
click at [1483, 150] on span "Sim" at bounding box center [1484, 160] width 22 height 20
